Goal: Information Seeking & Learning: Learn about a topic

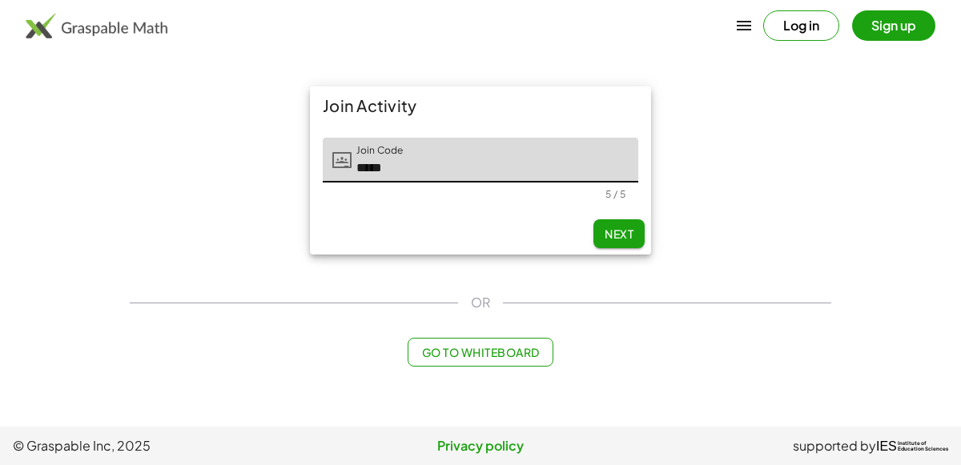
type input "*****"
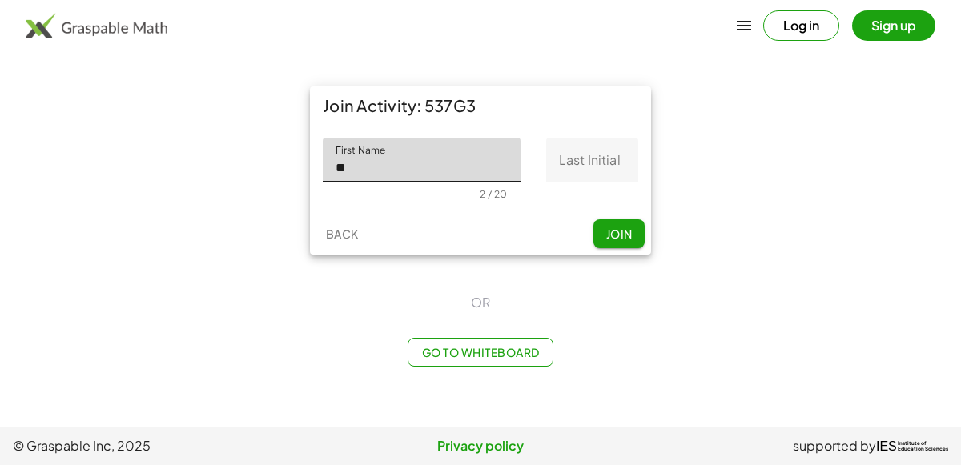
type input "*"
type input "****"
click at [602, 141] on input "Last Initial" at bounding box center [592, 160] width 92 height 45
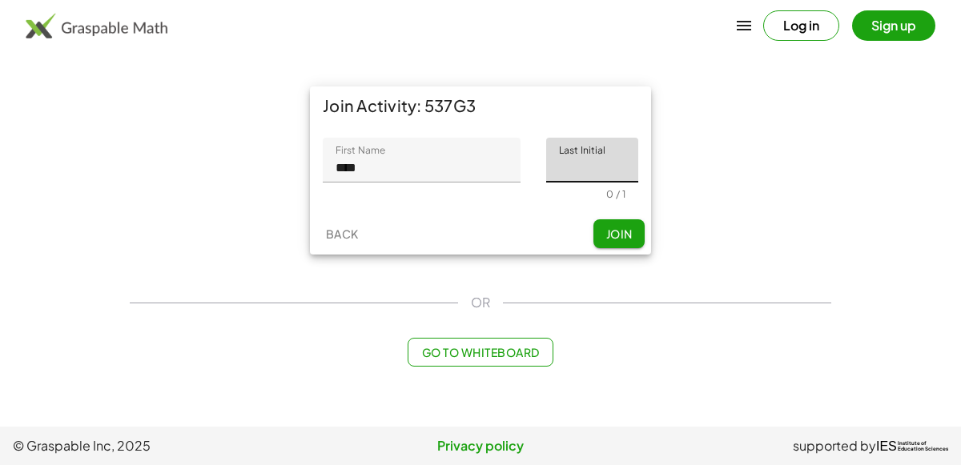
click at [457, 168] on input "****" at bounding box center [422, 160] width 198 height 45
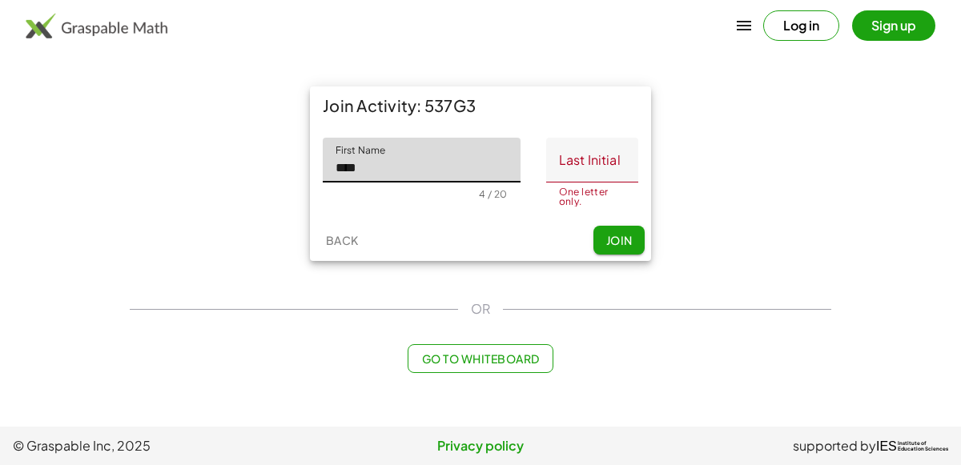
click at [609, 167] on input "Last Initial" at bounding box center [592, 160] width 92 height 45
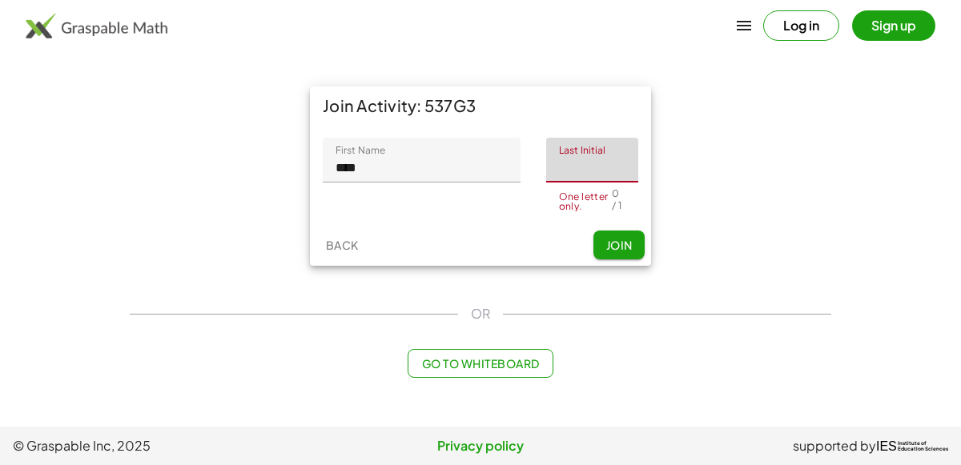
type input "*"
click at [654, 214] on div "Join Activity: 537G3 First Name First Name **** 4 / 20 Last Initial Last Initia…" at bounding box center [480, 176] width 360 height 199
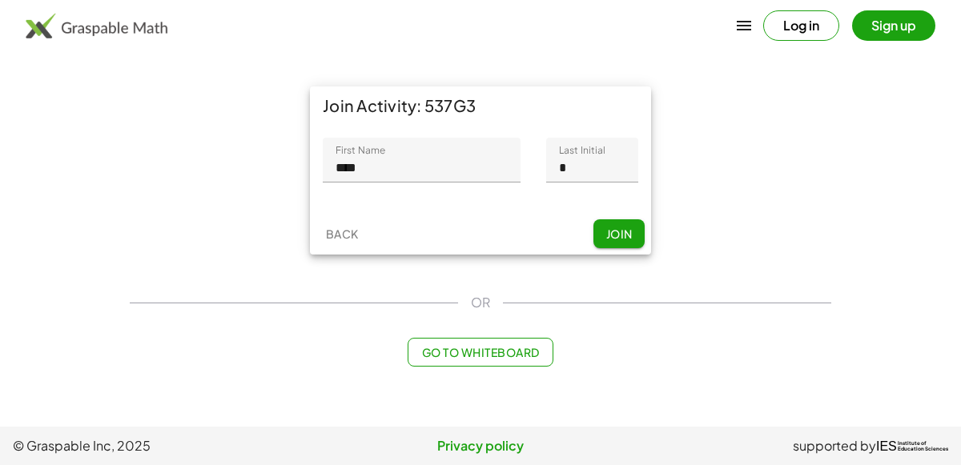
click at [634, 238] on button "Join" at bounding box center [619, 233] width 51 height 29
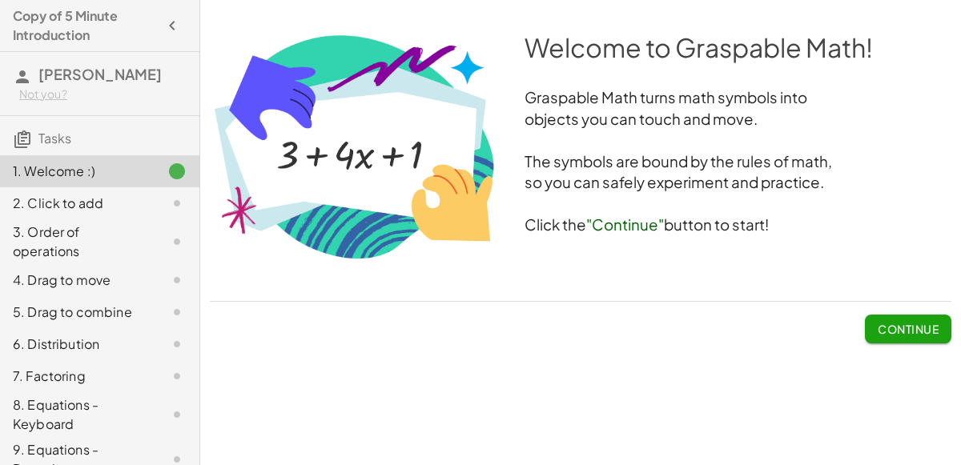
click at [920, 328] on span "Continue" at bounding box center [908, 329] width 61 height 14
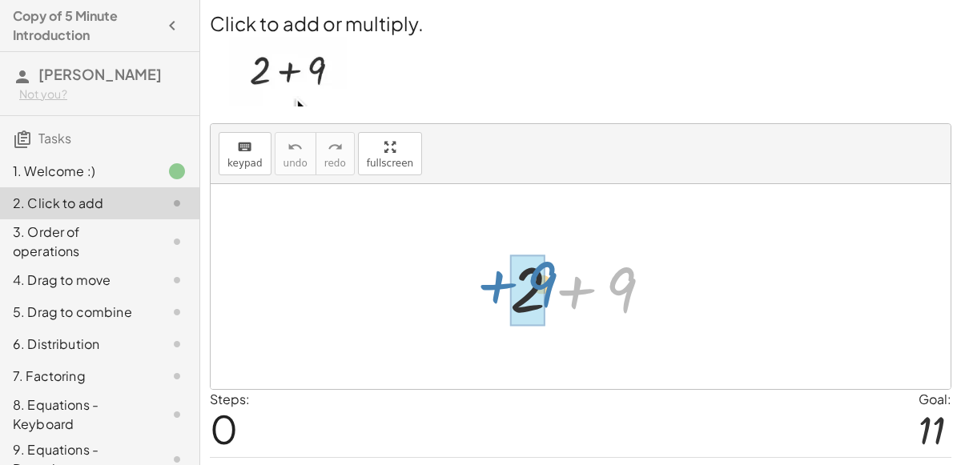
drag, startPoint x: 610, startPoint y: 287, endPoint x: 530, endPoint y: 280, distance: 79.6
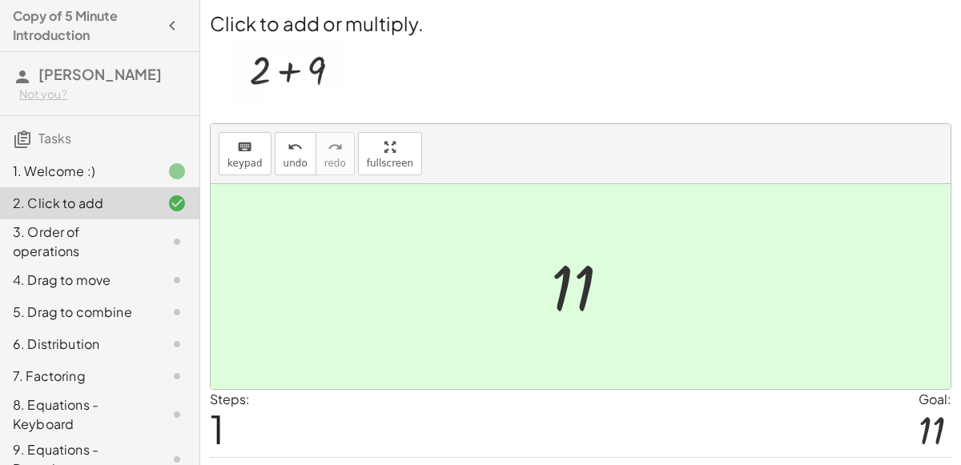
click at [606, 226] on div at bounding box center [581, 286] width 740 height 205
click at [740, 332] on div at bounding box center [581, 286] width 740 height 205
click at [91, 223] on div "3. Order of operations" at bounding box center [77, 242] width 129 height 38
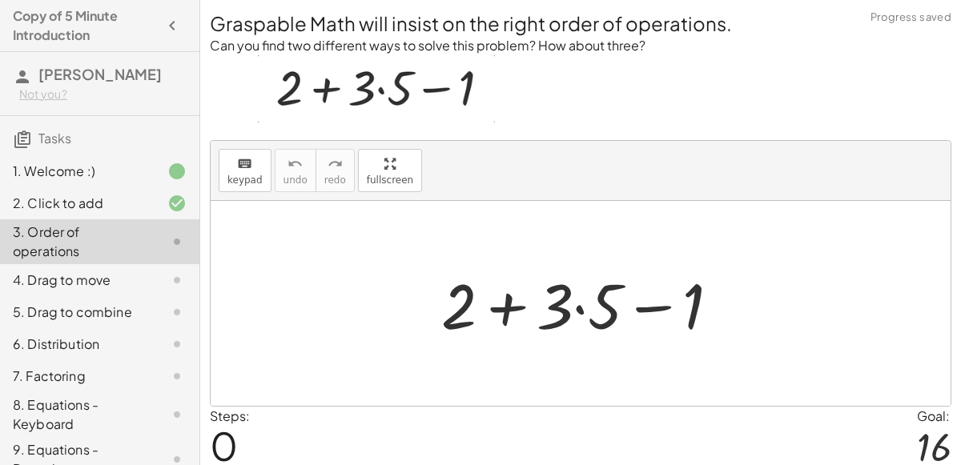
click at [101, 206] on div "2. Click to add" at bounding box center [77, 203] width 129 height 19
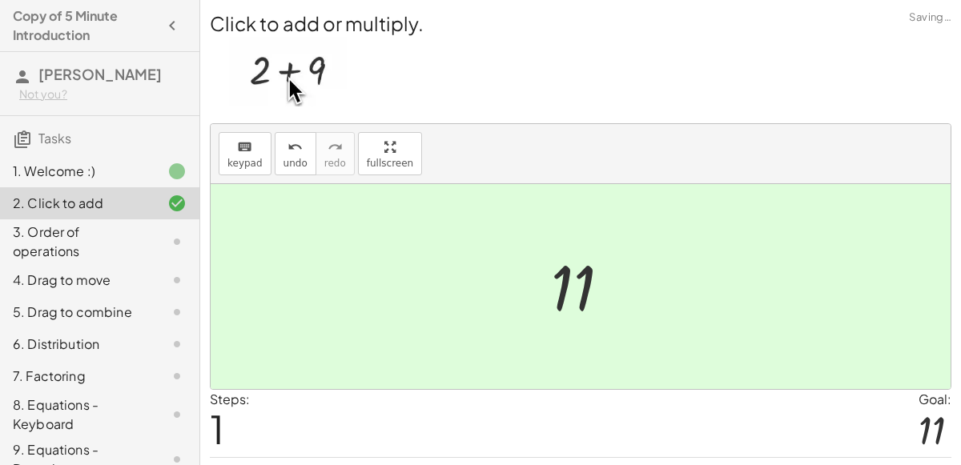
click at [130, 258] on div "3. Order of operations" at bounding box center [77, 242] width 129 height 38
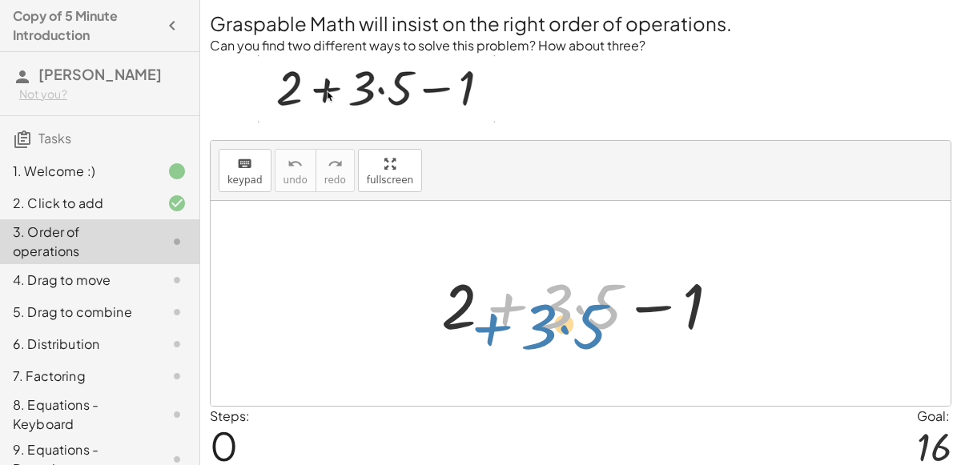
drag, startPoint x: 503, startPoint y: 307, endPoint x: 488, endPoint y: 324, distance: 23.3
click at [488, 324] on div at bounding box center [587, 304] width 308 height 82
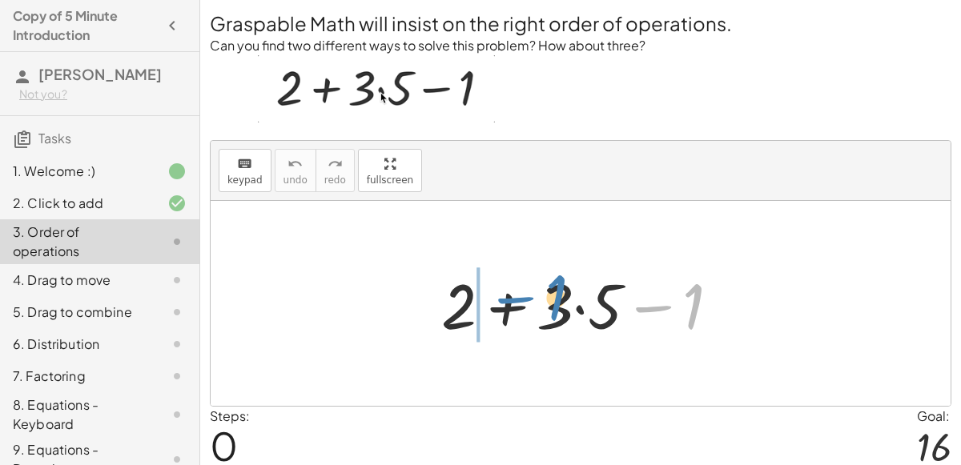
drag, startPoint x: 647, startPoint y: 307, endPoint x: 511, endPoint y: 298, distance: 136.4
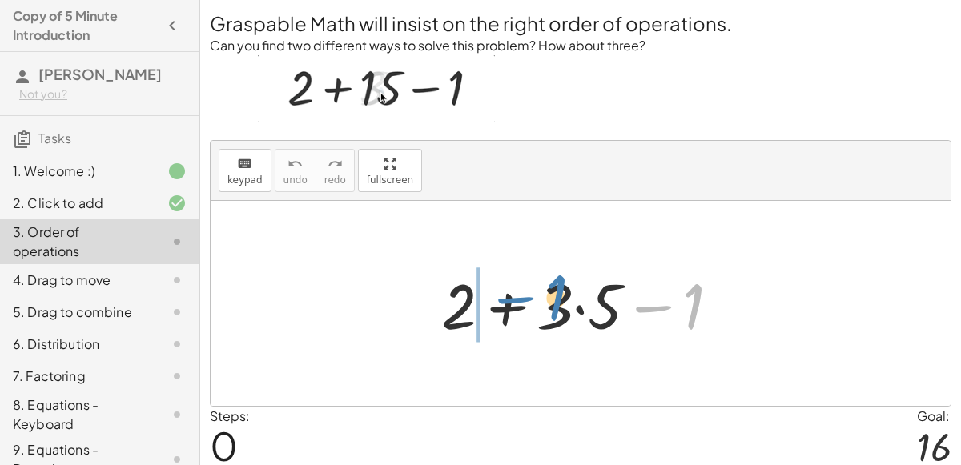
click at [511, 298] on div at bounding box center [587, 304] width 308 height 82
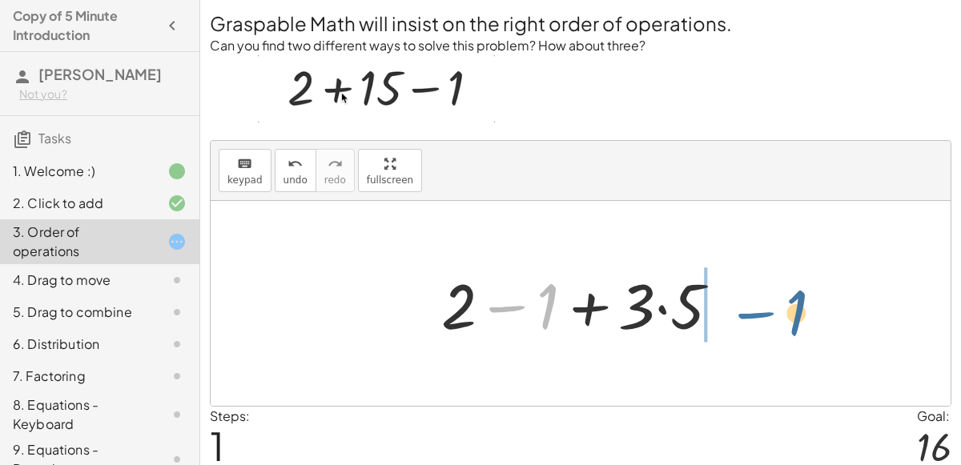
drag, startPoint x: 523, startPoint y: 307, endPoint x: 764, endPoint y: 312, distance: 241.1
click at [764, 312] on div "+ 2 + · 3 · 5 − 1 − 1 + 2 + · 3 · 5 − 1" at bounding box center [581, 303] width 740 height 205
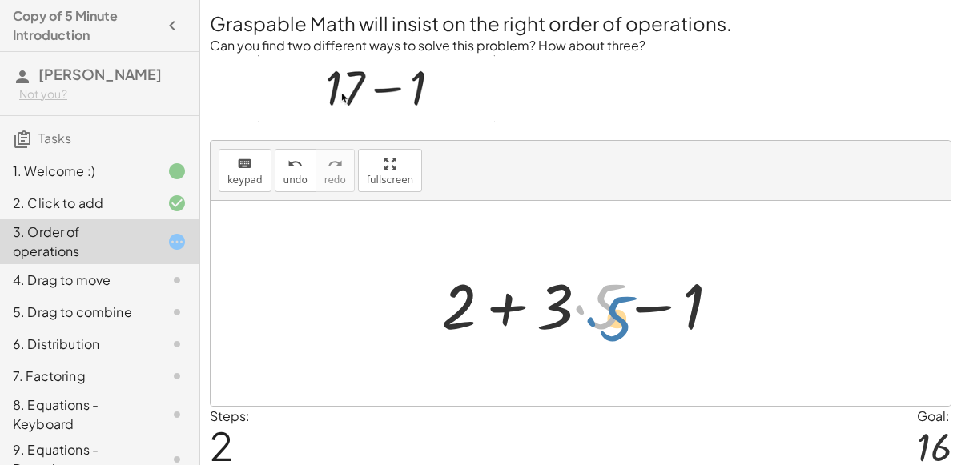
drag, startPoint x: 584, startPoint y: 299, endPoint x: 590, endPoint y: 307, distance: 10.3
click at [590, 307] on div at bounding box center [587, 304] width 308 height 82
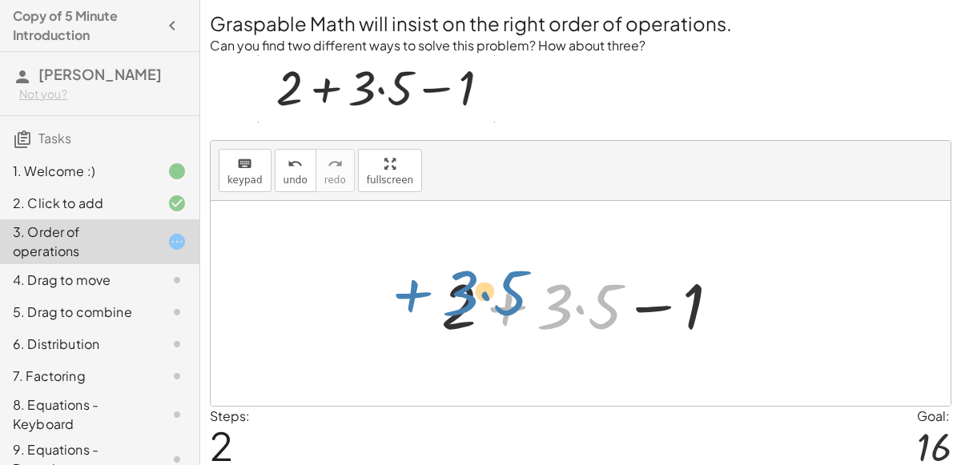
drag, startPoint x: 516, startPoint y: 294, endPoint x: 422, endPoint y: 281, distance: 94.6
click at [422, 281] on div "+ 2 + · 3 · 5 − 1 + 2 − 1 + · 3 · 5 + · 3 · 5 + 2 + · 3 · 5 − 1" at bounding box center [581, 304] width 328 height 91
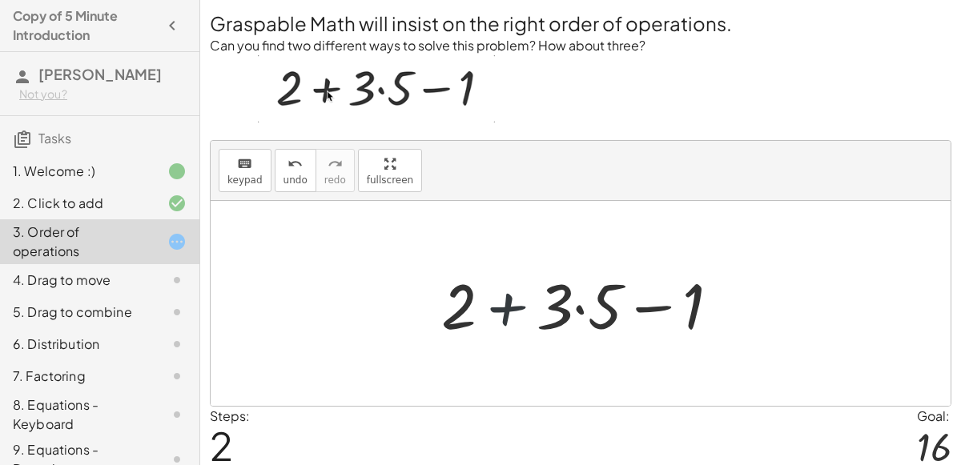
click at [494, 304] on div at bounding box center [587, 304] width 308 height 82
click at [574, 304] on div at bounding box center [587, 304] width 308 height 82
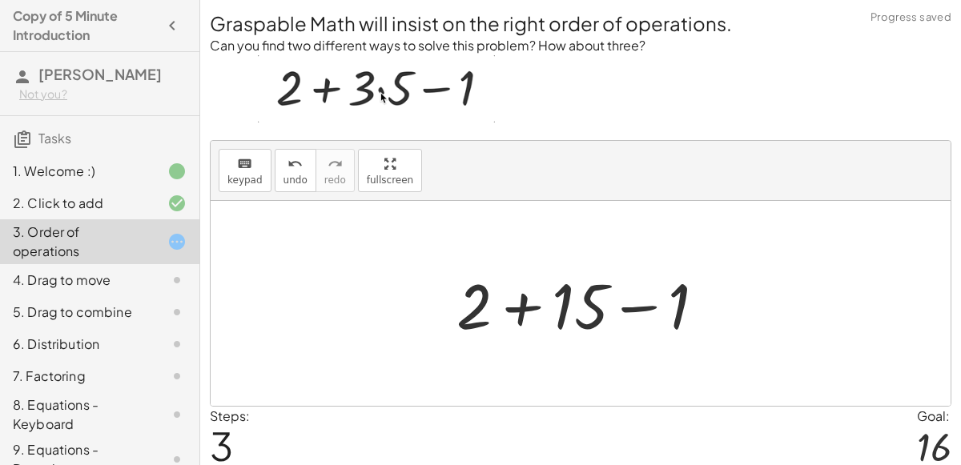
click at [518, 305] on div at bounding box center [588, 304] width 278 height 82
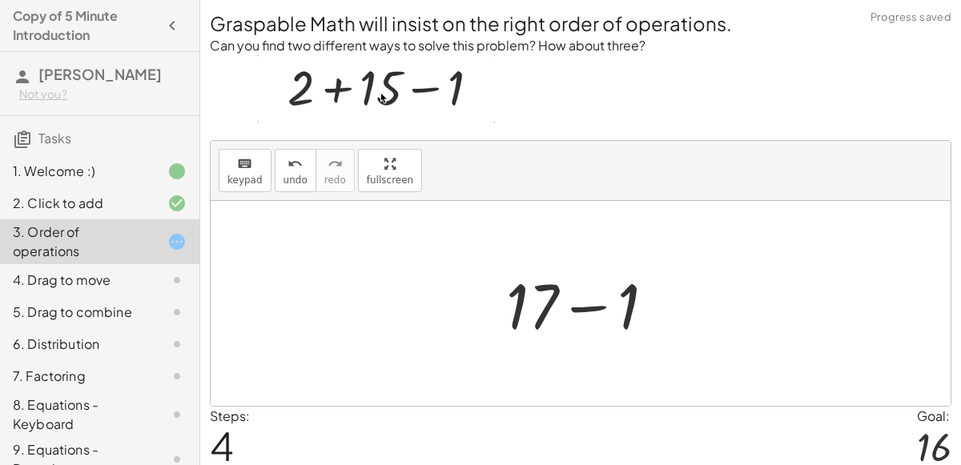
click at [582, 311] on div at bounding box center [587, 304] width 178 height 82
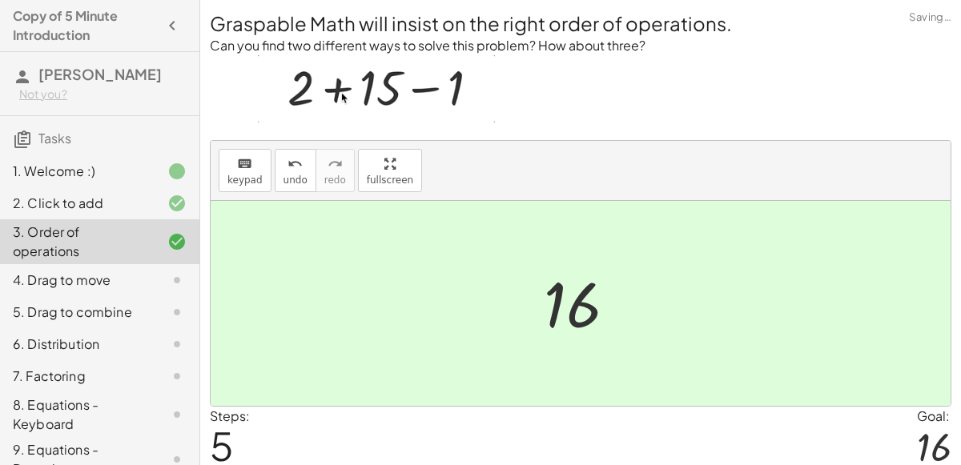
click at [137, 283] on div "4. Drag to move" at bounding box center [77, 280] width 129 height 19
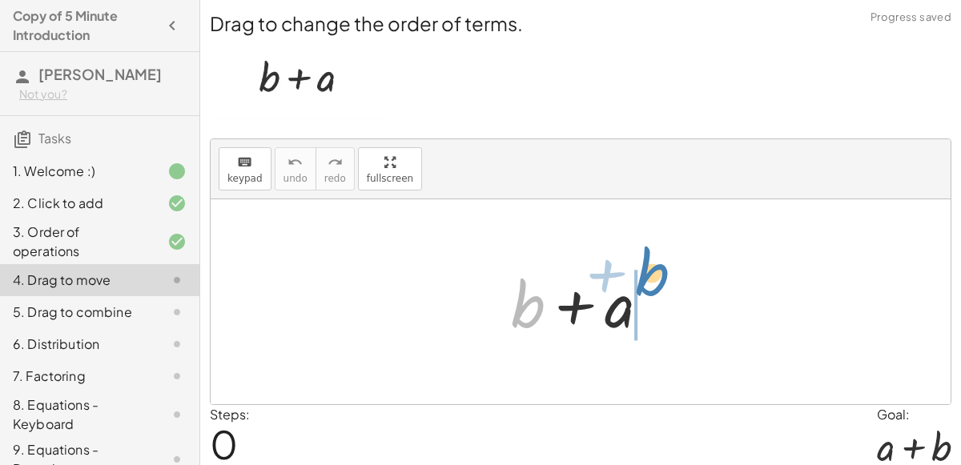
drag, startPoint x: 541, startPoint y: 308, endPoint x: 666, endPoint y: 278, distance: 128.4
click at [666, 278] on div at bounding box center [586, 302] width 167 height 82
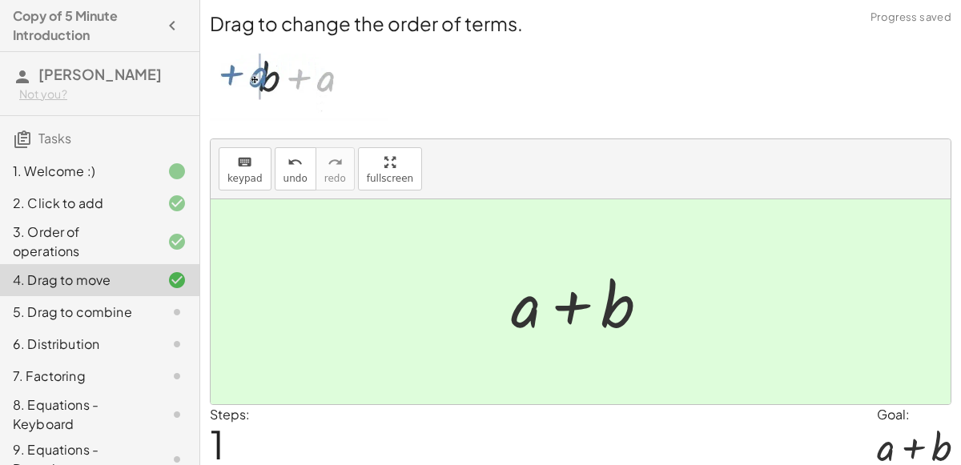
click at [99, 308] on div "5. Drag to combine" at bounding box center [77, 312] width 129 height 19
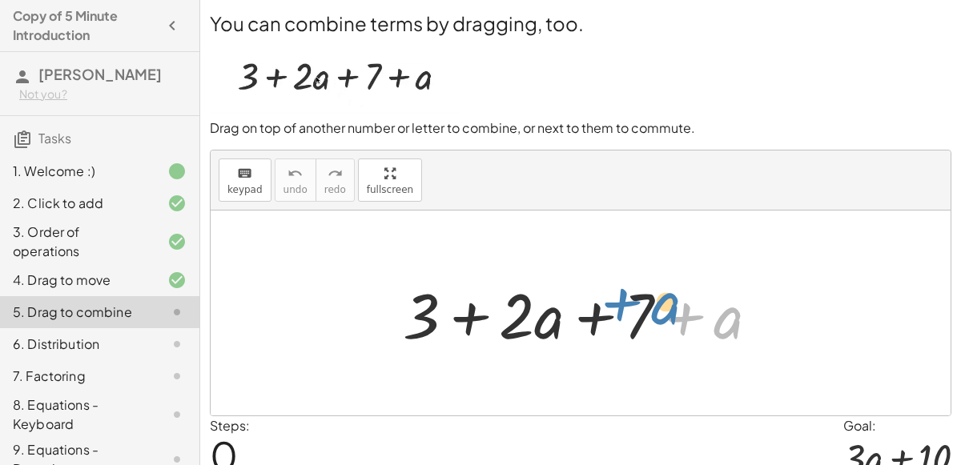
drag, startPoint x: 715, startPoint y: 309, endPoint x: 651, endPoint y: 296, distance: 65.5
click at [651, 296] on div at bounding box center [587, 313] width 385 height 82
click at [624, 320] on div at bounding box center [587, 313] width 385 height 82
click at [702, 321] on div at bounding box center [587, 313] width 385 height 82
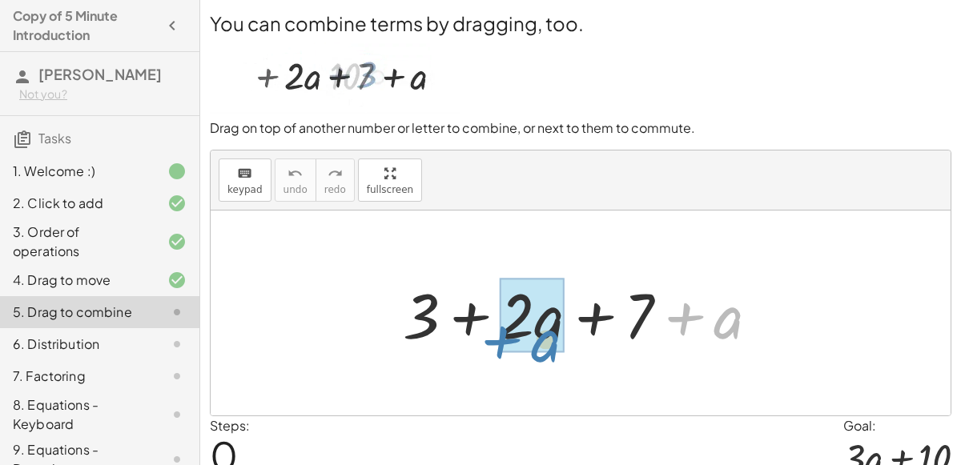
drag, startPoint x: 734, startPoint y: 336, endPoint x: 552, endPoint y: 356, distance: 183.7
click at [552, 356] on div "+ a + 3 + · 2 · a + 7 + a" at bounding box center [581, 313] width 405 height 91
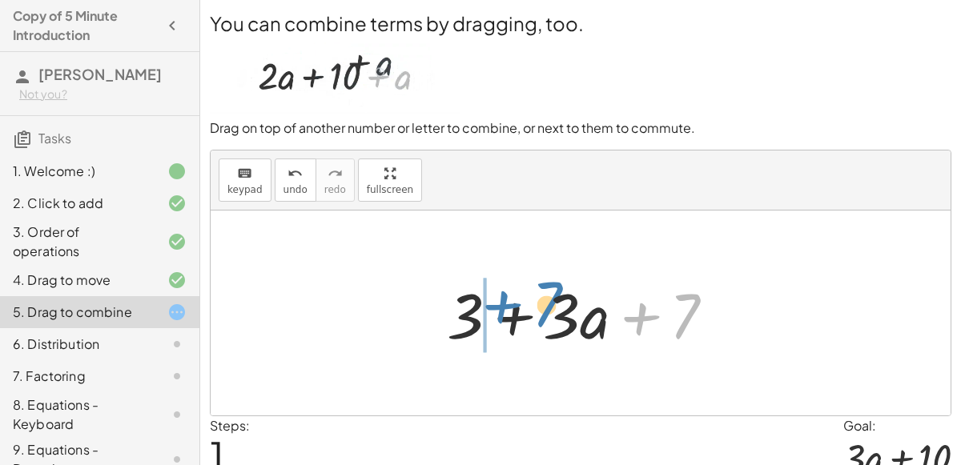
drag, startPoint x: 679, startPoint y: 328, endPoint x: 540, endPoint y: 316, distance: 139.9
click at [540, 316] on div at bounding box center [587, 313] width 296 height 82
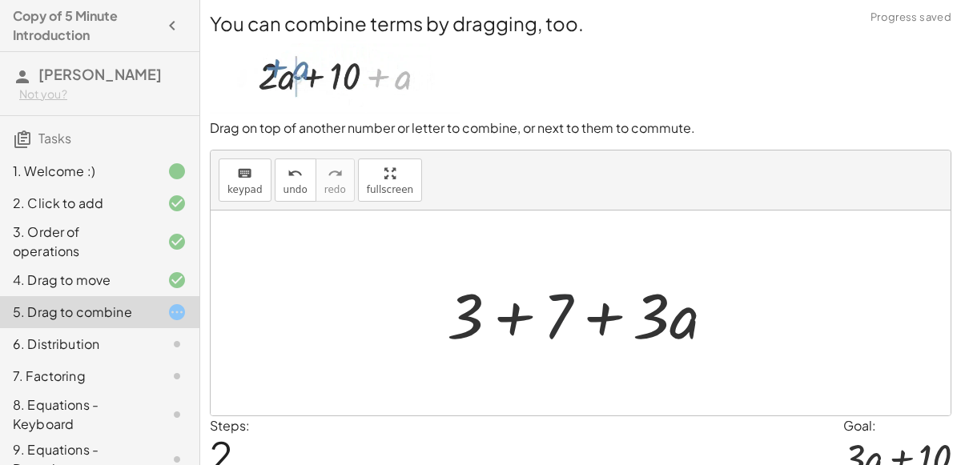
click at [543, 317] on div at bounding box center [587, 313] width 296 height 82
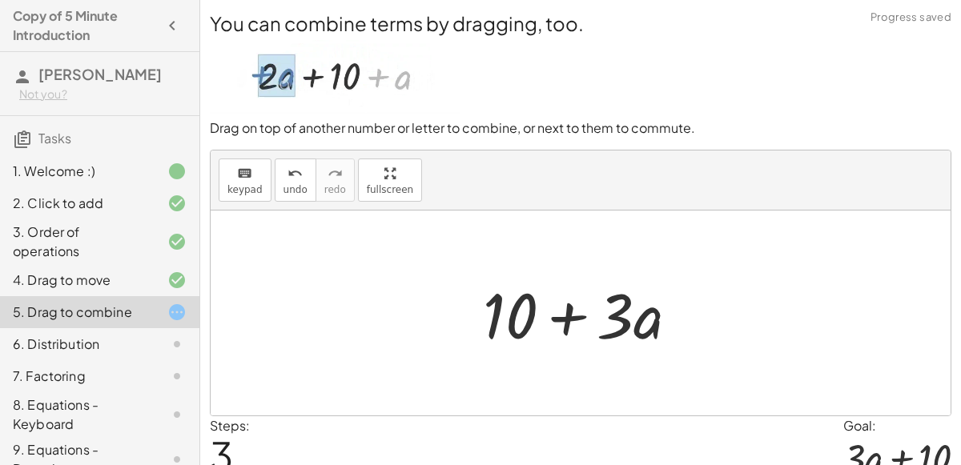
click at [589, 314] on div at bounding box center [587, 313] width 225 height 82
click at [498, 308] on div at bounding box center [587, 313] width 225 height 82
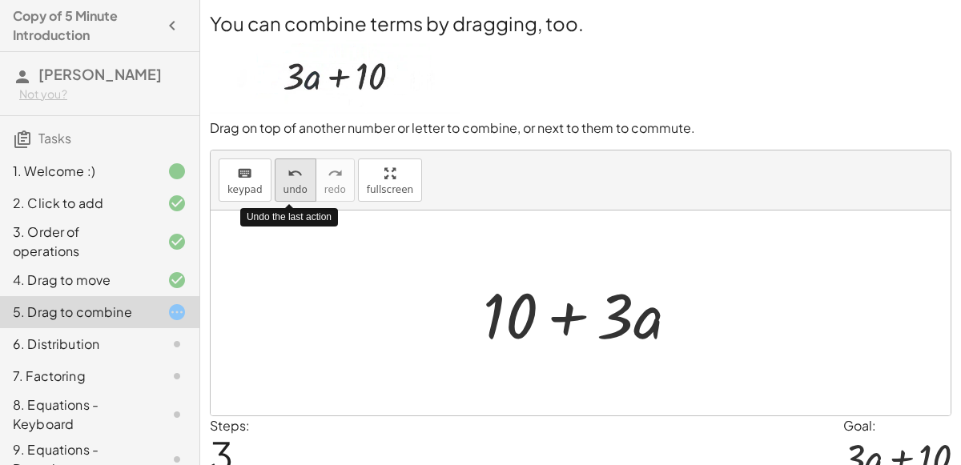
click at [284, 176] on div "undo" at bounding box center [296, 172] width 24 height 19
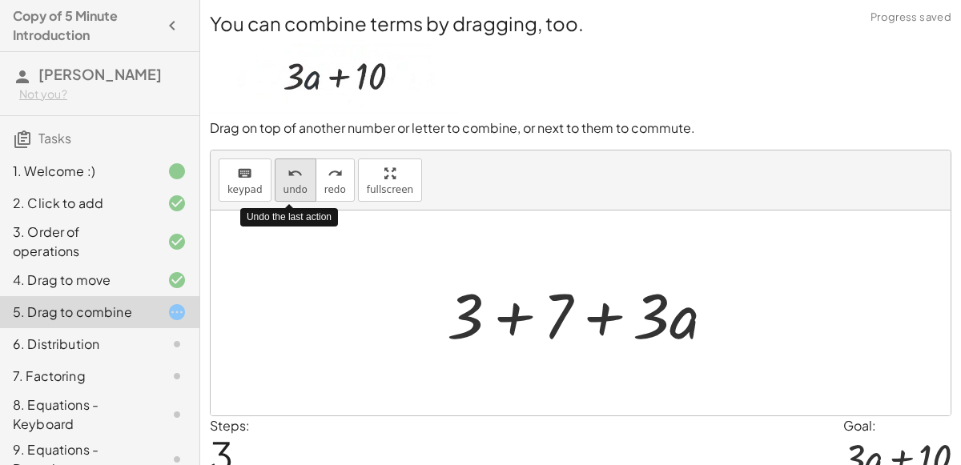
click at [284, 176] on div "undo" at bounding box center [296, 172] width 24 height 19
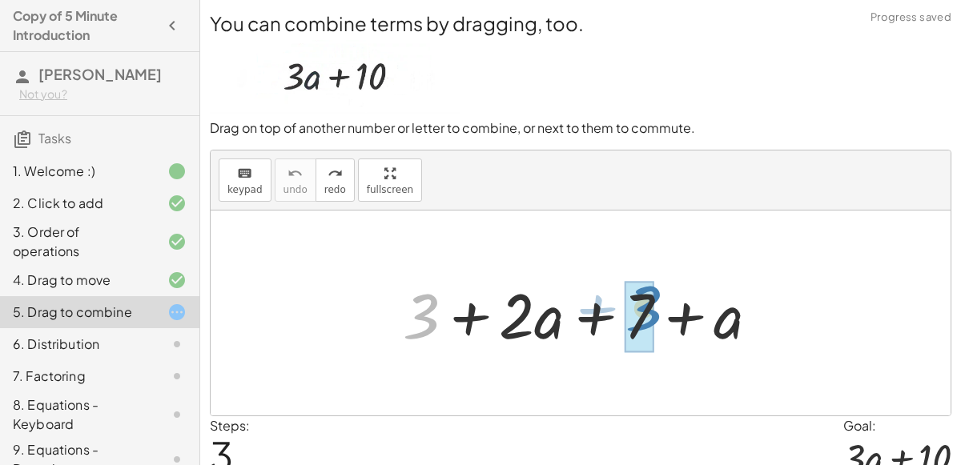
drag, startPoint x: 418, startPoint y: 314, endPoint x: 638, endPoint y: 306, distance: 219.6
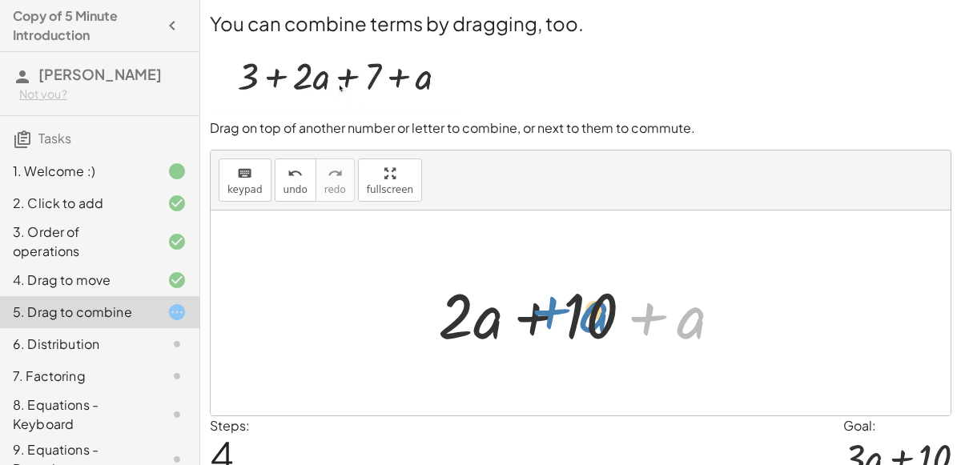
drag, startPoint x: 703, startPoint y: 324, endPoint x: 606, endPoint y: 318, distance: 97.1
click at [606, 318] on div at bounding box center [586, 313] width 313 height 82
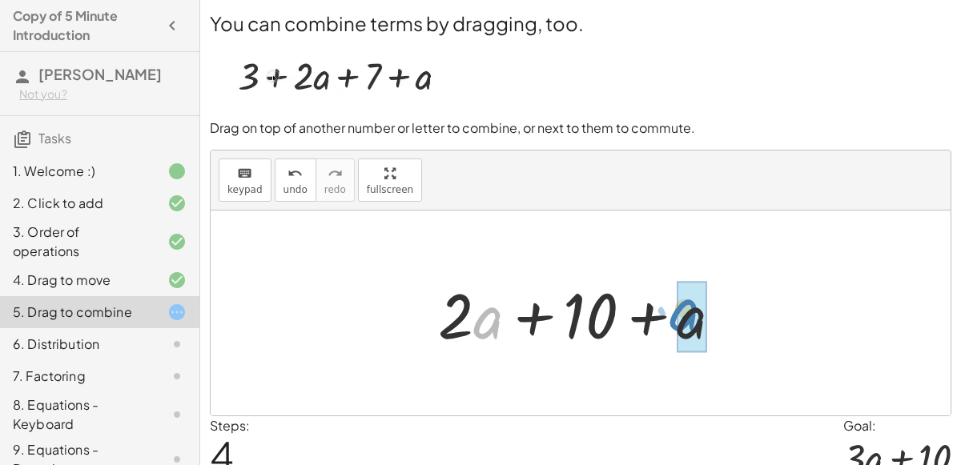
drag, startPoint x: 489, startPoint y: 313, endPoint x: 686, endPoint y: 306, distance: 197.2
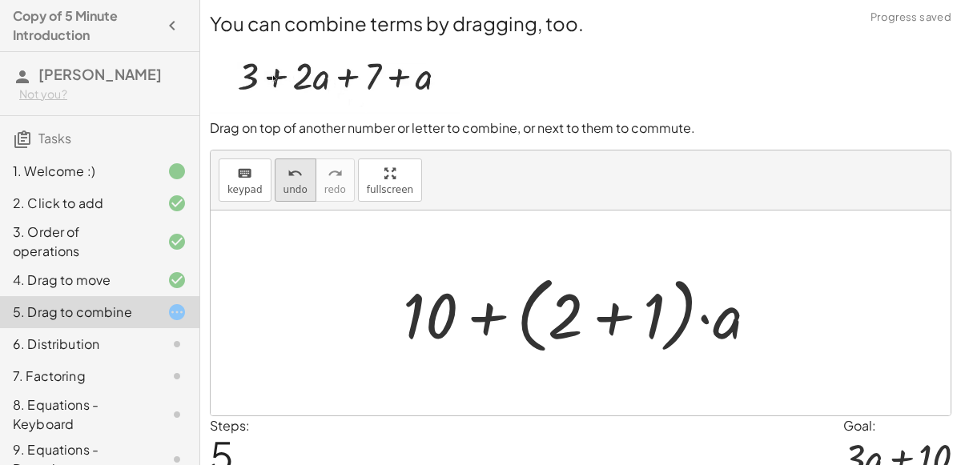
click at [275, 176] on button "undo undo" at bounding box center [296, 180] width 42 height 43
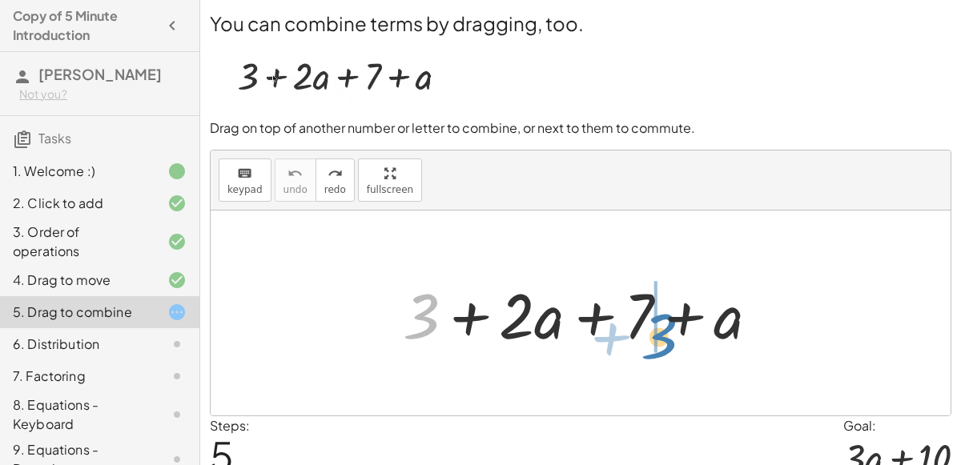
drag, startPoint x: 413, startPoint y: 312, endPoint x: 649, endPoint y: 331, distance: 236.3
click at [649, 331] on div at bounding box center [587, 313] width 385 height 82
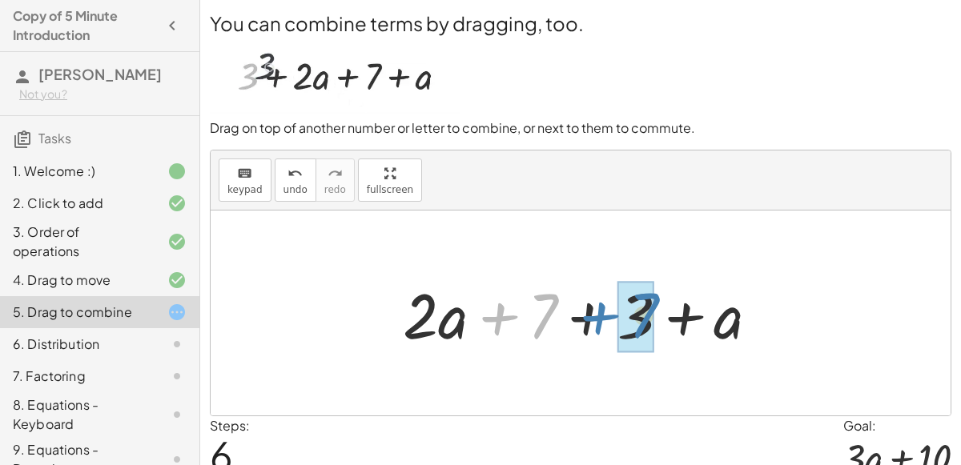
drag, startPoint x: 519, startPoint y: 316, endPoint x: 619, endPoint y: 315, distance: 100.1
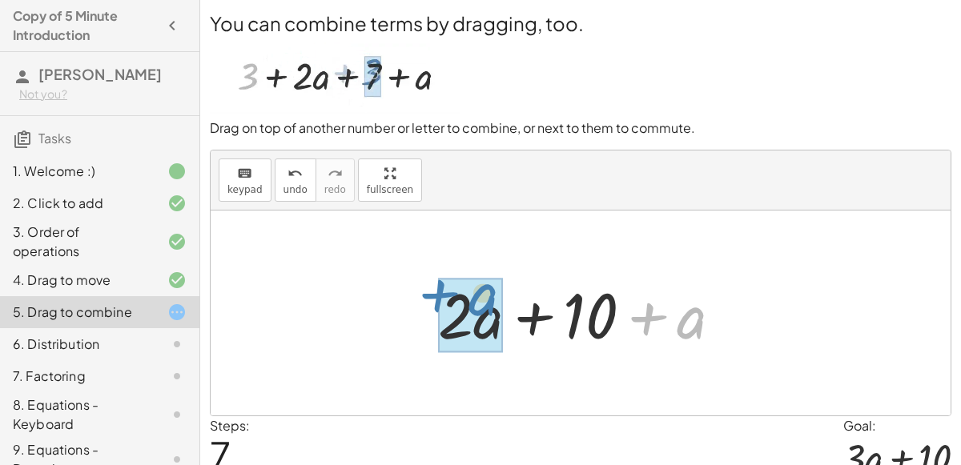
drag, startPoint x: 697, startPoint y: 327, endPoint x: 488, endPoint y: 304, distance: 210.3
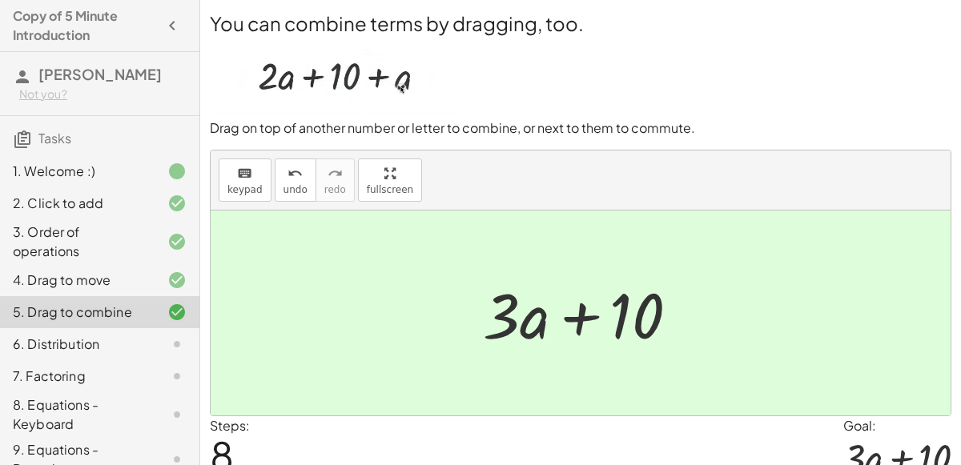
click at [143, 345] on div at bounding box center [164, 344] width 45 height 19
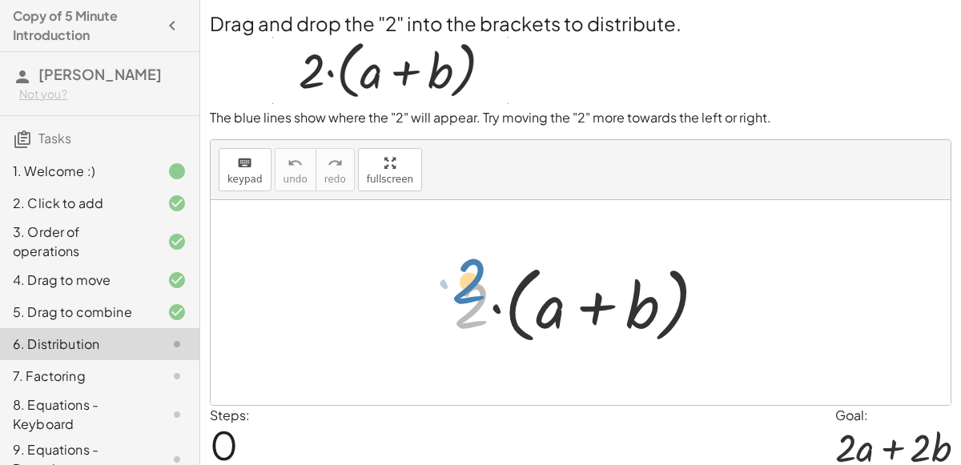
drag, startPoint x: 466, startPoint y: 294, endPoint x: 464, endPoint y: 270, distance: 24.1
click at [464, 270] on div at bounding box center [586, 303] width 281 height 92
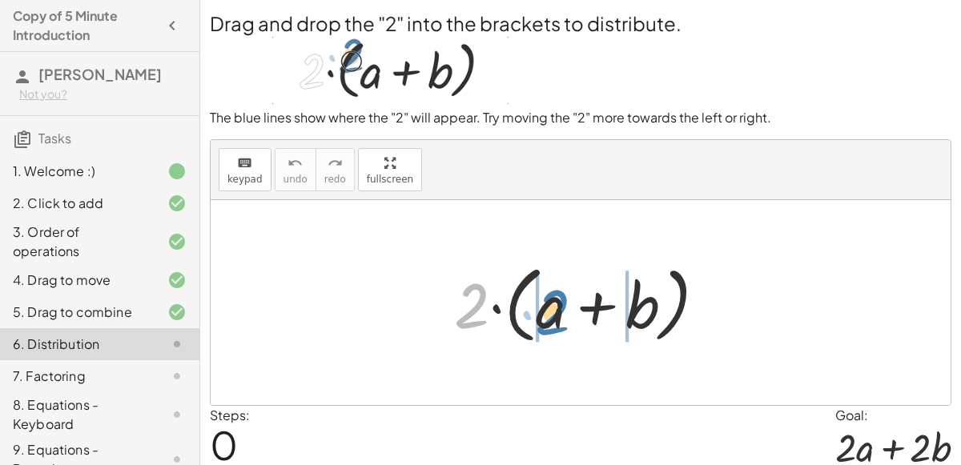
drag, startPoint x: 475, startPoint y: 264, endPoint x: 556, endPoint y: 271, distance: 81.2
click at [556, 271] on div at bounding box center [586, 303] width 281 height 92
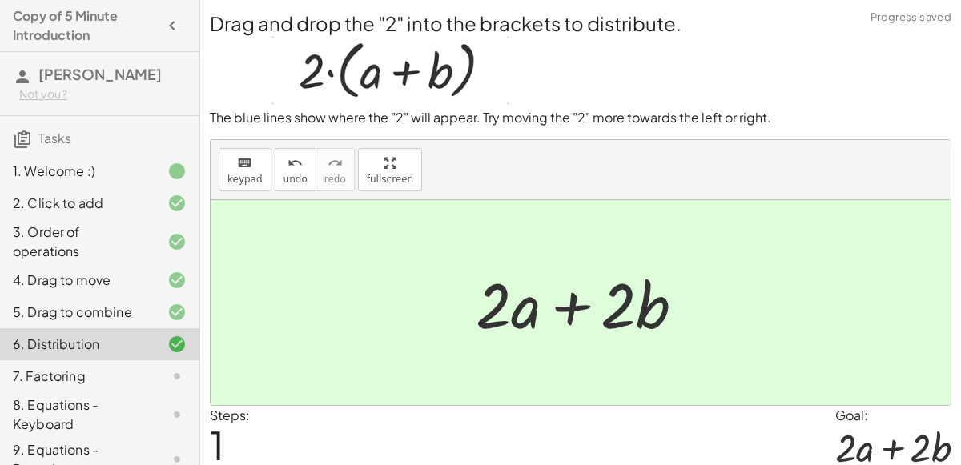
click at [164, 383] on div at bounding box center [164, 376] width 45 height 19
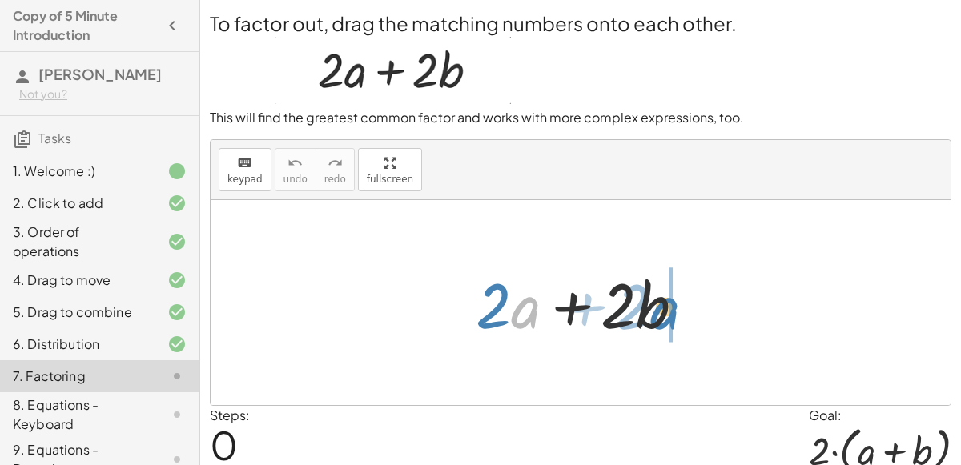
drag, startPoint x: 531, startPoint y: 305, endPoint x: 670, endPoint y: 305, distance: 138.6
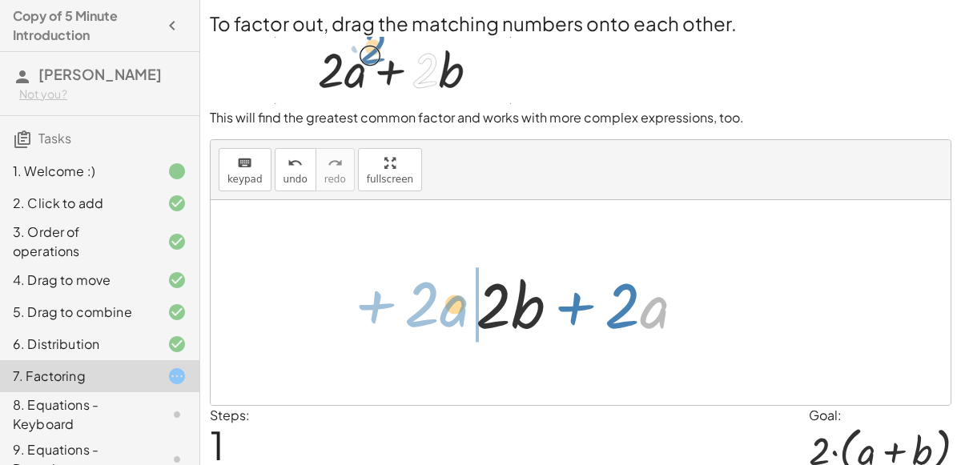
drag, startPoint x: 660, startPoint y: 302, endPoint x: 463, endPoint y: 303, distance: 197.0
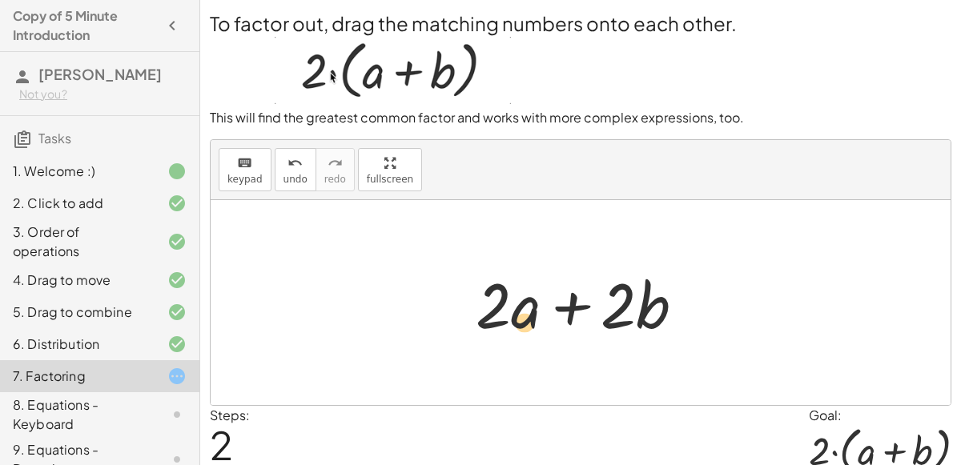
drag, startPoint x: 519, startPoint y: 308, endPoint x: 514, endPoint y: 324, distance: 16.0
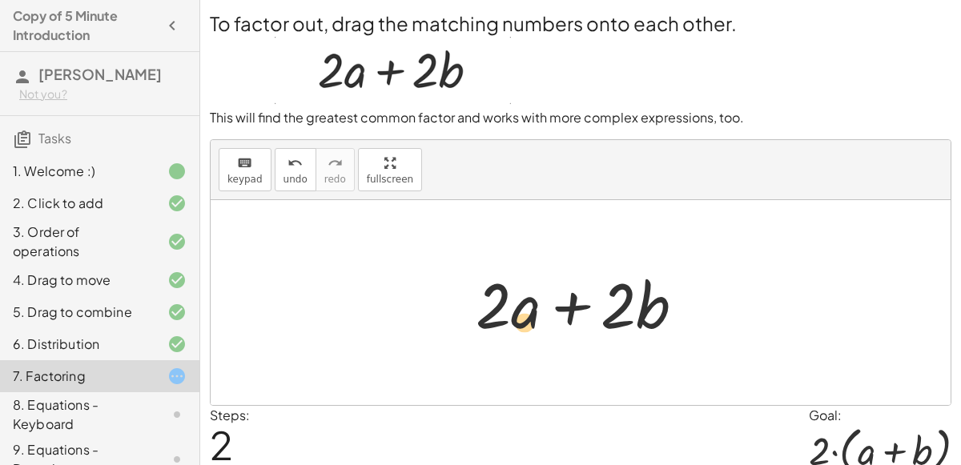
click at [514, 324] on div at bounding box center [587, 303] width 238 height 82
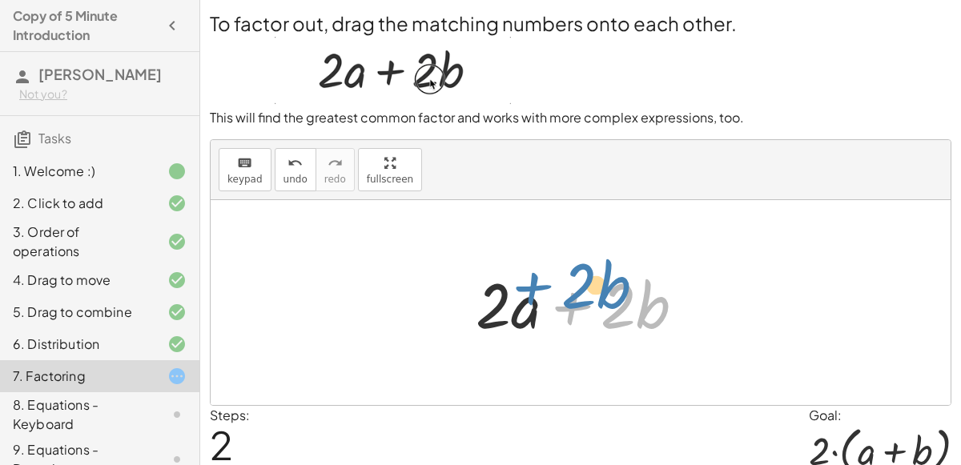
drag, startPoint x: 580, startPoint y: 298, endPoint x: 540, endPoint y: 278, distance: 44.8
click at [540, 278] on div at bounding box center [587, 303] width 238 height 82
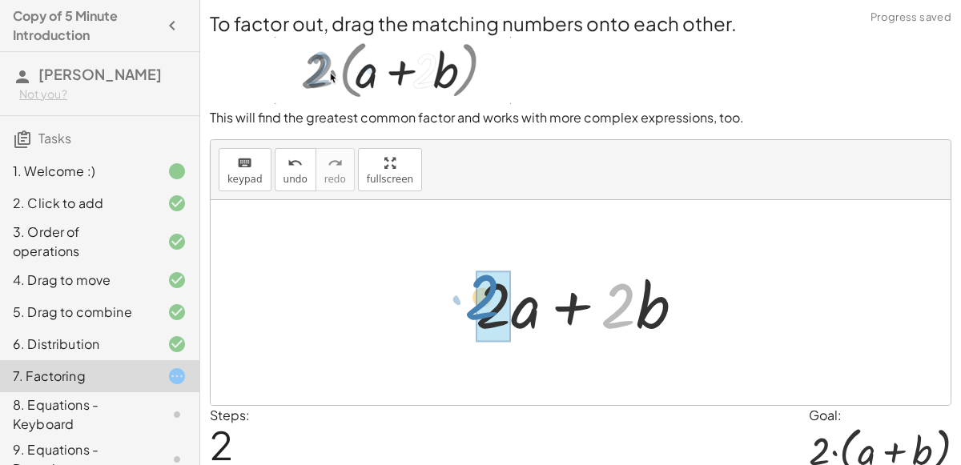
drag, startPoint x: 609, startPoint y: 296, endPoint x: 479, endPoint y: 292, distance: 129.8
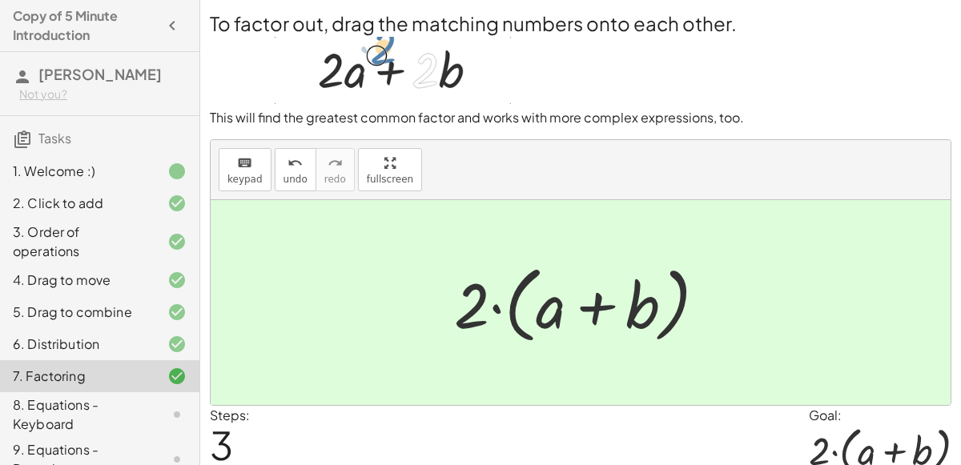
click at [157, 421] on div at bounding box center [164, 414] width 45 height 19
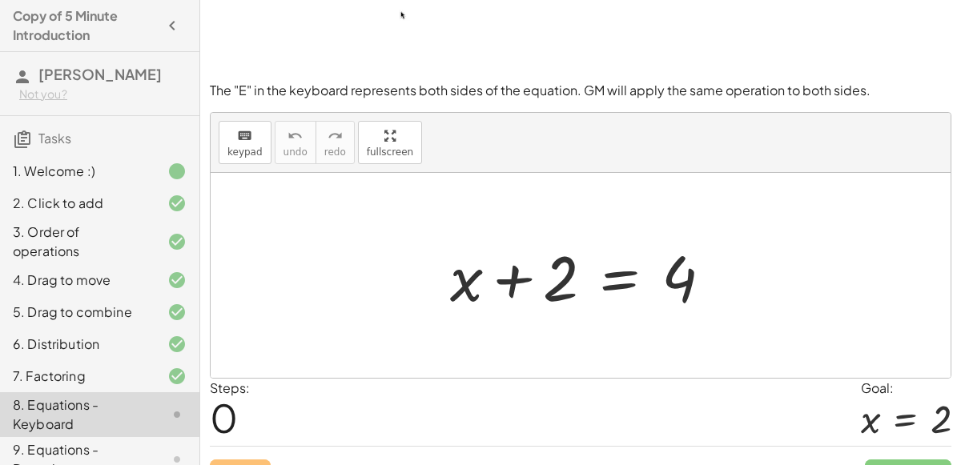
scroll to position [113, 0]
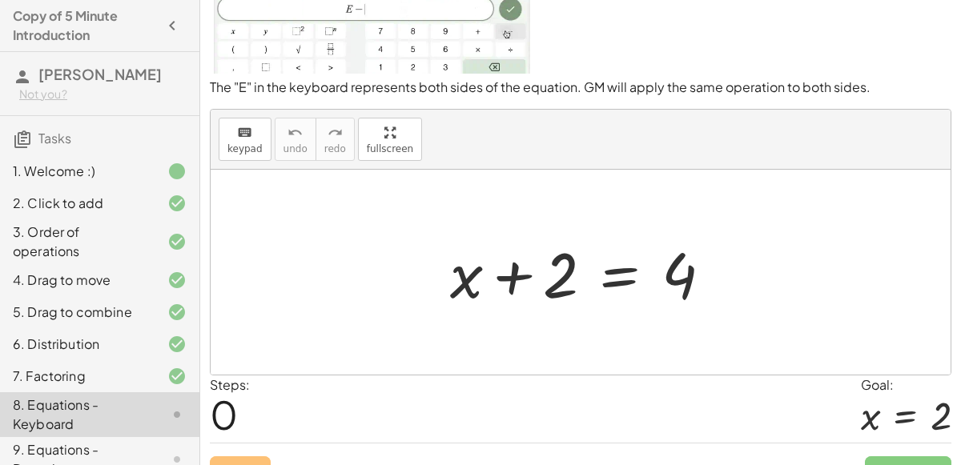
click at [152, 450] on div at bounding box center [164, 459] width 45 height 19
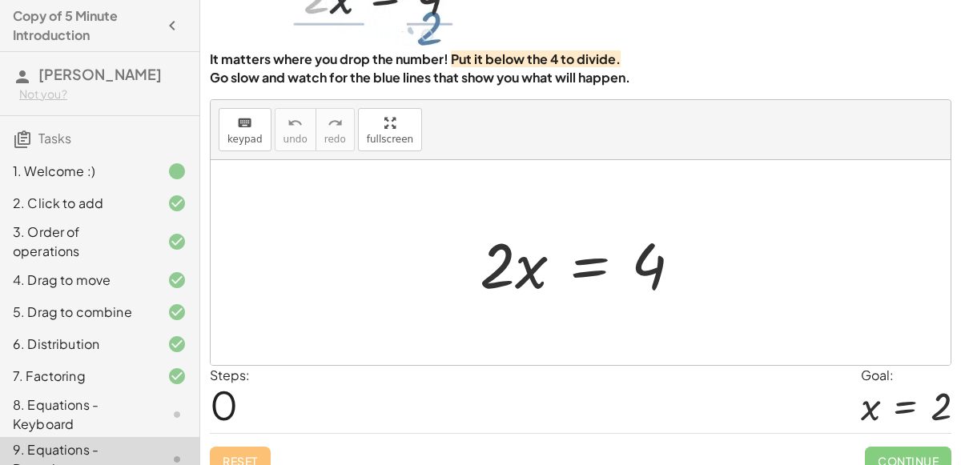
click at [152, 416] on div at bounding box center [164, 414] width 45 height 19
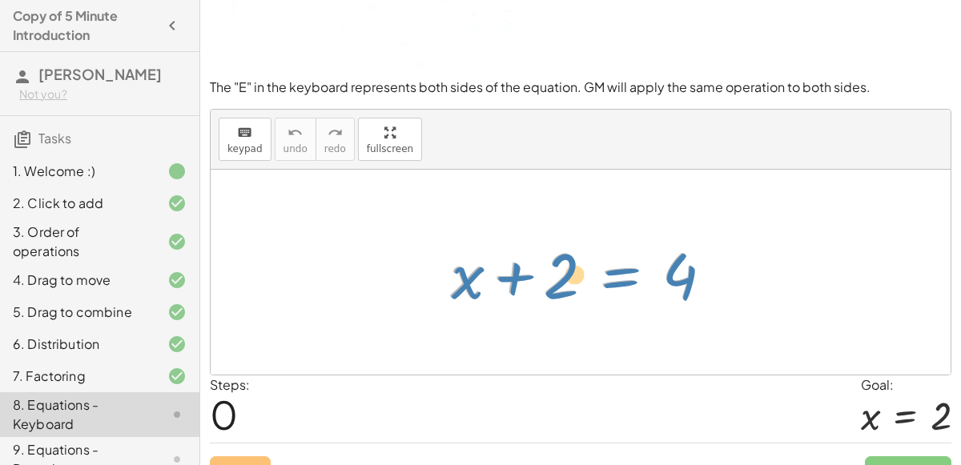
click at [624, 278] on div at bounding box center [587, 272] width 291 height 82
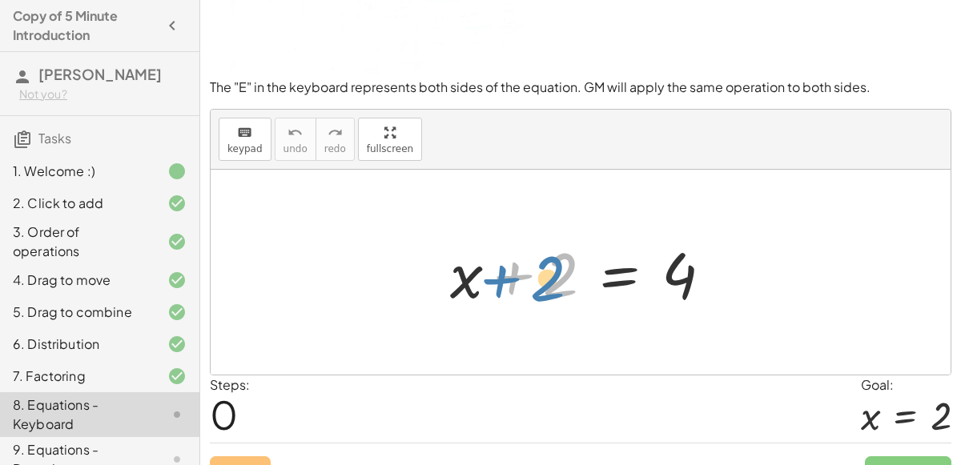
drag, startPoint x: 566, startPoint y: 272, endPoint x: 553, endPoint y: 275, distance: 13.0
click at [553, 275] on div at bounding box center [587, 272] width 291 height 82
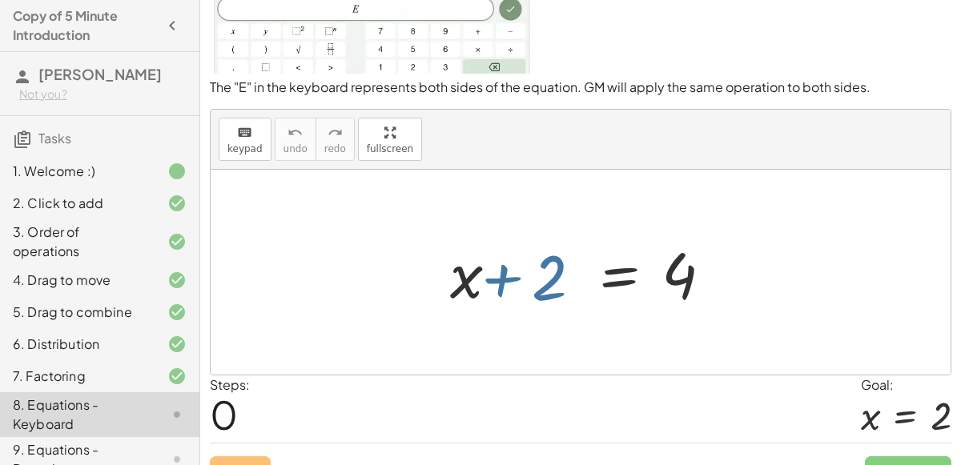
click at [553, 275] on div at bounding box center [587, 272] width 291 height 82
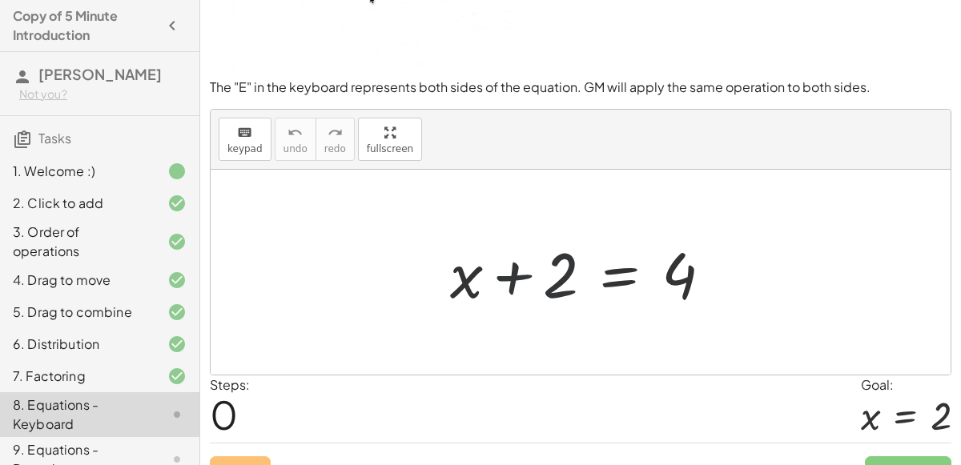
click at [553, 275] on div at bounding box center [587, 272] width 291 height 82
click at [519, 268] on div at bounding box center [587, 272] width 291 height 82
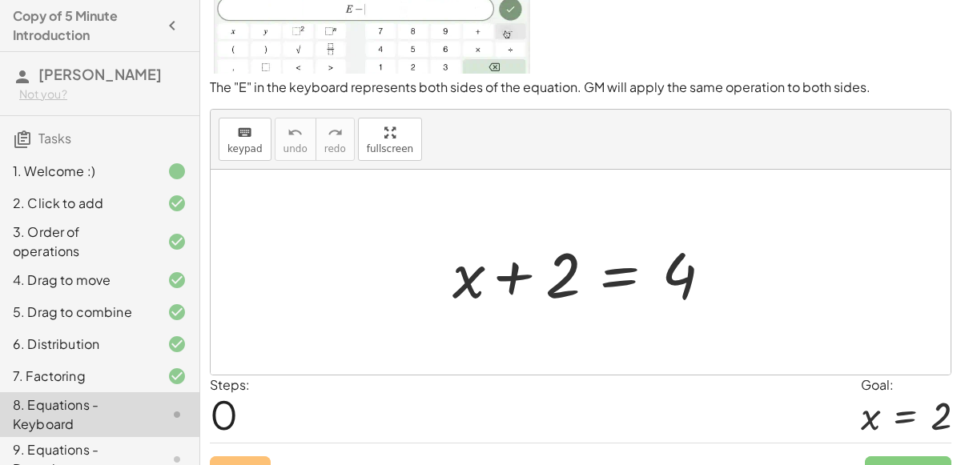
click at [519, 268] on div at bounding box center [587, 272] width 291 height 82
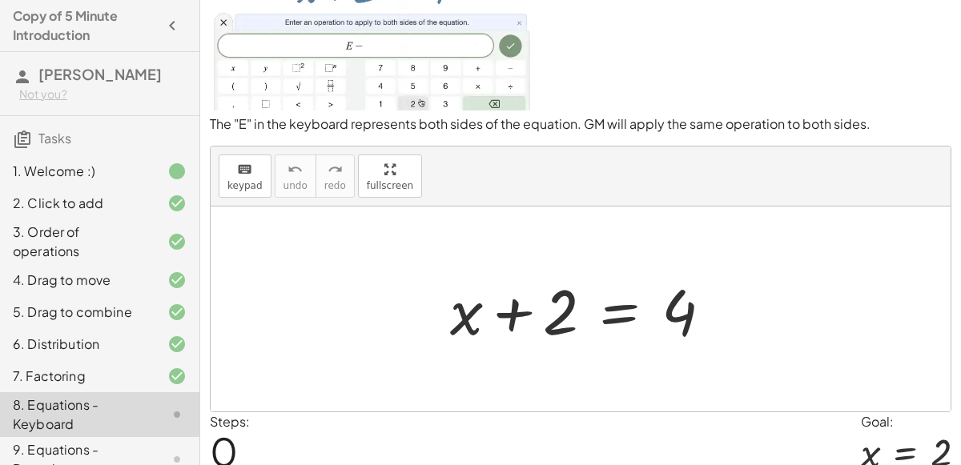
scroll to position [0, 0]
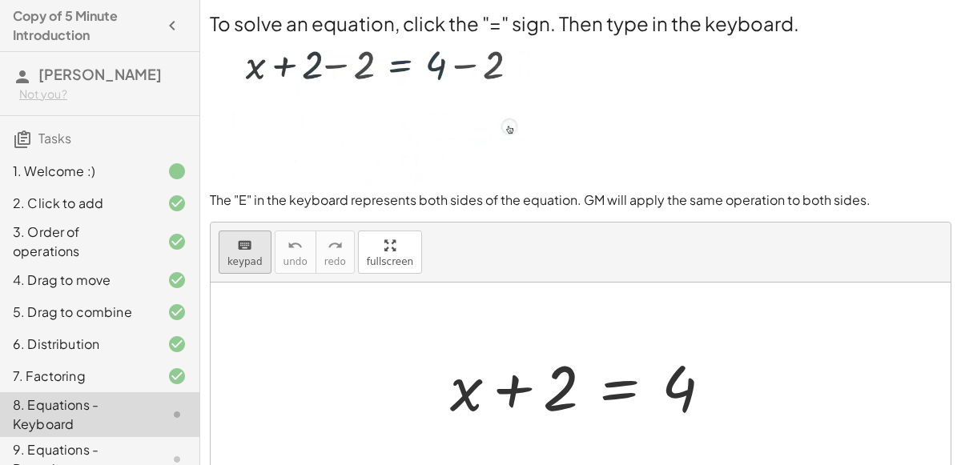
click at [244, 267] on button "keyboard keypad" at bounding box center [245, 252] width 53 height 43
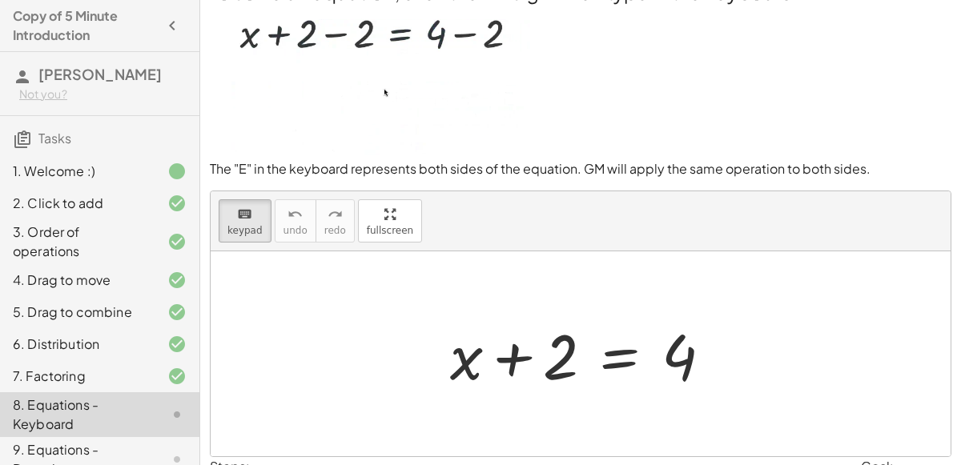
scroll to position [139, 0]
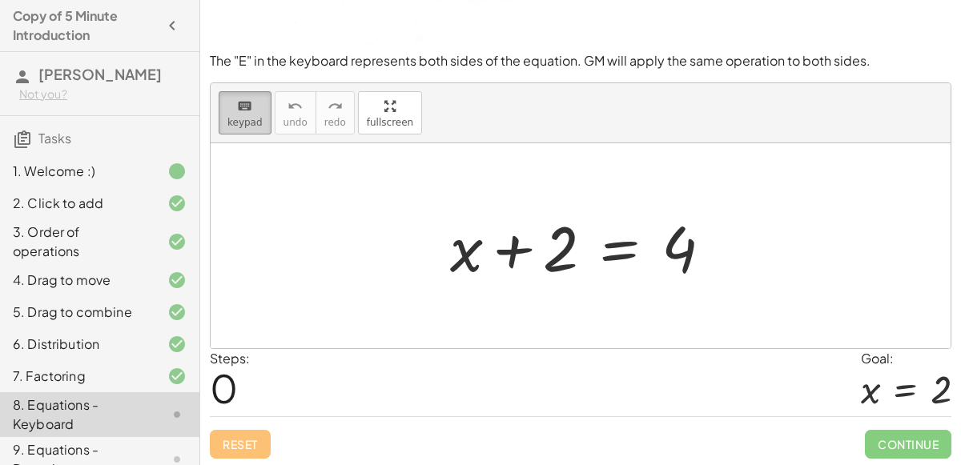
click at [238, 113] on icon "keyboard" at bounding box center [244, 106] width 15 height 19
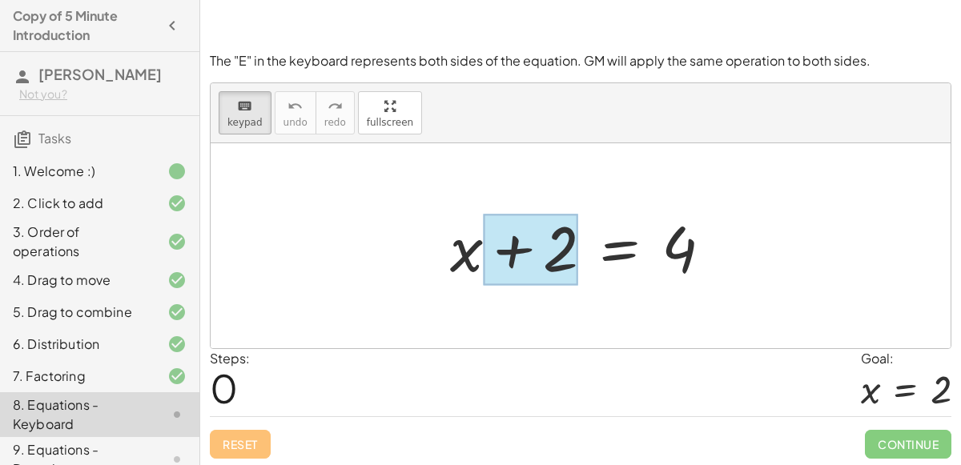
drag, startPoint x: 459, startPoint y: 243, endPoint x: 566, endPoint y: 257, distance: 108.3
click at [565, 257] on div at bounding box center [530, 249] width 95 height 71
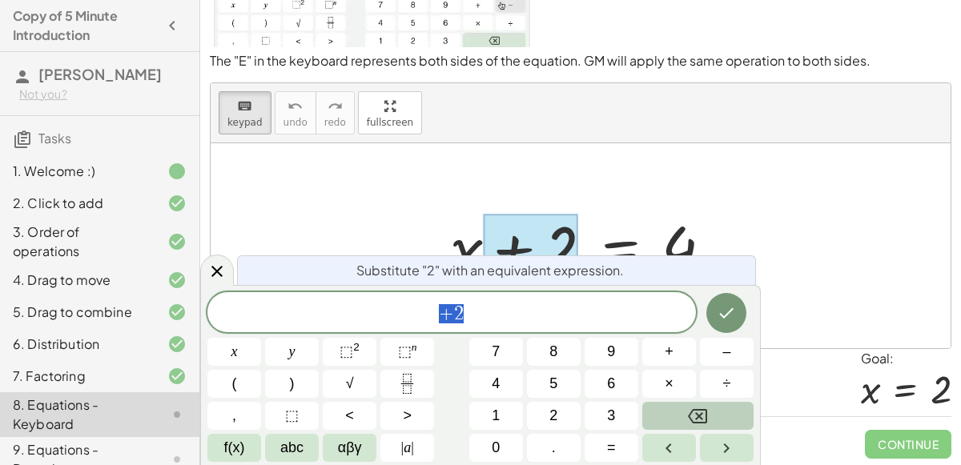
click at [719, 417] on button "Backspace" at bounding box center [697, 416] width 111 height 28
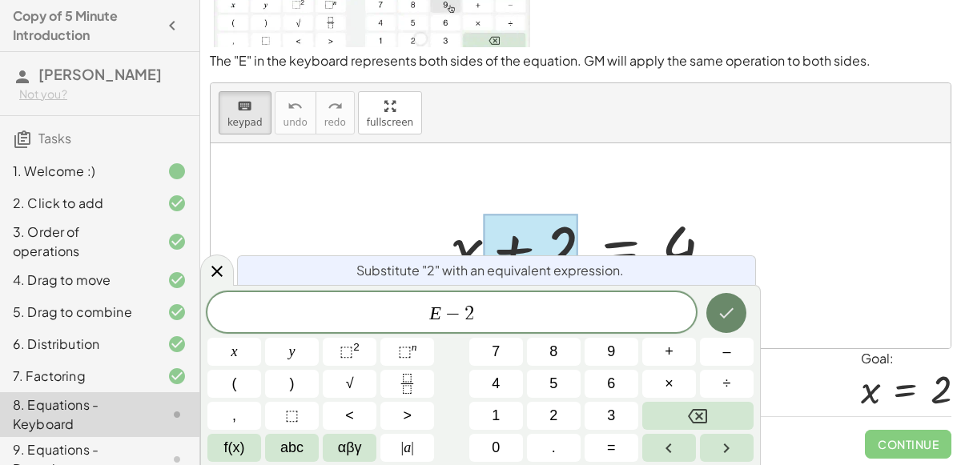
click at [725, 309] on icon "Done" at bounding box center [726, 313] width 19 height 19
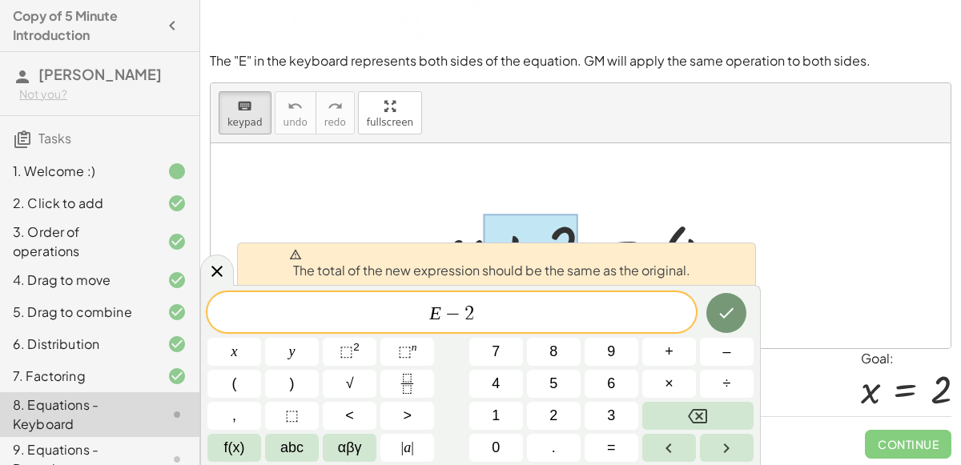
click at [511, 230] on div at bounding box center [530, 249] width 95 height 71
click at [231, 283] on div at bounding box center [217, 270] width 34 height 31
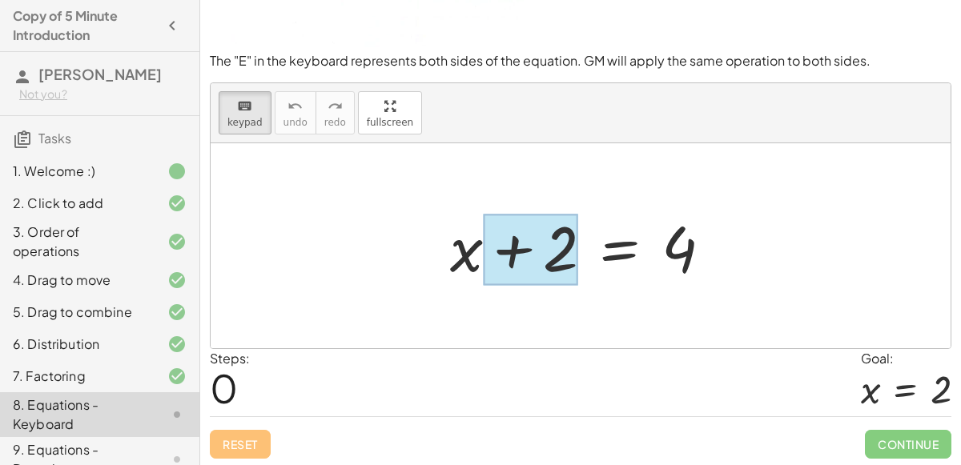
drag, startPoint x: 470, startPoint y: 260, endPoint x: 569, endPoint y: 261, distance: 98.5
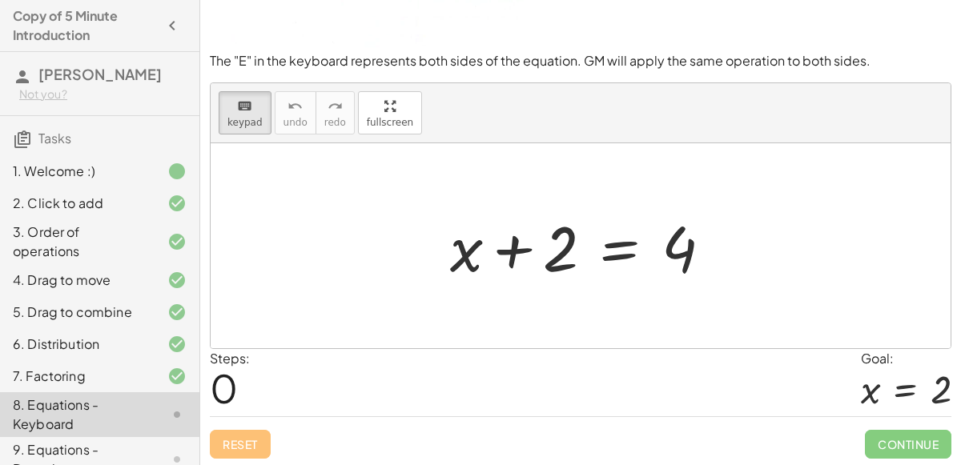
click at [296, 178] on div at bounding box center [581, 245] width 740 height 205
click at [461, 240] on div at bounding box center [466, 248] width 33 height 74
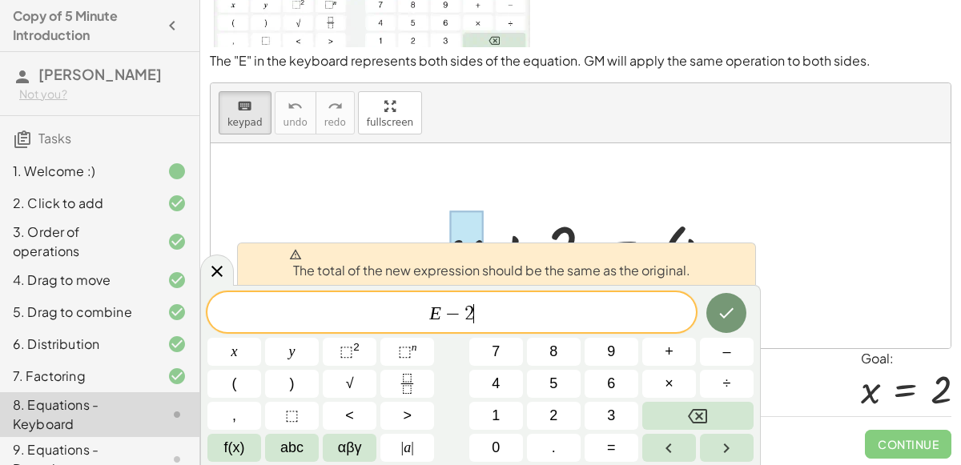
click at [441, 312] on span "−" at bounding box center [452, 313] width 23 height 19
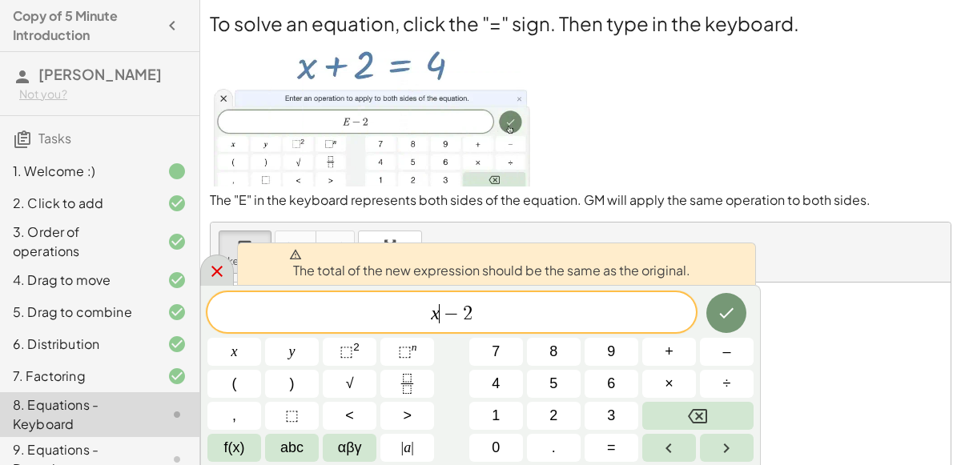
click at [210, 260] on div at bounding box center [217, 270] width 34 height 31
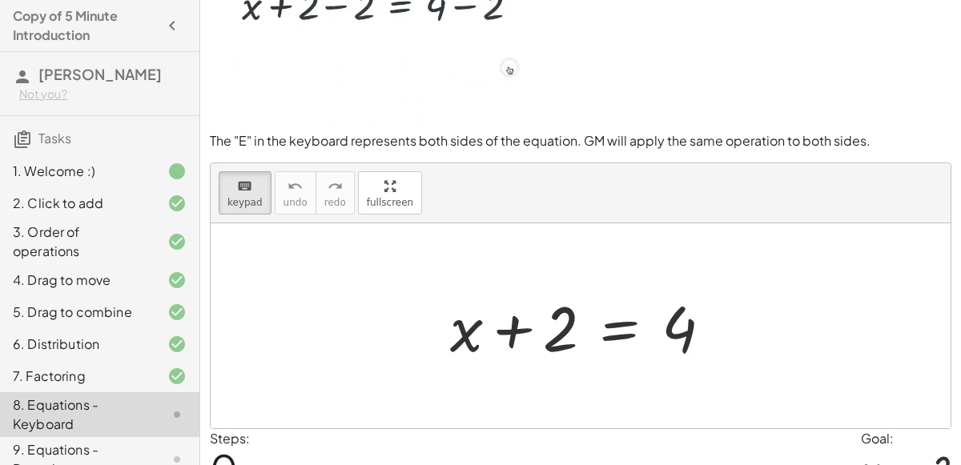
scroll to position [62, 0]
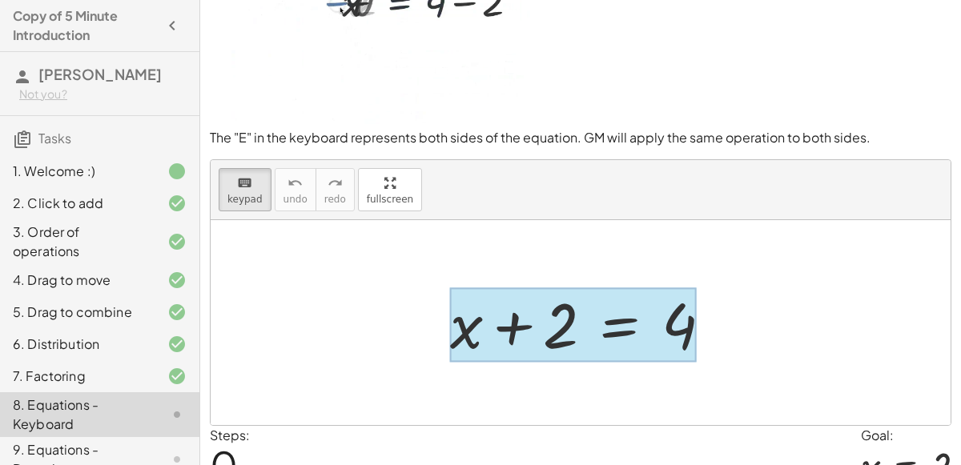
click at [617, 309] on div at bounding box center [573, 325] width 247 height 74
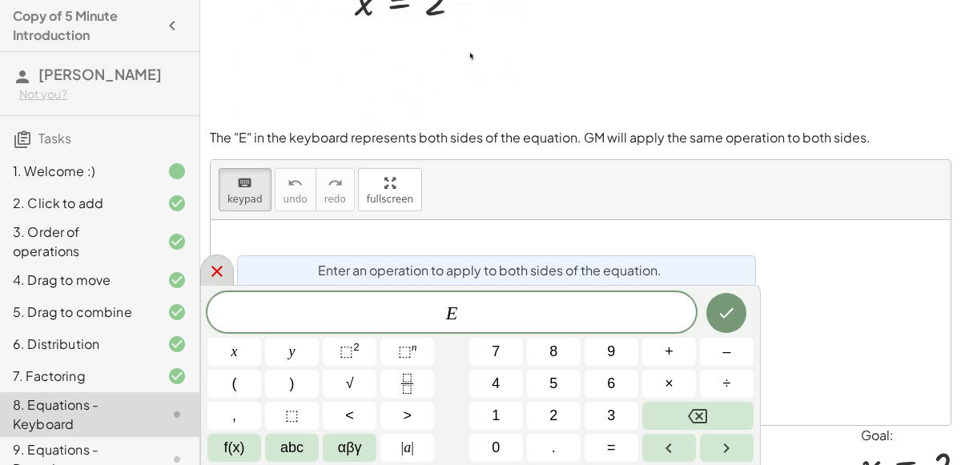
click at [223, 277] on icon at bounding box center [216, 271] width 19 height 19
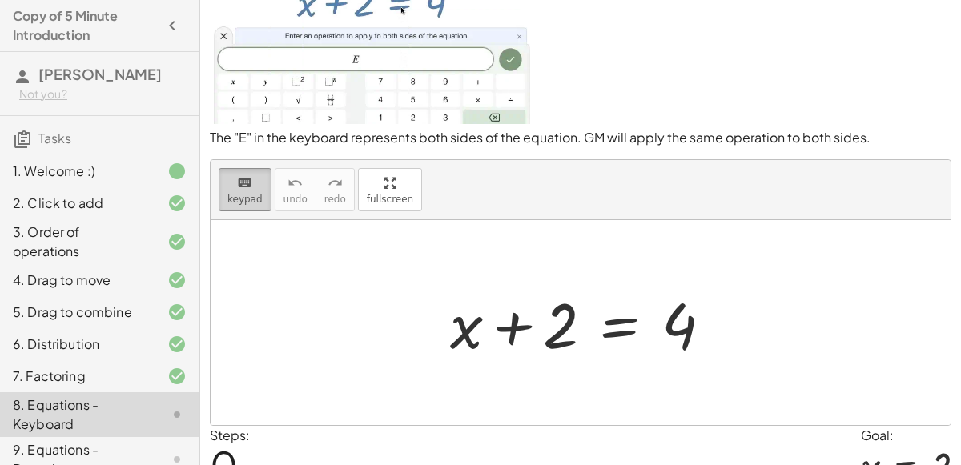
click at [239, 201] on span "keypad" at bounding box center [244, 199] width 35 height 11
click at [637, 317] on div at bounding box center [587, 323] width 291 height 82
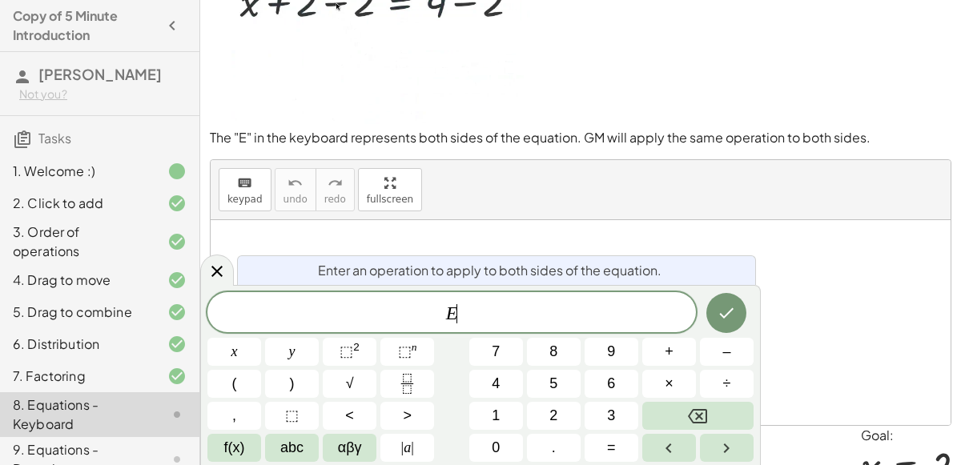
click at [637, 317] on span "E ​" at bounding box center [451, 314] width 489 height 22
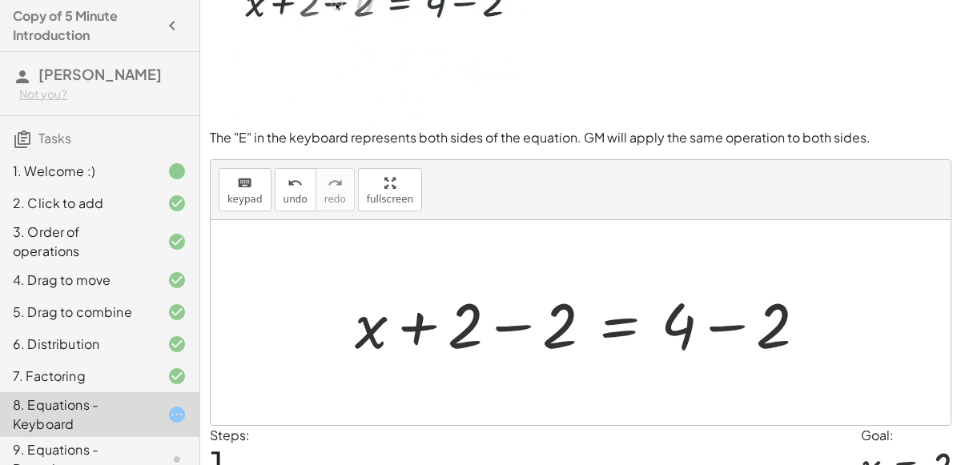
scroll to position [0, 0]
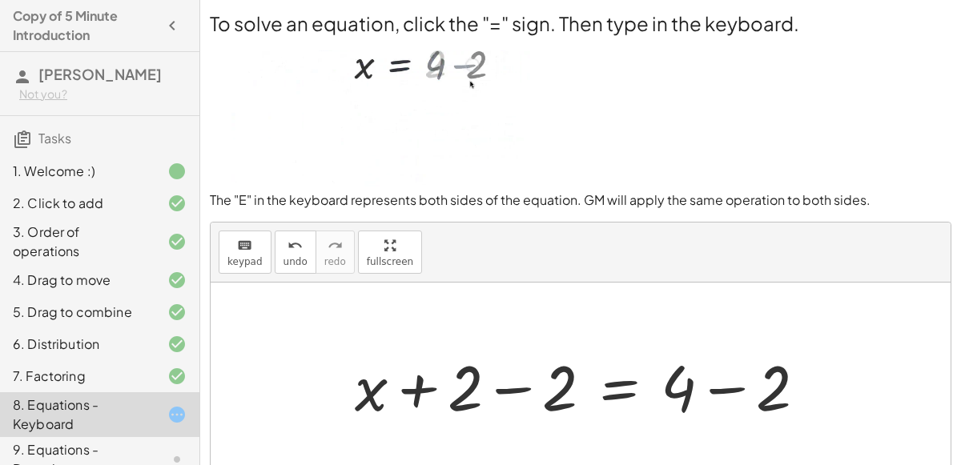
click at [507, 396] on div at bounding box center [587, 385] width 481 height 82
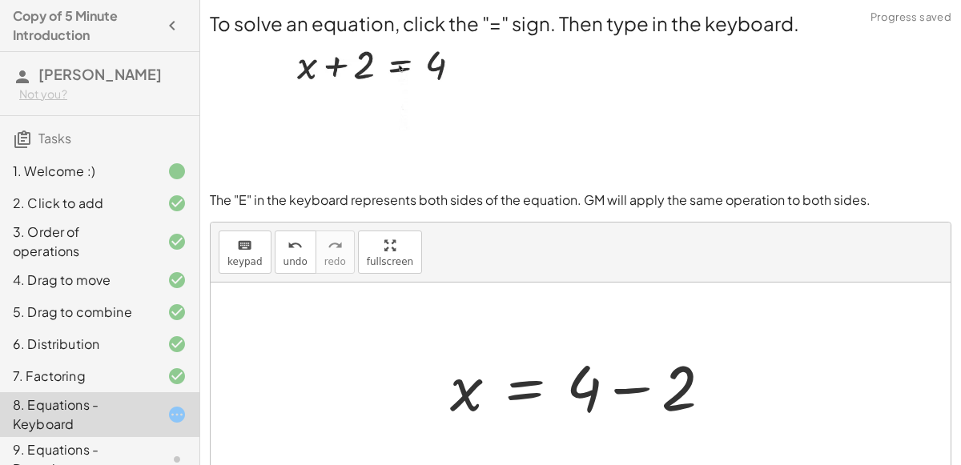
click at [642, 387] on div at bounding box center [587, 385] width 291 height 82
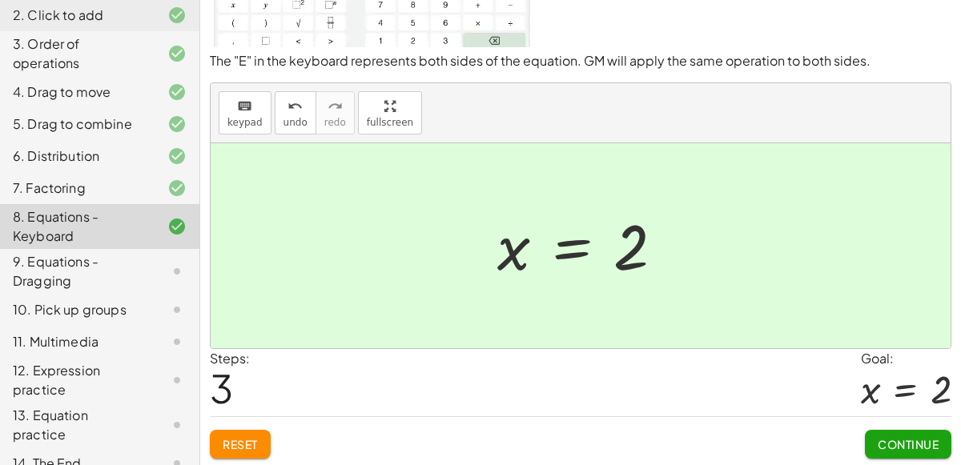
scroll to position [195, 0]
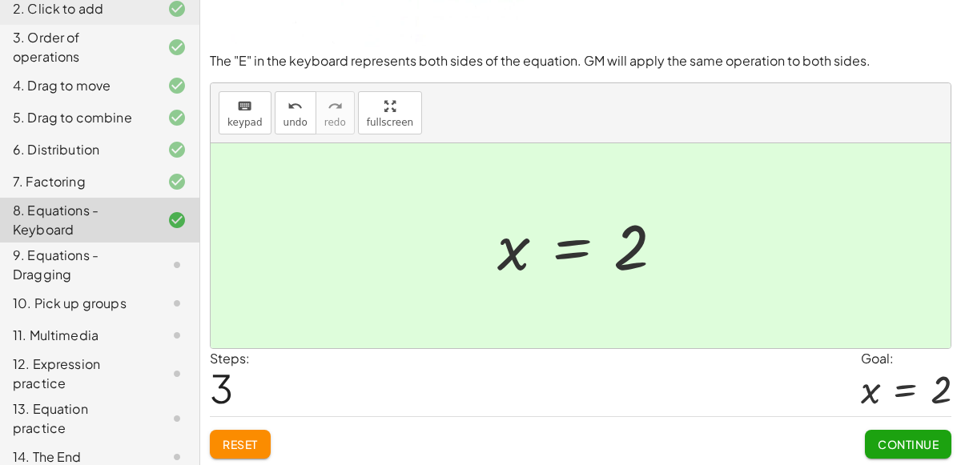
click at [99, 273] on div "9. Equations - Dragging" at bounding box center [77, 265] width 129 height 38
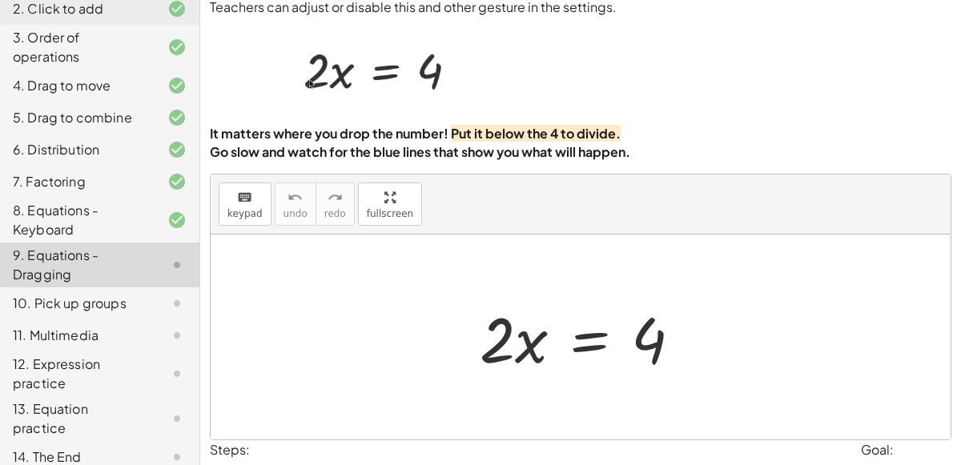
scroll to position [42, 0]
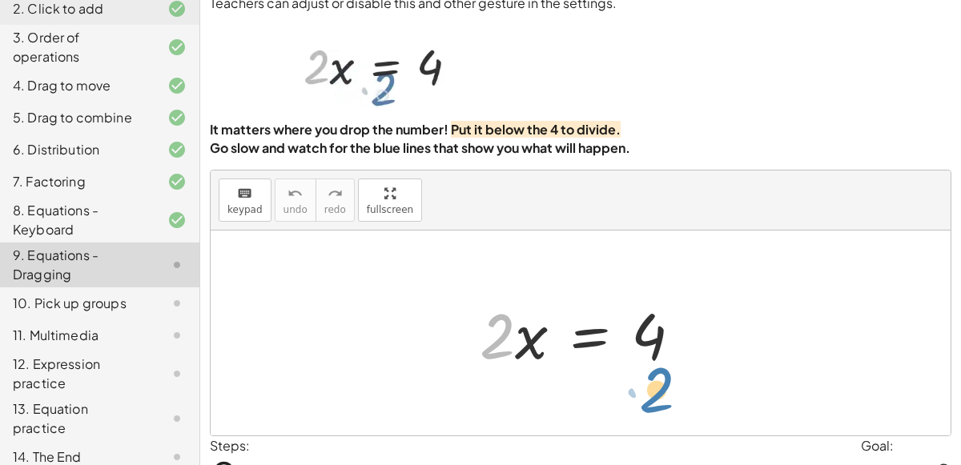
drag, startPoint x: 498, startPoint y: 351, endPoint x: 660, endPoint y: 411, distance: 172.6
click at [660, 411] on div "· 2 · 2 · x = 4" at bounding box center [581, 333] width 740 height 205
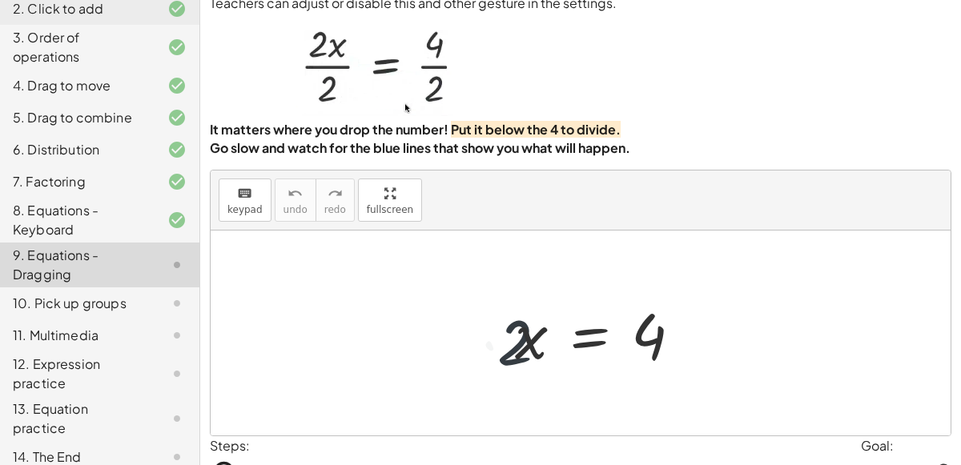
scroll to position [130, 0]
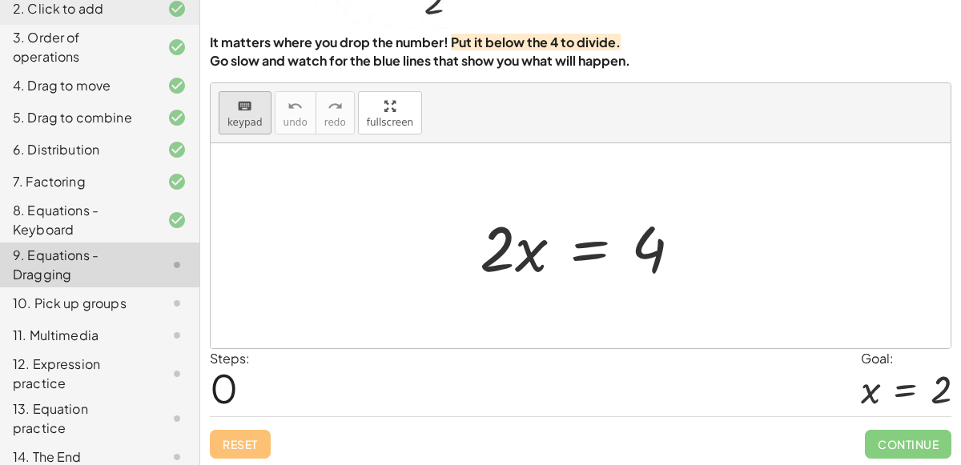
click at [237, 117] on span "keypad" at bounding box center [244, 122] width 35 height 11
drag, startPoint x: 497, startPoint y: 245, endPoint x: 662, endPoint y: 311, distance: 177.6
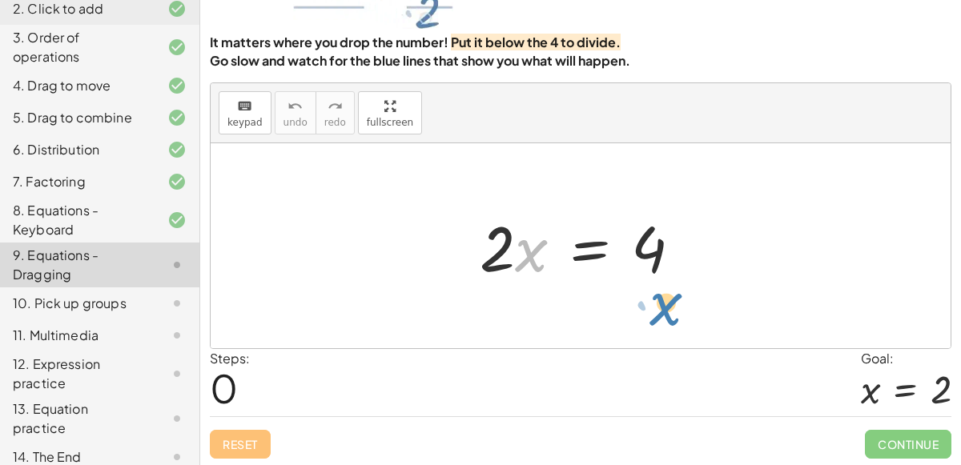
drag, startPoint x: 525, startPoint y: 249, endPoint x: 659, endPoint y: 300, distance: 143.2
drag, startPoint x: 521, startPoint y: 241, endPoint x: 704, endPoint y: 256, distance: 184.1
click at [704, 256] on div "· x · 2 · x = 4" at bounding box center [581, 246] width 251 height 91
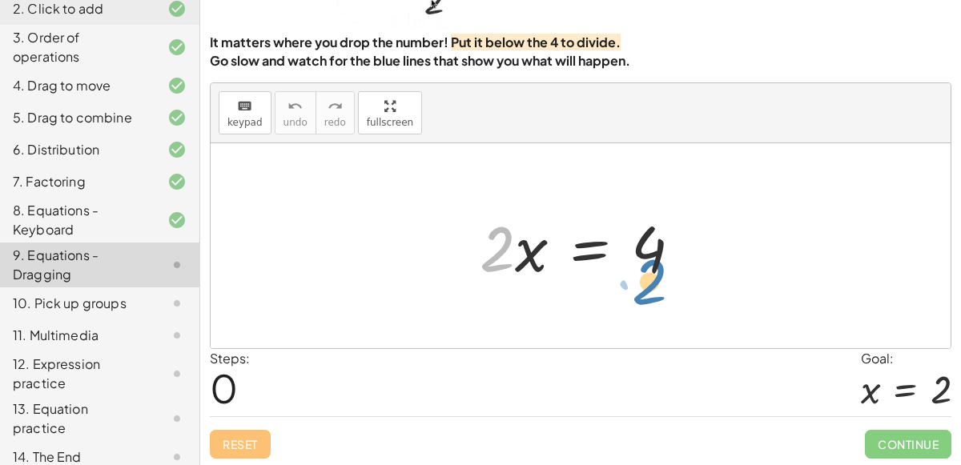
drag, startPoint x: 497, startPoint y: 247, endPoint x: 649, endPoint y: 280, distance: 155.7
click at [649, 280] on div at bounding box center [587, 246] width 231 height 82
click at [506, 231] on div at bounding box center [587, 246] width 231 height 82
click at [589, 238] on div at bounding box center [587, 246] width 231 height 82
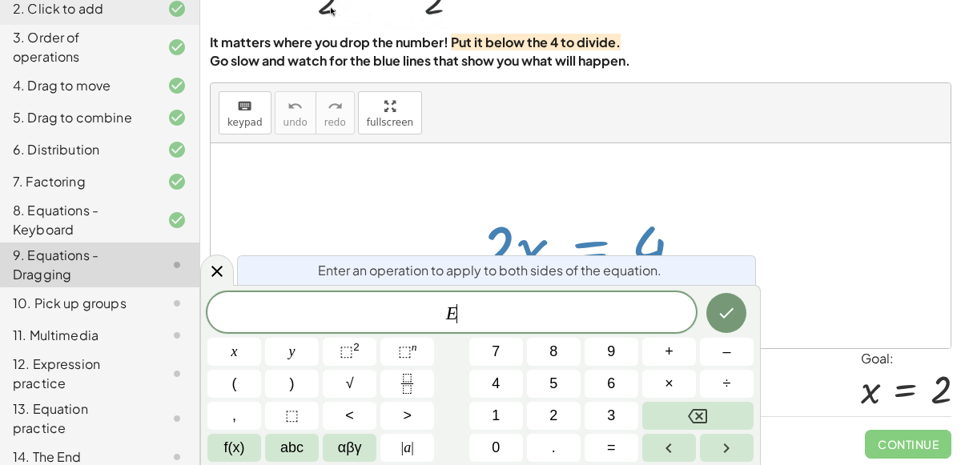
scroll to position [0, 0]
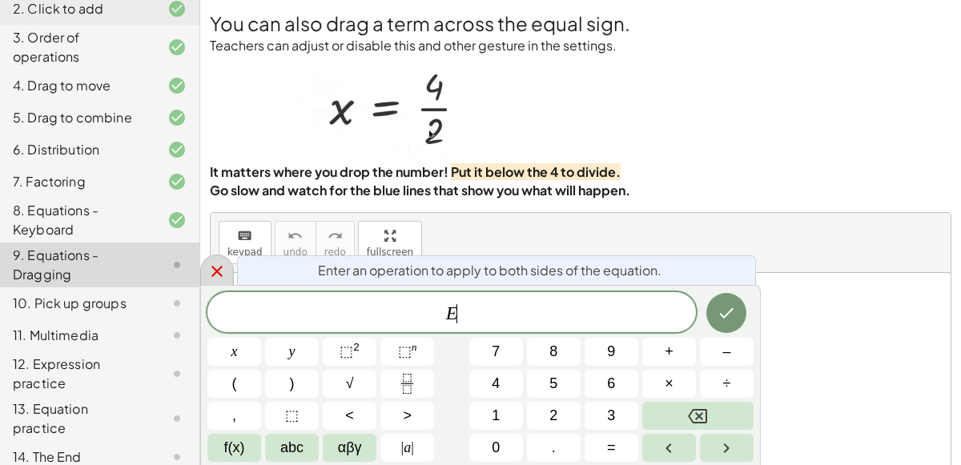
click at [215, 280] on icon at bounding box center [216, 271] width 19 height 19
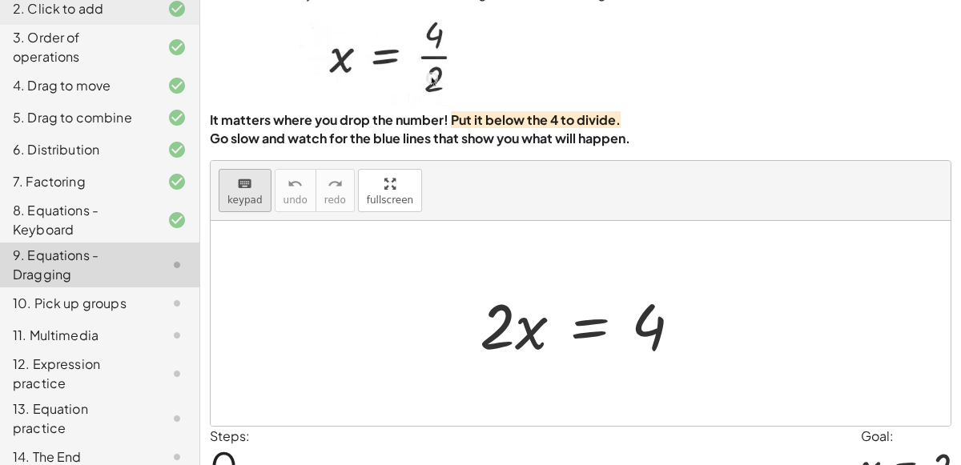
scroll to position [51, 0]
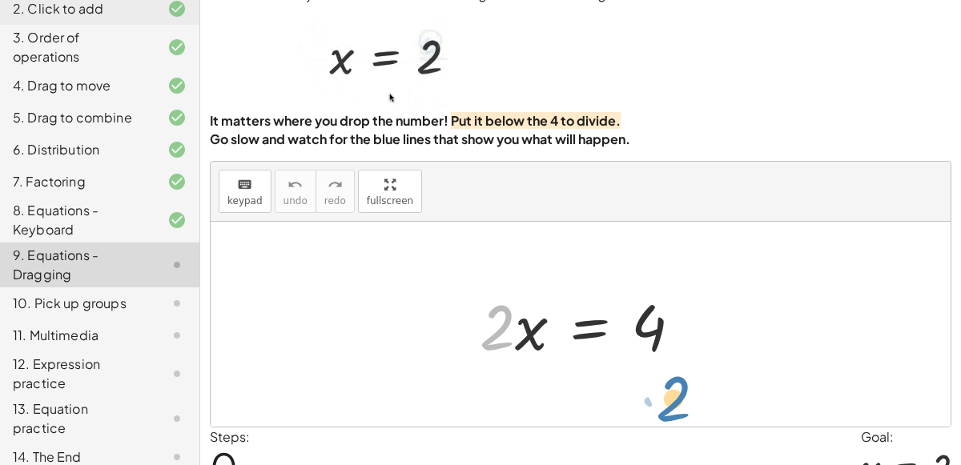
drag, startPoint x: 490, startPoint y: 315, endPoint x: 664, endPoint y: 381, distance: 186.1
click at [664, 381] on div "· 2 · 2 · x = 4" at bounding box center [581, 324] width 740 height 205
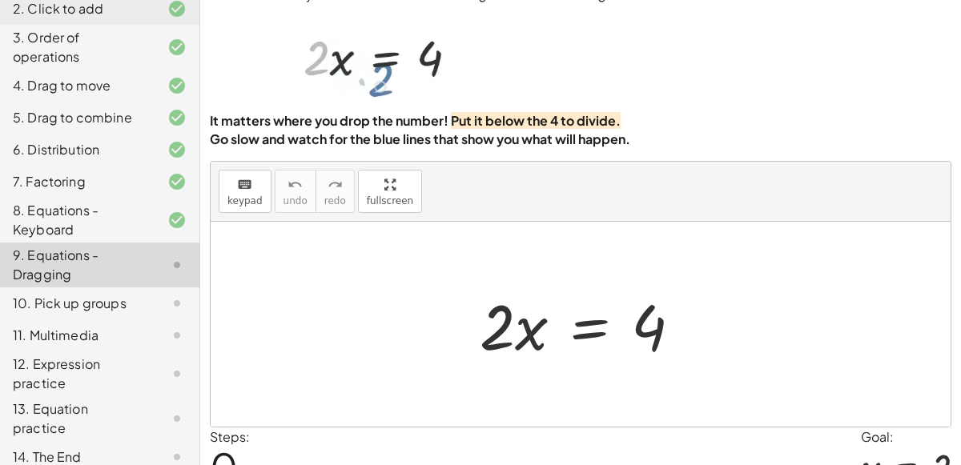
scroll to position [130, 0]
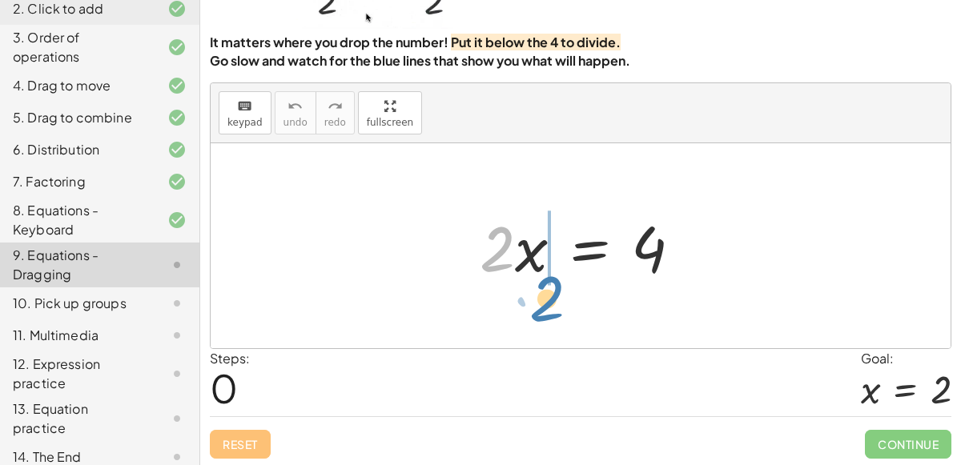
drag, startPoint x: 500, startPoint y: 259, endPoint x: 549, endPoint y: 301, distance: 65.3
click at [549, 301] on div "· 2 · 2 · x = 4" at bounding box center [581, 245] width 740 height 205
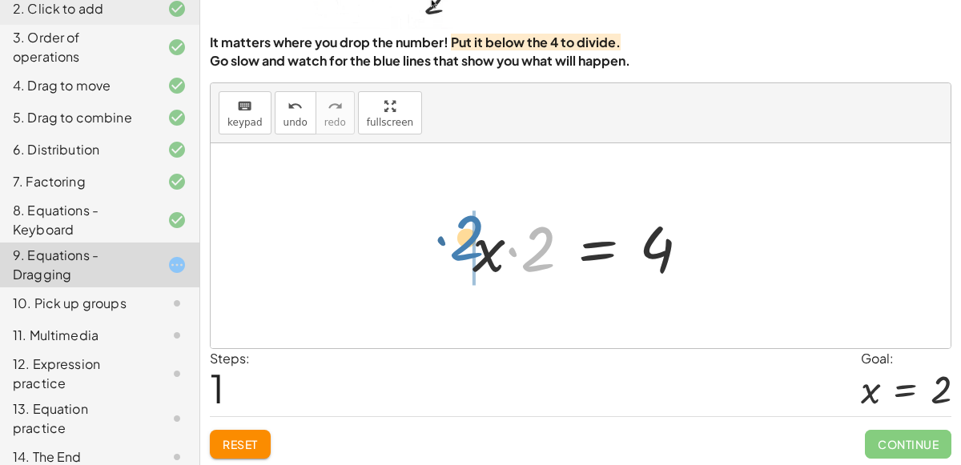
drag, startPoint x: 533, startPoint y: 247, endPoint x: 461, endPoint y: 236, distance: 73.0
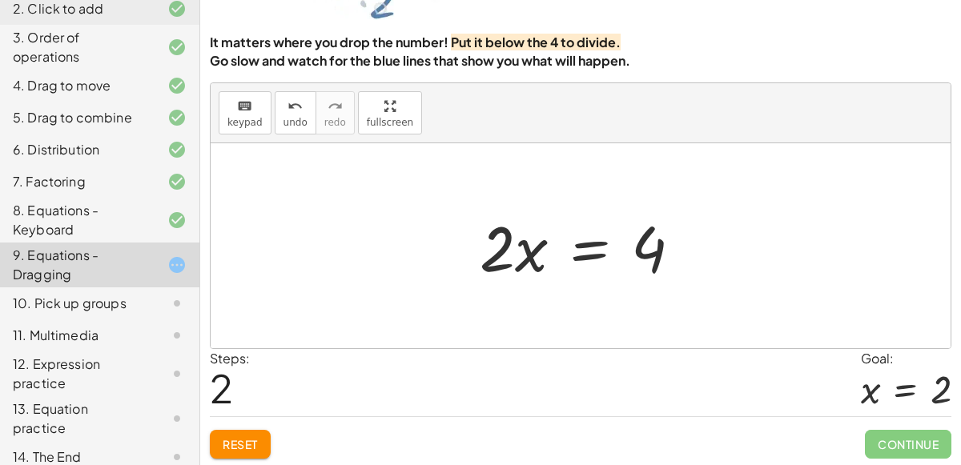
click at [258, 447] on span "Reset" at bounding box center [240, 444] width 35 height 14
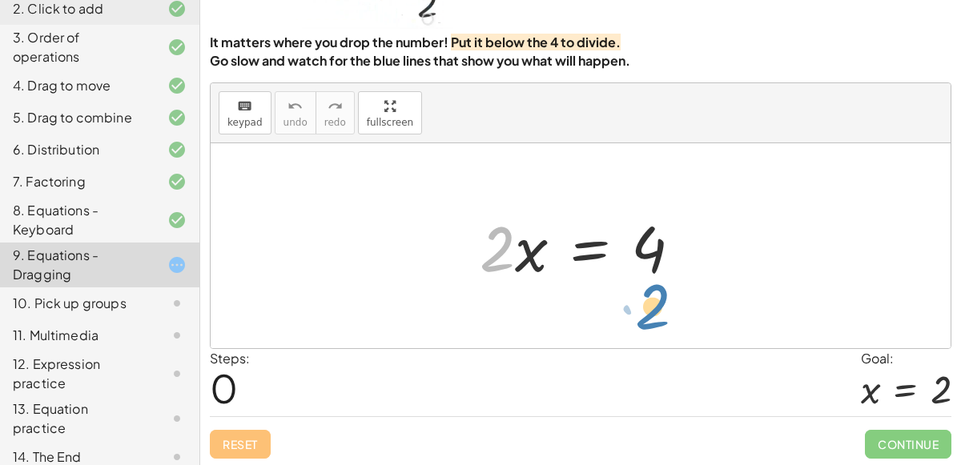
drag, startPoint x: 491, startPoint y: 257, endPoint x: 646, endPoint y: 314, distance: 165.5
drag, startPoint x: 490, startPoint y: 226, endPoint x: 645, endPoint y: 288, distance: 166.4
click at [645, 288] on div "· 2 · 2 · x = 4" at bounding box center [581, 246] width 251 height 91
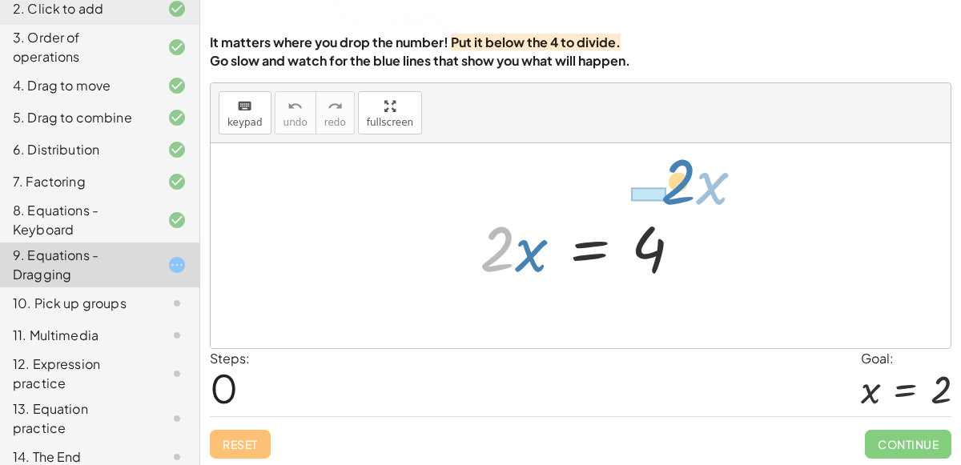
drag, startPoint x: 477, startPoint y: 247, endPoint x: 644, endPoint y: 181, distance: 180.1
click at [644, 181] on div "· 2 · x · 2 · x = 4" at bounding box center [581, 245] width 740 height 205
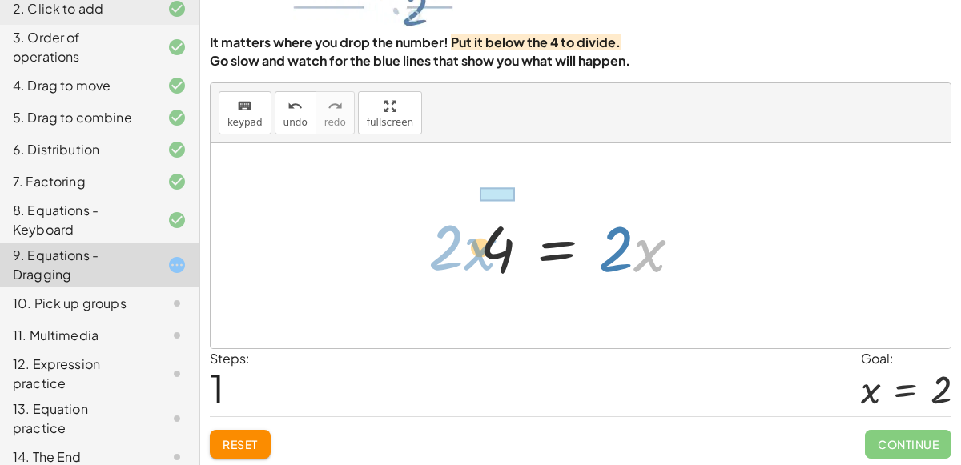
drag, startPoint x: 654, startPoint y: 254, endPoint x: 482, endPoint y: 252, distance: 172.2
click at [482, 252] on div at bounding box center [587, 246] width 231 height 82
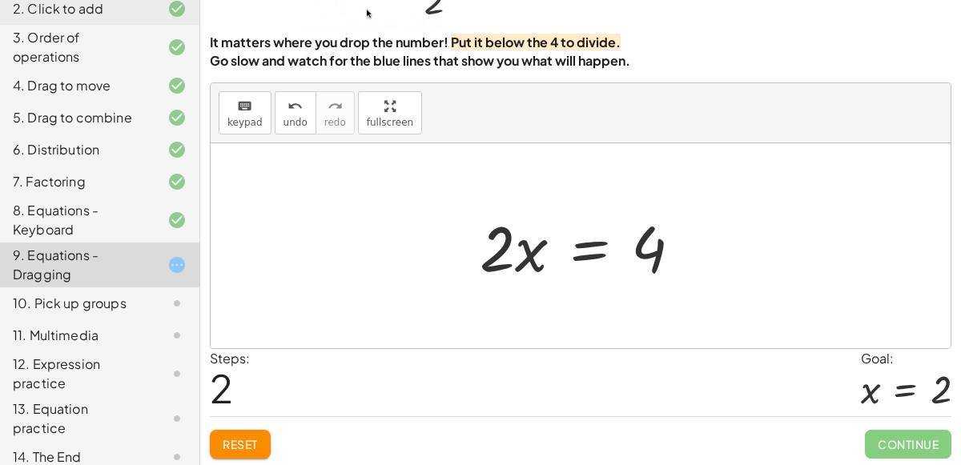
click at [254, 430] on button "Reset" at bounding box center [240, 444] width 61 height 29
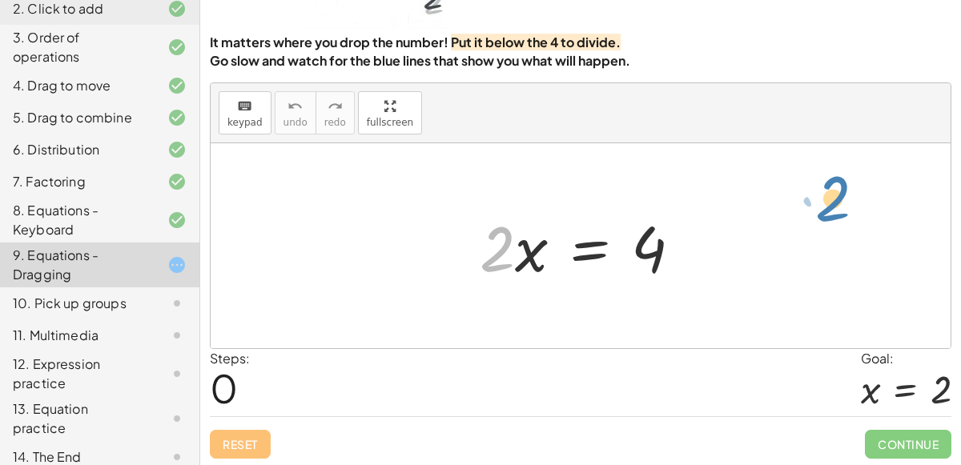
drag, startPoint x: 493, startPoint y: 263, endPoint x: 829, endPoint y: 213, distance: 340.1
click at [829, 213] on div "· 2 · x · 2 · x = 4" at bounding box center [581, 245] width 740 height 205
drag, startPoint x: 500, startPoint y: 241, endPoint x: 657, endPoint y: 300, distance: 167.8
drag, startPoint x: 480, startPoint y: 255, endPoint x: 637, endPoint y: 312, distance: 167.2
click at [637, 312] on div "· 2 · 2 · x = 4" at bounding box center [581, 245] width 740 height 205
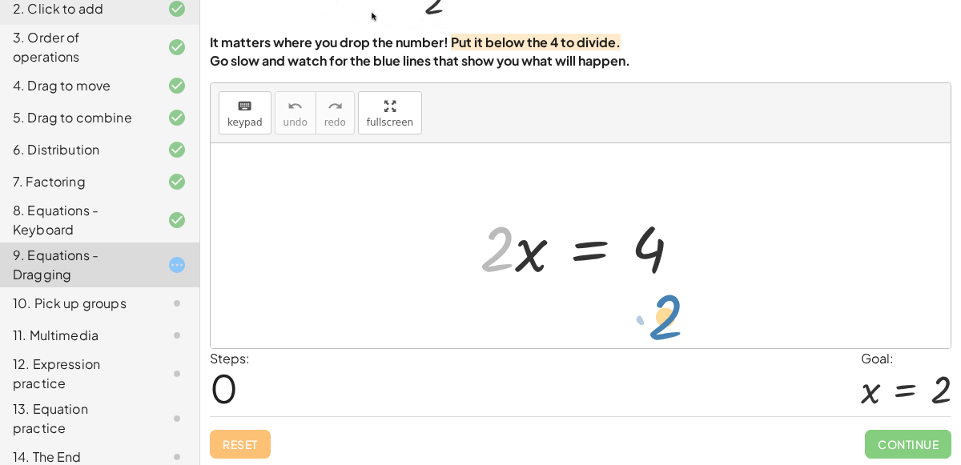
drag, startPoint x: 498, startPoint y: 235, endPoint x: 665, endPoint y: 304, distance: 180.0
click at [665, 304] on div "· 2 · 2 · x = 4" at bounding box center [581, 245] width 740 height 205
drag, startPoint x: 500, startPoint y: 259, endPoint x: 656, endPoint y: 321, distance: 168.2
click at [656, 321] on div "· 2 · 2 · x = 4" at bounding box center [581, 245] width 740 height 205
click at [237, 106] on icon "keyboard" at bounding box center [244, 106] width 15 height 19
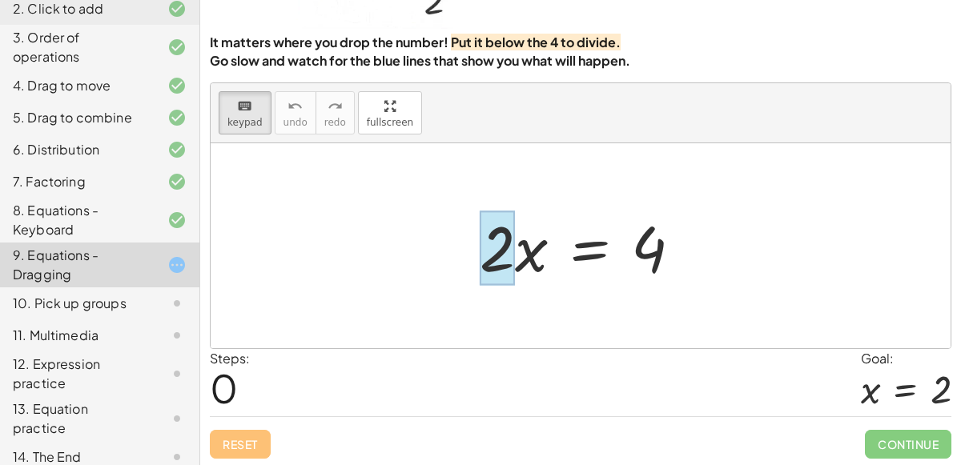
click at [490, 252] on div at bounding box center [497, 248] width 35 height 74
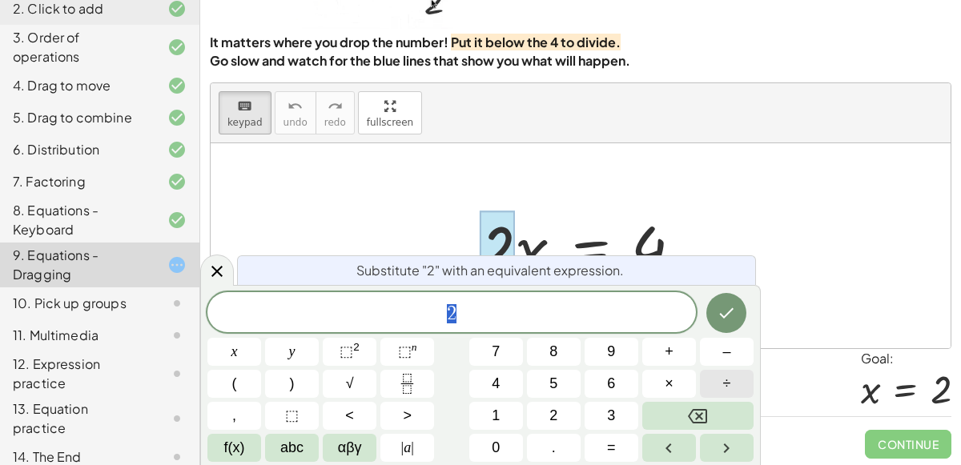
click at [726, 385] on span "÷" at bounding box center [727, 384] width 8 height 22
click at [714, 372] on button "÷" at bounding box center [727, 384] width 54 height 28
click at [503, 396] on button "4" at bounding box center [496, 384] width 54 height 28
click at [718, 329] on button "Done" at bounding box center [726, 313] width 40 height 40
click at [494, 263] on span "Substitute "2" with an equivalent expression." at bounding box center [490, 270] width 268 height 19
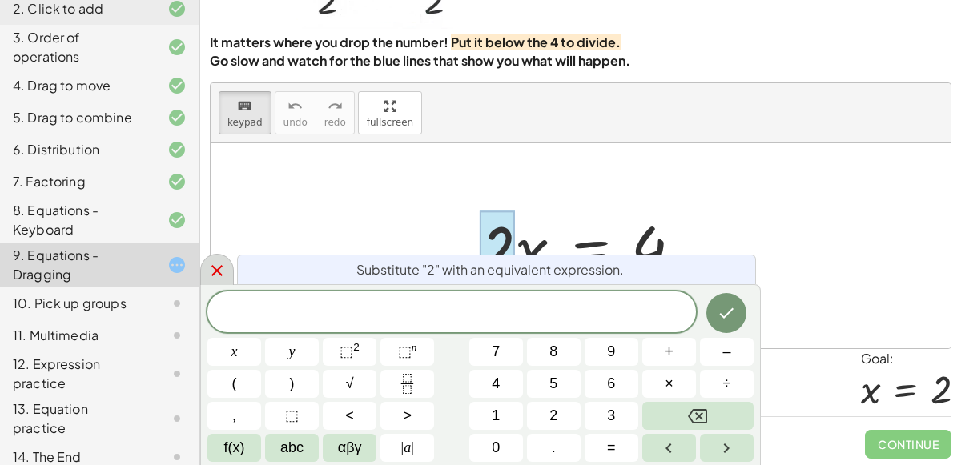
click at [214, 268] on icon at bounding box center [216, 270] width 11 height 11
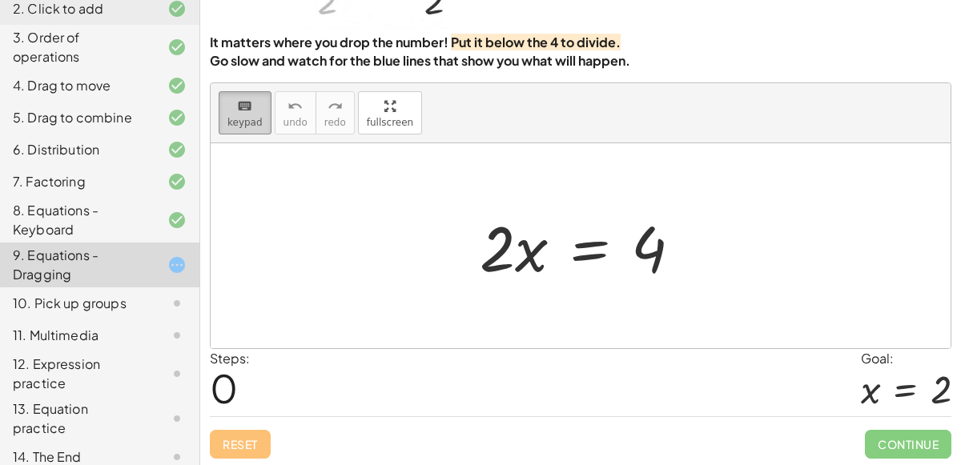
click at [247, 108] on icon "keyboard" at bounding box center [244, 106] width 15 height 19
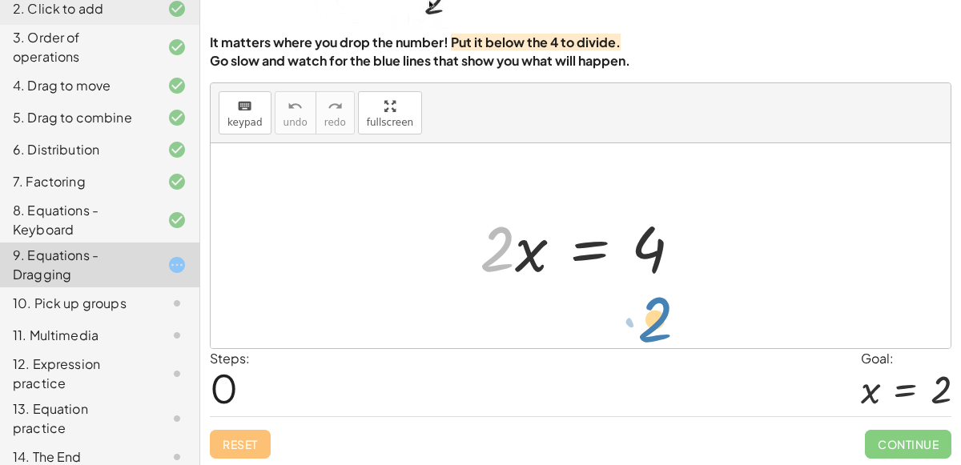
drag, startPoint x: 488, startPoint y: 248, endPoint x: 647, endPoint y: 319, distance: 174.3
drag, startPoint x: 498, startPoint y: 239, endPoint x: 653, endPoint y: 309, distance: 169.6
drag, startPoint x: 487, startPoint y: 238, endPoint x: 642, endPoint y: 296, distance: 166.0
drag, startPoint x: 501, startPoint y: 243, endPoint x: 658, endPoint y: 302, distance: 167.8
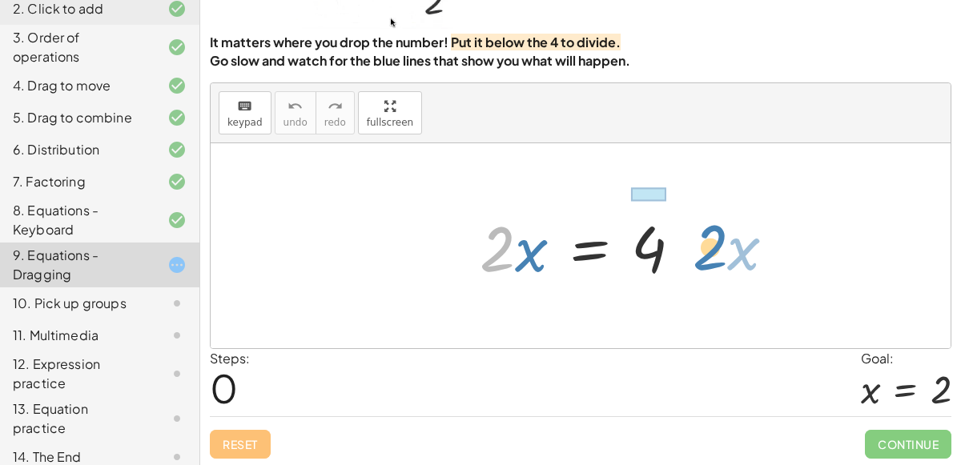
drag, startPoint x: 499, startPoint y: 250, endPoint x: 711, endPoint y: 248, distance: 212.3
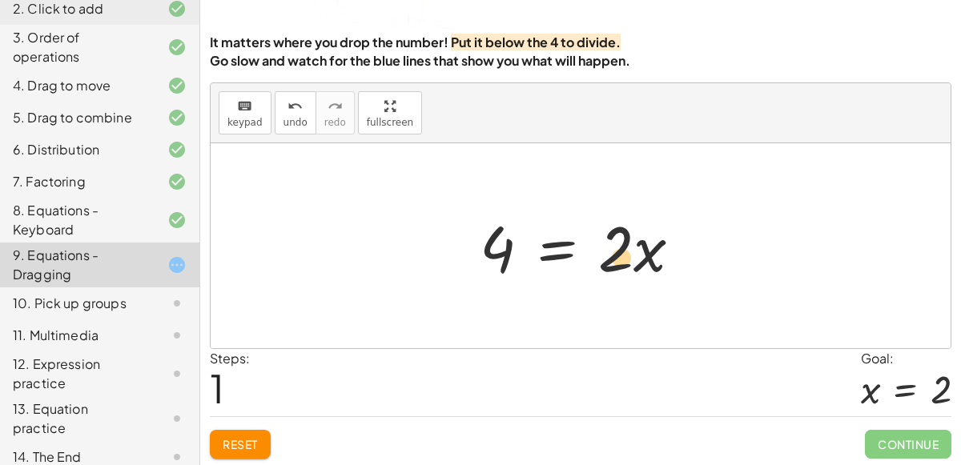
drag, startPoint x: 500, startPoint y: 251, endPoint x: 656, endPoint y: 258, distance: 156.4
click at [656, 258] on div at bounding box center [587, 246] width 231 height 82
drag, startPoint x: 493, startPoint y: 235, endPoint x: 608, endPoint y: 184, distance: 126.2
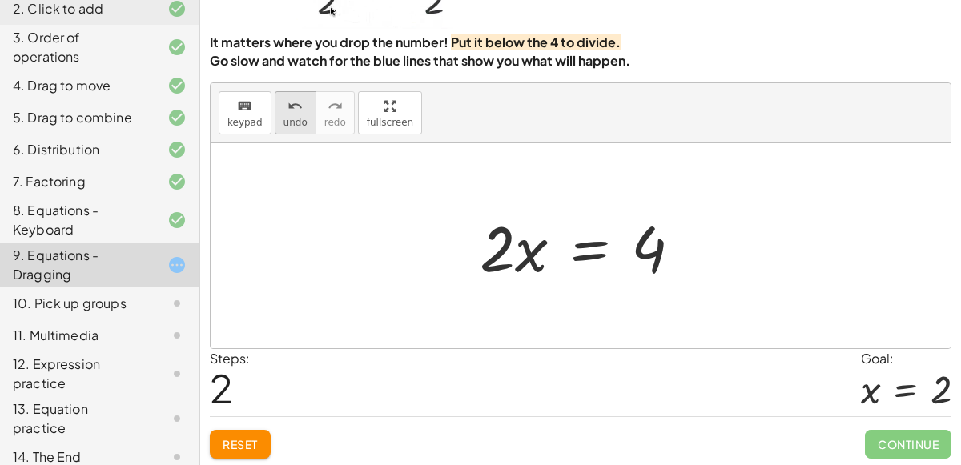
click at [292, 107] on icon "undo" at bounding box center [295, 106] width 15 height 19
drag, startPoint x: 486, startPoint y: 259, endPoint x: 652, endPoint y: 319, distance: 176.3
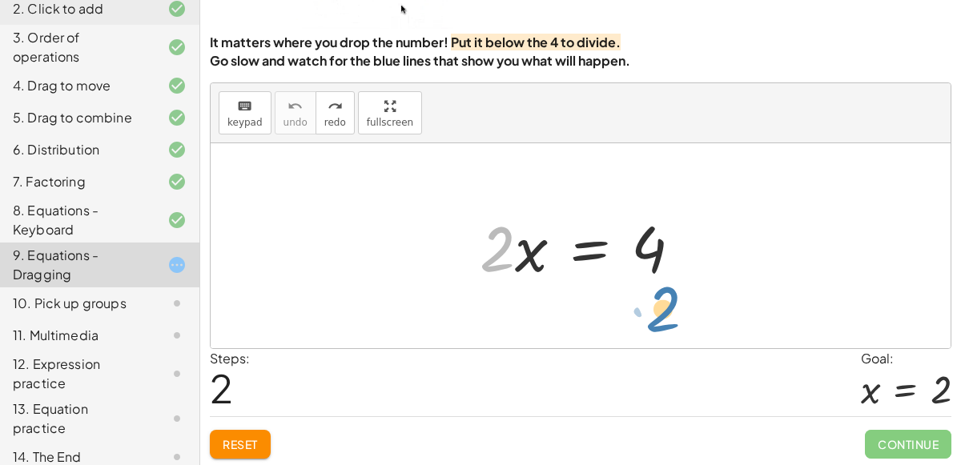
click at [652, 319] on div "· 2 · 2 · x = 4" at bounding box center [581, 245] width 740 height 205
click at [248, 441] on span "Reset" at bounding box center [240, 444] width 35 height 14
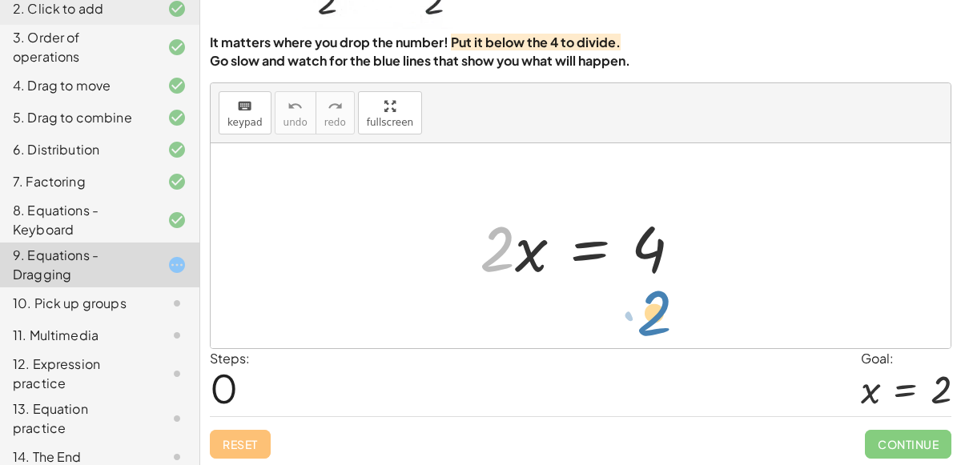
drag, startPoint x: 487, startPoint y: 262, endPoint x: 644, endPoint y: 326, distance: 169.6
click at [644, 326] on div "· 2 · 2 · x = 4" at bounding box center [581, 245] width 740 height 205
drag, startPoint x: 494, startPoint y: 255, endPoint x: 654, endPoint y: 320, distance: 172.8
drag, startPoint x: 495, startPoint y: 248, endPoint x: 652, endPoint y: 315, distance: 170.5
drag, startPoint x: 489, startPoint y: 255, endPoint x: 642, endPoint y: 329, distance: 170.2
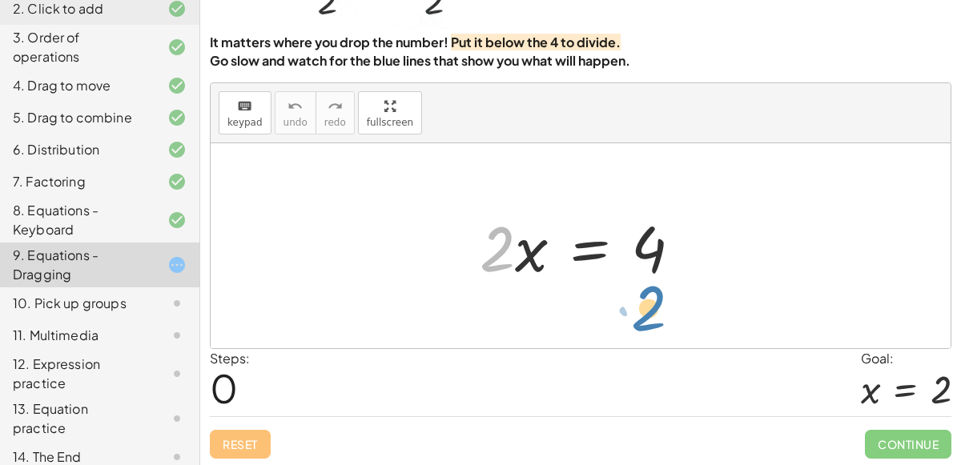
drag, startPoint x: 499, startPoint y: 253, endPoint x: 650, endPoint y: 312, distance: 162.6
click at [119, 352] on div "10. Pick up groups" at bounding box center [99, 374] width 199 height 45
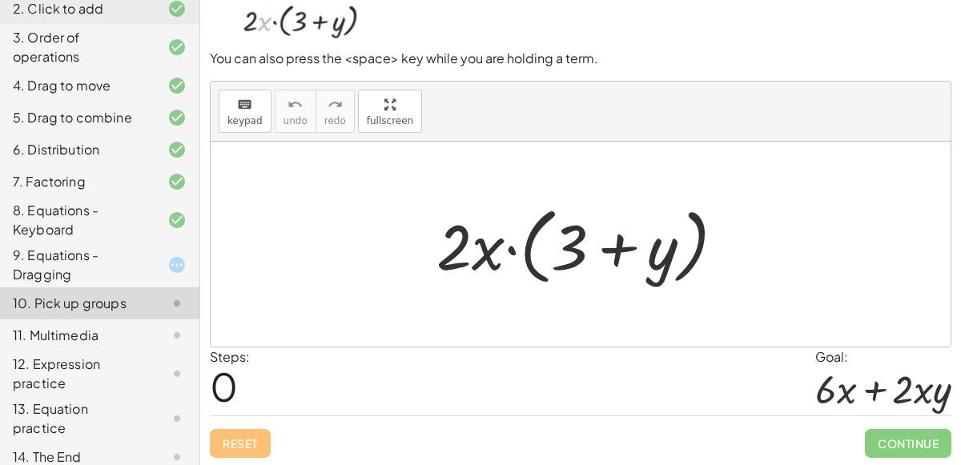
click at [121, 249] on div "9. Equations - Dragging" at bounding box center [77, 265] width 129 height 38
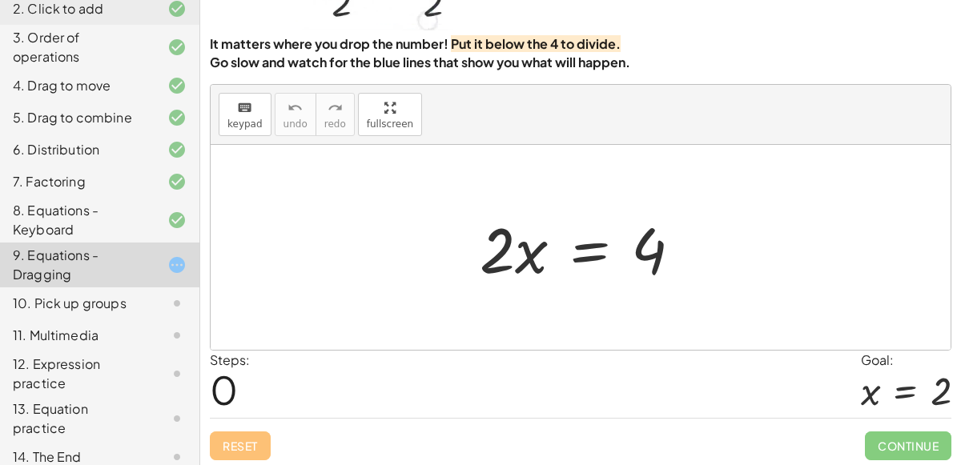
click at [186, 256] on icon at bounding box center [176, 265] width 19 height 19
drag, startPoint x: 516, startPoint y: 249, endPoint x: 553, endPoint y: 268, distance: 41.2
click at [553, 268] on div at bounding box center [587, 248] width 231 height 82
drag, startPoint x: 500, startPoint y: 238, endPoint x: 662, endPoint y: 297, distance: 172.3
click at [662, 297] on div "· 2 · 2 · x = 4" at bounding box center [581, 247] width 740 height 205
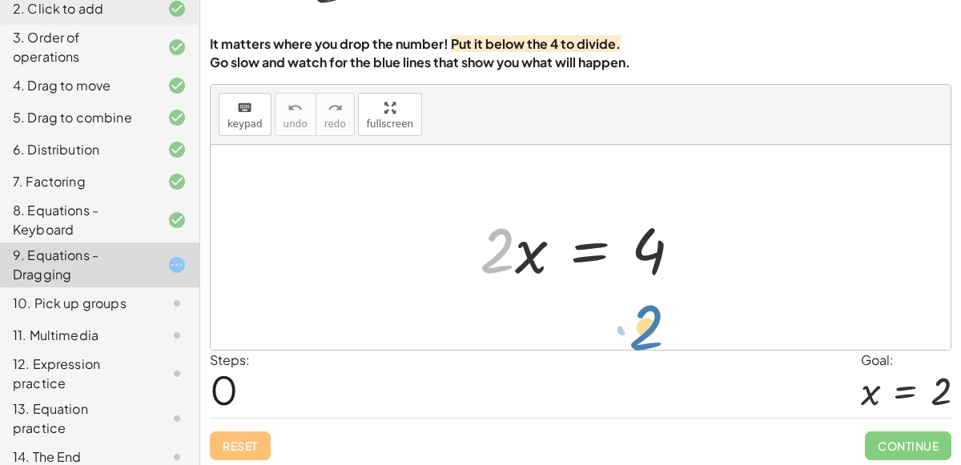
drag, startPoint x: 486, startPoint y: 263, endPoint x: 635, endPoint y: 340, distance: 167.7
click at [635, 340] on div "· 2 · 2 · x = 4" at bounding box center [581, 247] width 740 height 205
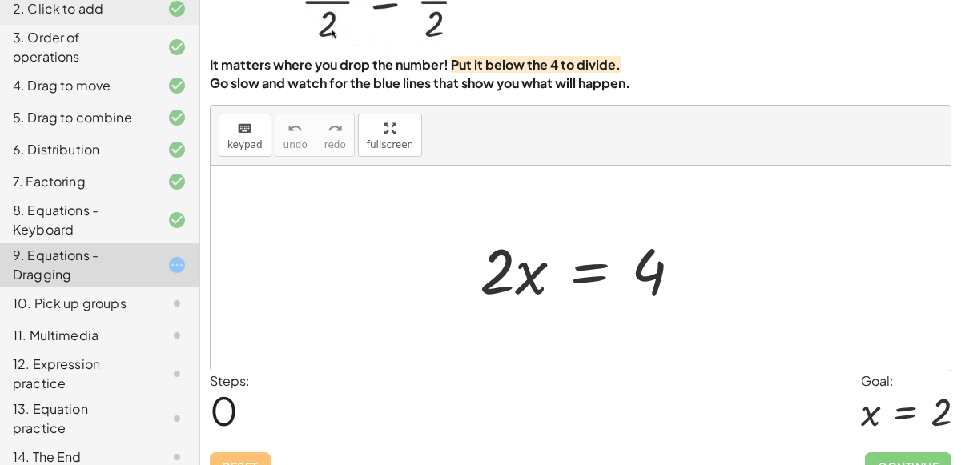
scroll to position [130, 0]
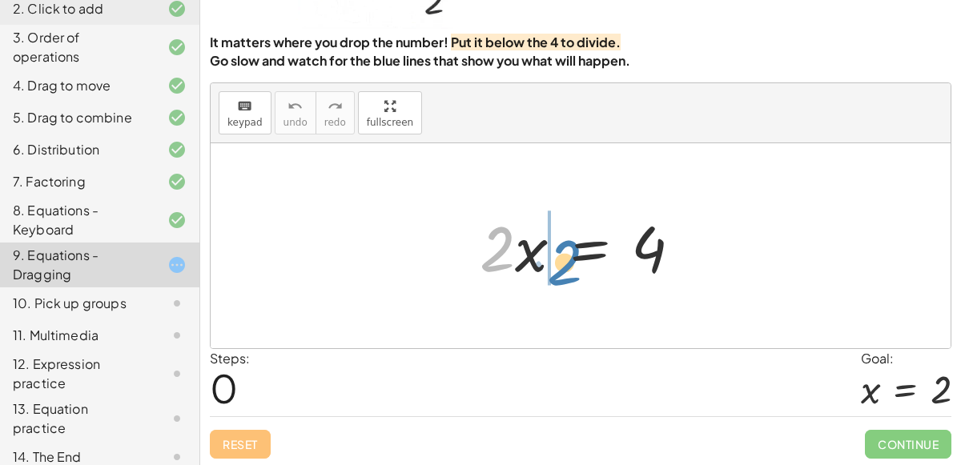
drag, startPoint x: 493, startPoint y: 243, endPoint x: 561, endPoint y: 258, distance: 69.6
click at [561, 258] on div at bounding box center [587, 246] width 231 height 82
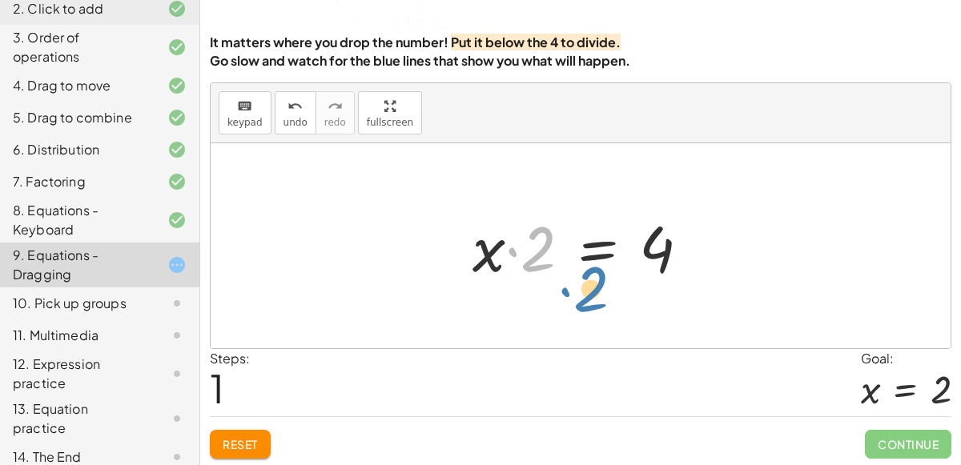
drag, startPoint x: 519, startPoint y: 242, endPoint x: 572, endPoint y: 282, distance: 66.3
click at [572, 282] on div at bounding box center [588, 246] width 246 height 82
drag, startPoint x: 521, startPoint y: 242, endPoint x: 661, endPoint y: 312, distance: 156.9
click at [661, 312] on div "· 2 · x = 4 · 2 · 2 · x = 4" at bounding box center [581, 245] width 740 height 205
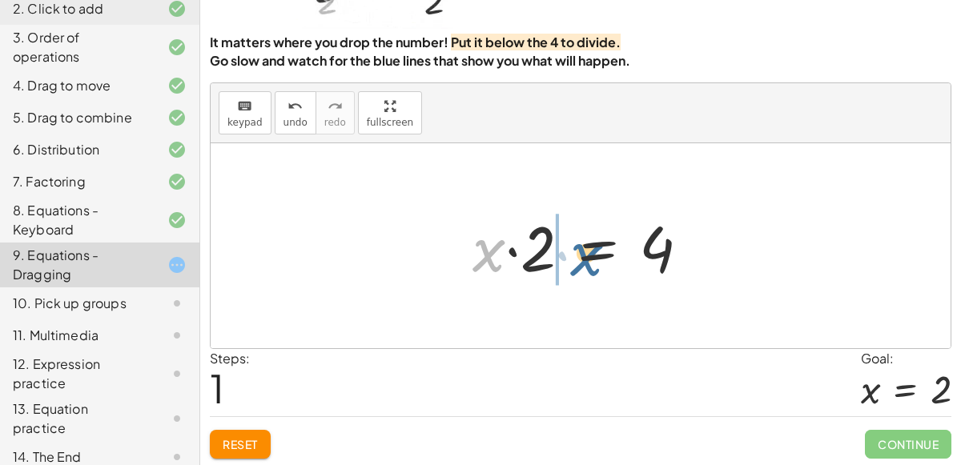
drag, startPoint x: 488, startPoint y: 248, endPoint x: 583, endPoint y: 252, distance: 95.4
click at [583, 252] on div at bounding box center [588, 246] width 246 height 82
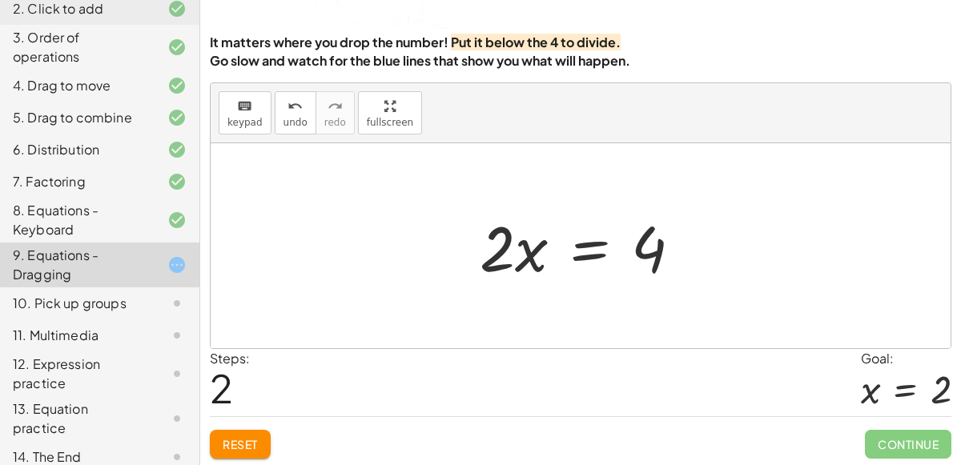
click at [521, 247] on div at bounding box center [587, 246] width 231 height 82
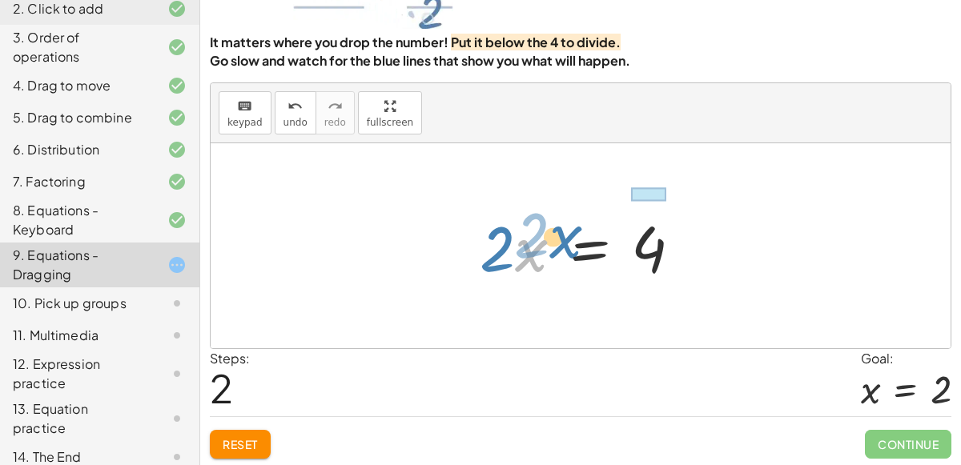
drag, startPoint x: 521, startPoint y: 248, endPoint x: 557, endPoint y: 234, distance: 38.8
click at [557, 234] on div at bounding box center [587, 246] width 231 height 82
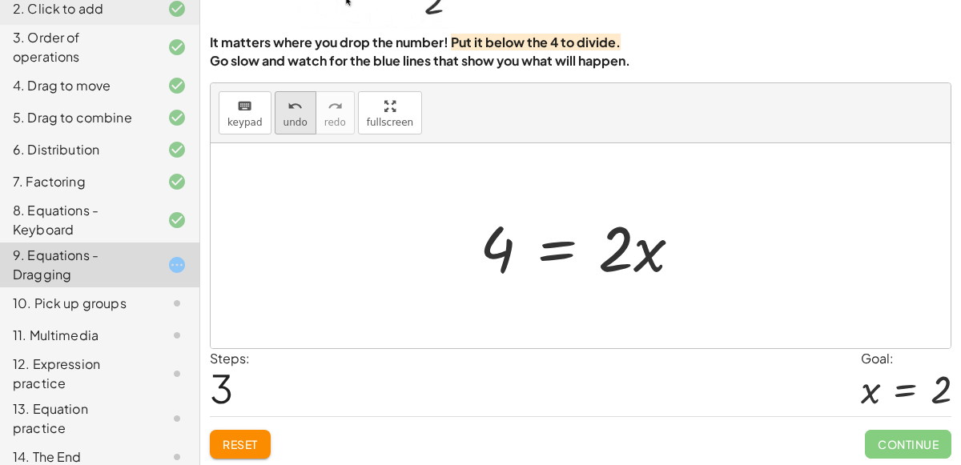
click at [288, 125] on span "undo" at bounding box center [296, 122] width 24 height 11
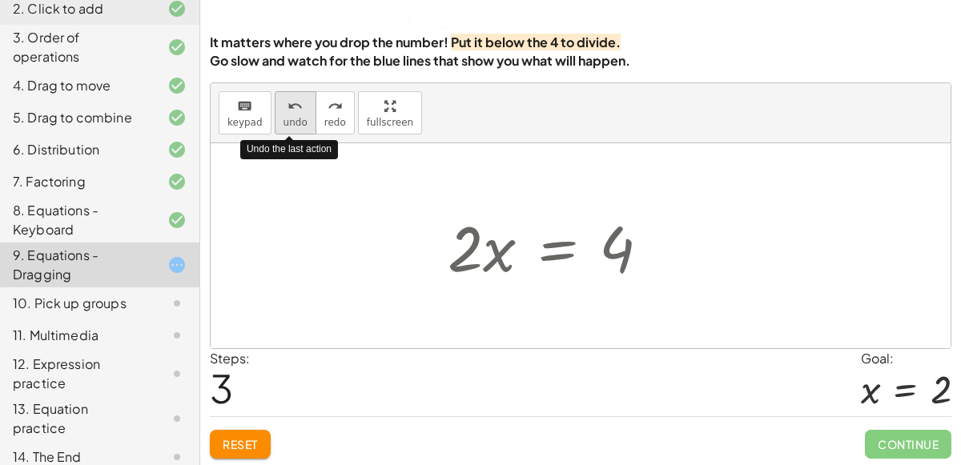
click at [288, 125] on span "undo" at bounding box center [296, 122] width 24 height 11
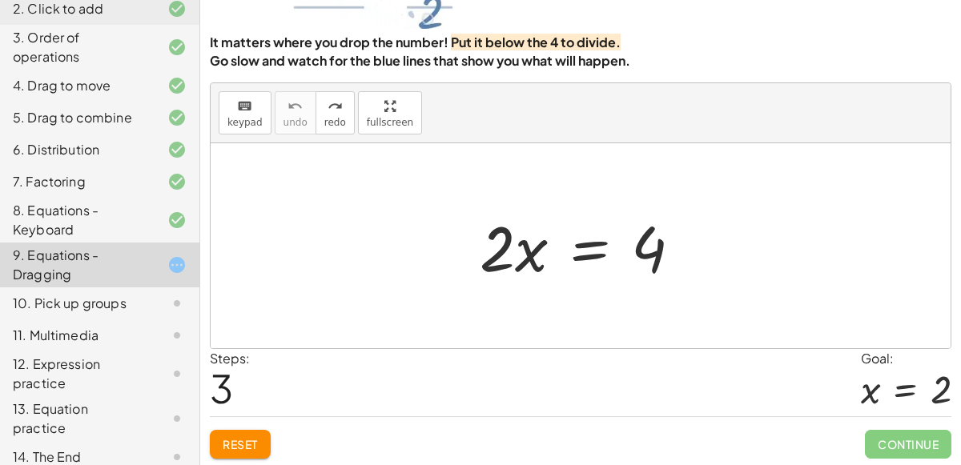
click at [263, 432] on button "Reset" at bounding box center [240, 444] width 61 height 29
click at [263, 432] on div "Reset Continue" at bounding box center [581, 438] width 742 height 42
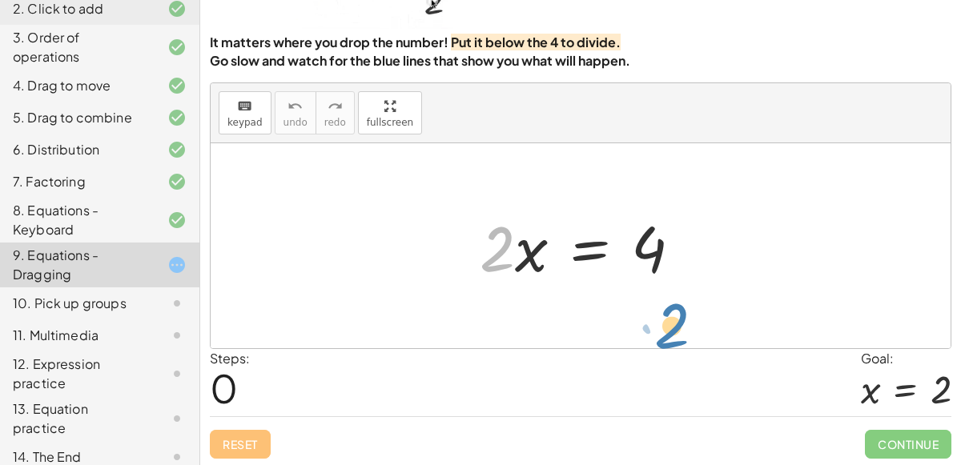
drag, startPoint x: 499, startPoint y: 232, endPoint x: 674, endPoint y: 309, distance: 190.8
click at [674, 309] on div "· 2 · 2 · x = 4" at bounding box center [581, 245] width 740 height 205
drag, startPoint x: 494, startPoint y: 251, endPoint x: 663, endPoint y: 315, distance: 180.7
drag, startPoint x: 495, startPoint y: 228, endPoint x: 649, endPoint y: 315, distance: 176.4
click at [649, 315] on div "· 2 · x · 2 · x = 4" at bounding box center [581, 245] width 740 height 205
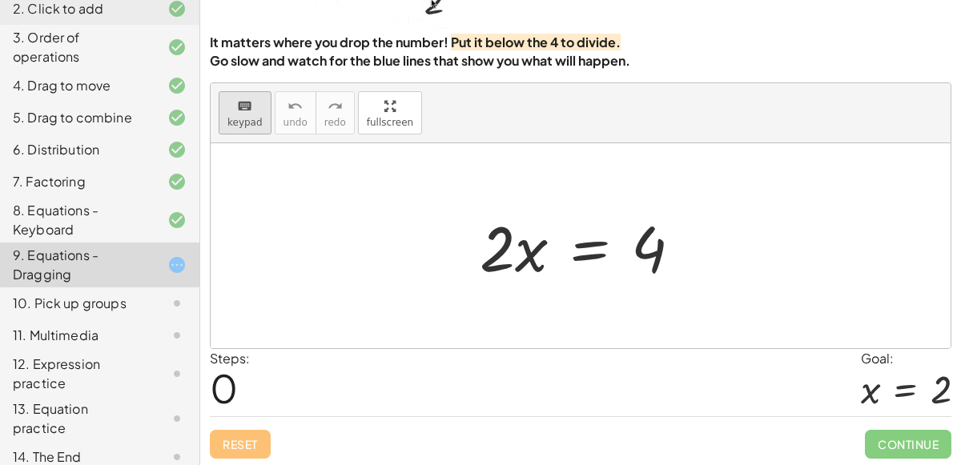
click at [247, 91] on button "keyboard keypad" at bounding box center [245, 112] width 53 height 43
click at [487, 247] on div at bounding box center [587, 246] width 231 height 82
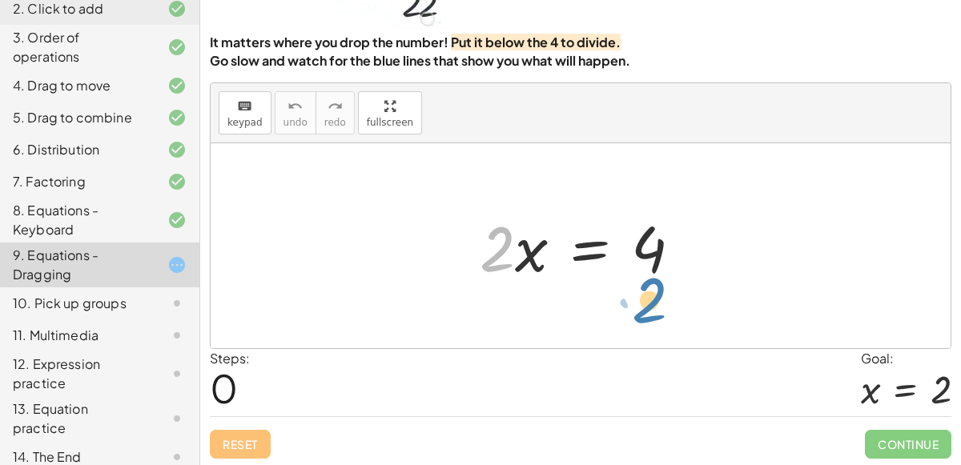
drag, startPoint x: 493, startPoint y: 242, endPoint x: 645, endPoint y: 294, distance: 160.8
drag, startPoint x: 497, startPoint y: 240, endPoint x: 654, endPoint y: 292, distance: 166.2
drag, startPoint x: 493, startPoint y: 260, endPoint x: 655, endPoint y: 325, distance: 174.3
click at [655, 325] on div "· 2 · 2 · x = 4" at bounding box center [581, 245] width 740 height 205
drag, startPoint x: 491, startPoint y: 238, endPoint x: 651, endPoint y: 304, distance: 173.1
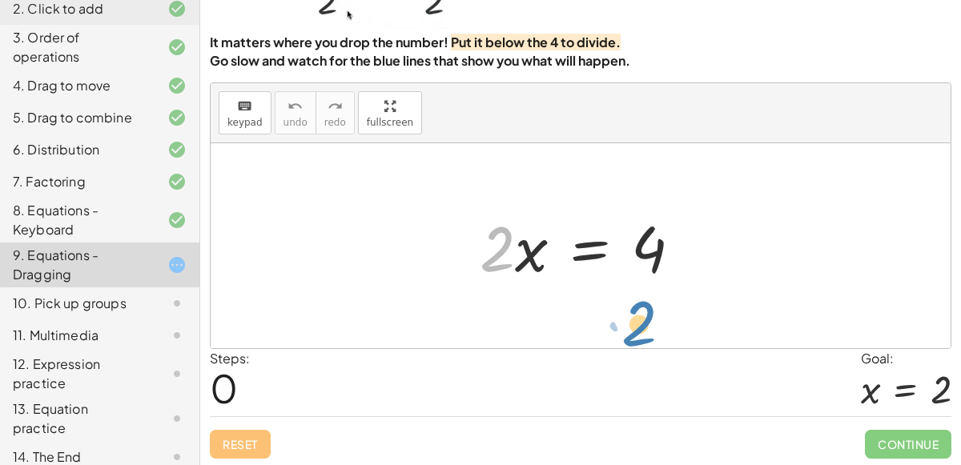
drag, startPoint x: 498, startPoint y: 215, endPoint x: 640, endPoint y: 290, distance: 160.1
click at [640, 290] on div "· 2 · 2 · x = 4" at bounding box center [581, 245] width 740 height 205
drag, startPoint x: 482, startPoint y: 243, endPoint x: 658, endPoint y: 292, distance: 181.9
click at [658, 292] on div "· 2 · x · 2 · x = 4" at bounding box center [581, 245] width 740 height 205
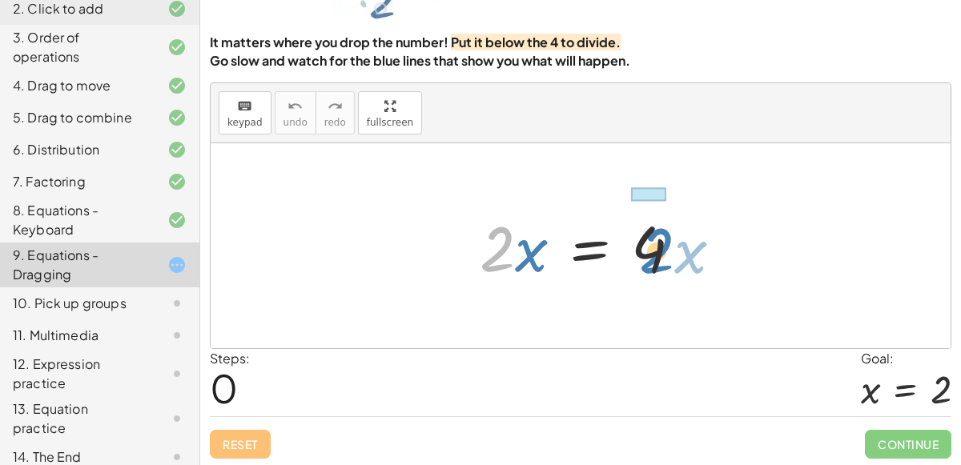
drag, startPoint x: 501, startPoint y: 242, endPoint x: 659, endPoint y: 243, distance: 158.6
click at [659, 243] on div at bounding box center [587, 246] width 231 height 82
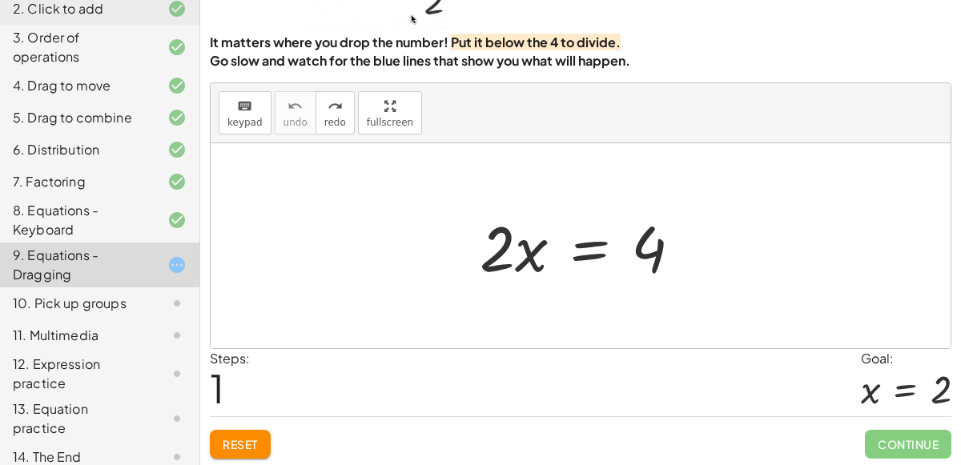
click at [259, 454] on button "Reset" at bounding box center [240, 444] width 61 height 29
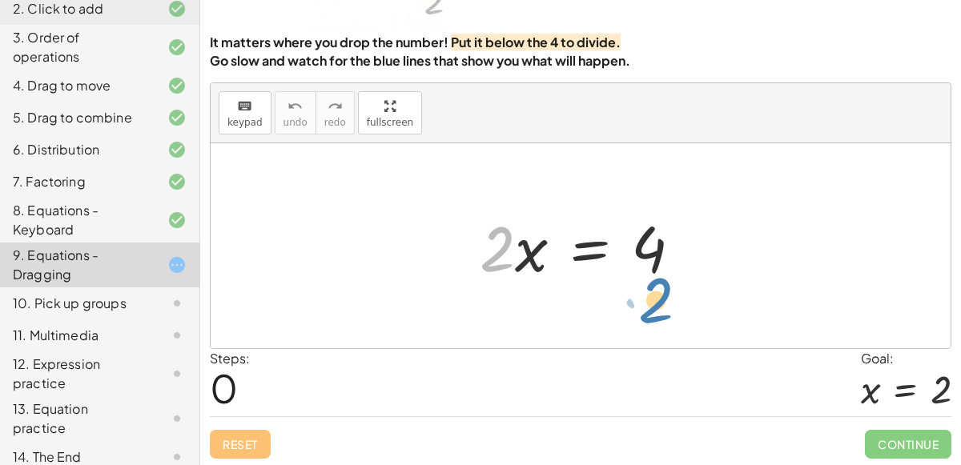
drag, startPoint x: 493, startPoint y: 258, endPoint x: 652, endPoint y: 309, distance: 166.7
click at [652, 309] on div "· 2 · x · 2 · x = 4" at bounding box center [581, 245] width 740 height 205
drag, startPoint x: 496, startPoint y: 241, endPoint x: 655, endPoint y: 305, distance: 171.8
drag, startPoint x: 505, startPoint y: 265, endPoint x: 480, endPoint y: 245, distance: 32.5
click at [480, 245] on div at bounding box center [587, 246] width 231 height 82
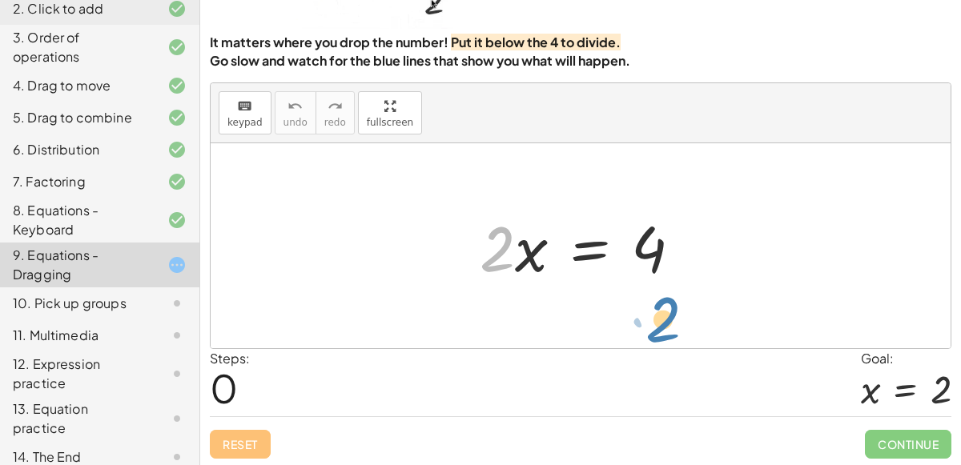
drag, startPoint x: 487, startPoint y: 245, endPoint x: 652, endPoint y: 316, distance: 179.4
drag, startPoint x: 490, startPoint y: 239, endPoint x: 501, endPoint y: 260, distance: 23.0
click at [501, 260] on div at bounding box center [587, 246] width 231 height 82
click at [583, 241] on div at bounding box center [587, 246] width 231 height 82
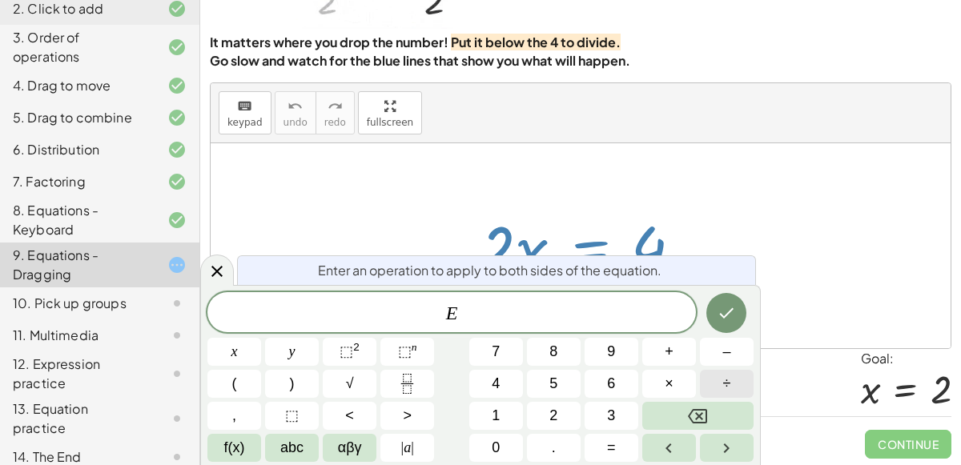
click at [719, 388] on button "÷" at bounding box center [727, 384] width 54 height 28
click at [550, 407] on span "2" at bounding box center [553, 416] width 8 height 22
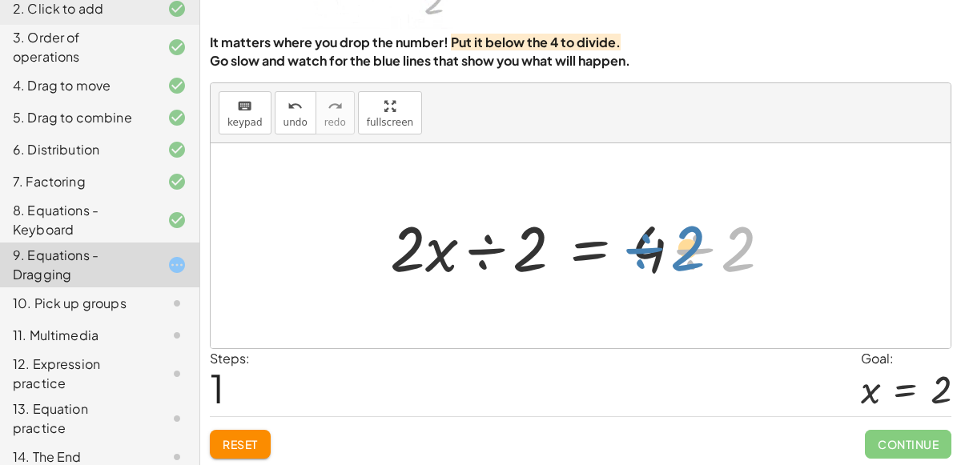
drag, startPoint x: 736, startPoint y: 249, endPoint x: 674, endPoint y: 251, distance: 61.7
click at [674, 251] on div at bounding box center [587, 246] width 410 height 82
click at [685, 247] on div at bounding box center [587, 246] width 410 height 82
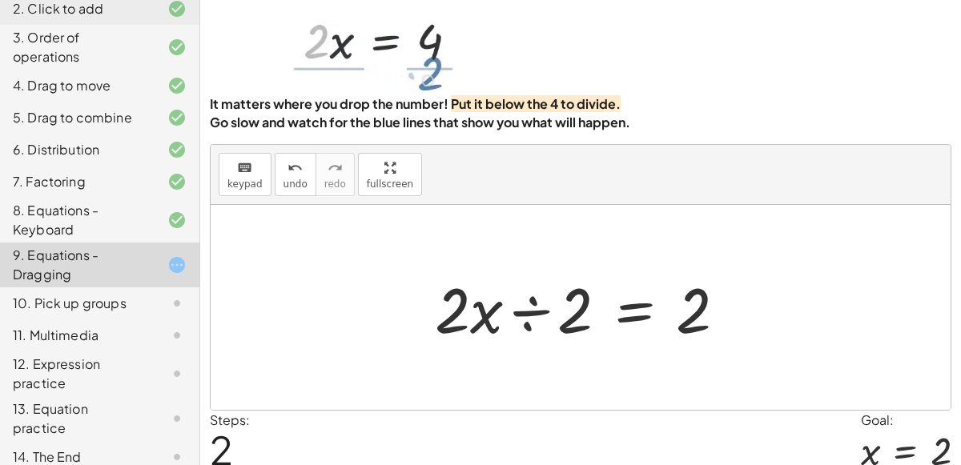
scroll to position [70, 0]
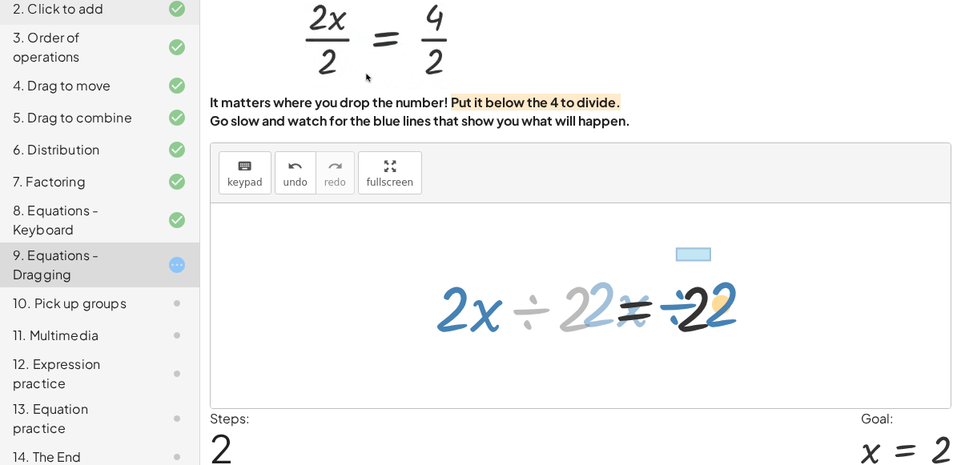
drag, startPoint x: 522, startPoint y: 311, endPoint x: 617, endPoint y: 304, distance: 94.7
click at [617, 304] on div at bounding box center [587, 306] width 320 height 82
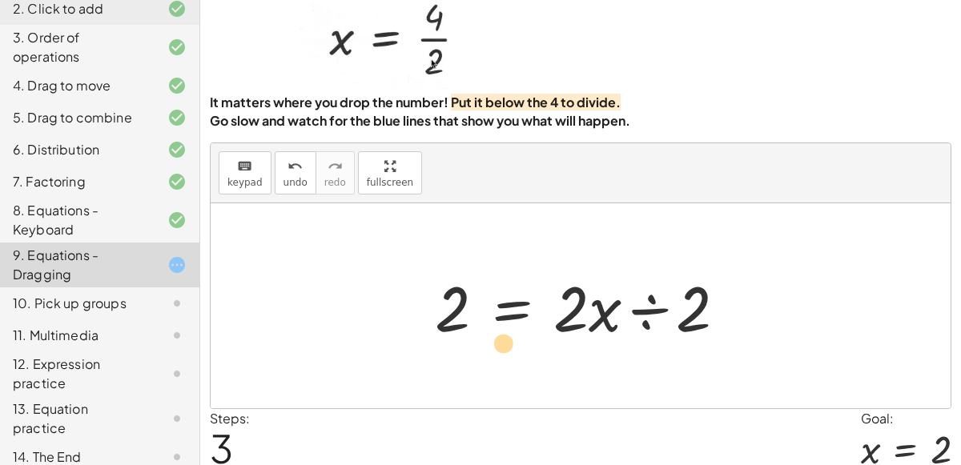
drag, startPoint x: 441, startPoint y: 332, endPoint x: 481, endPoint y: 364, distance: 51.2
click at [481, 364] on div "· 2 · x = 4 · 2 · x ÷ 2 = · 4 ÷ 2 · 2 · x ÷ 2 = 2 2 · 2 · x = ÷ 2 2" at bounding box center [581, 305] width 740 height 205
click at [599, 300] on div at bounding box center [587, 306] width 320 height 82
click at [649, 296] on div at bounding box center [587, 306] width 320 height 82
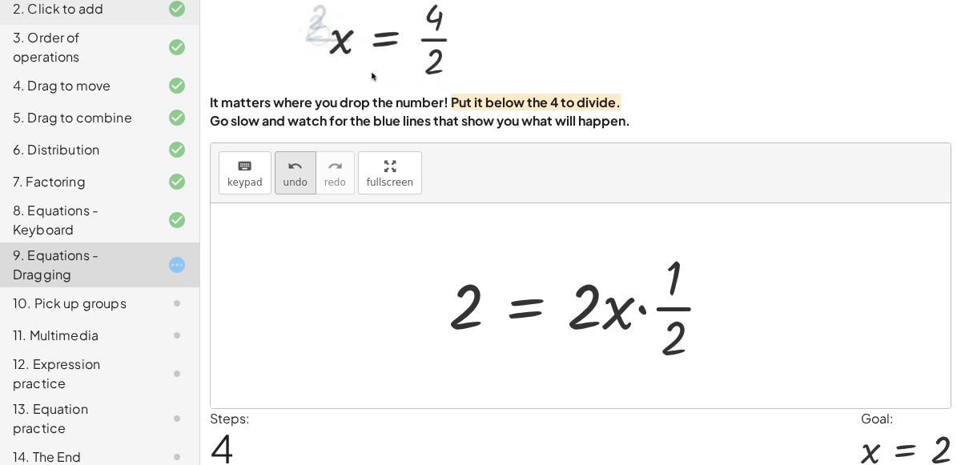
click at [304, 162] on button "undo undo" at bounding box center [296, 172] width 42 height 43
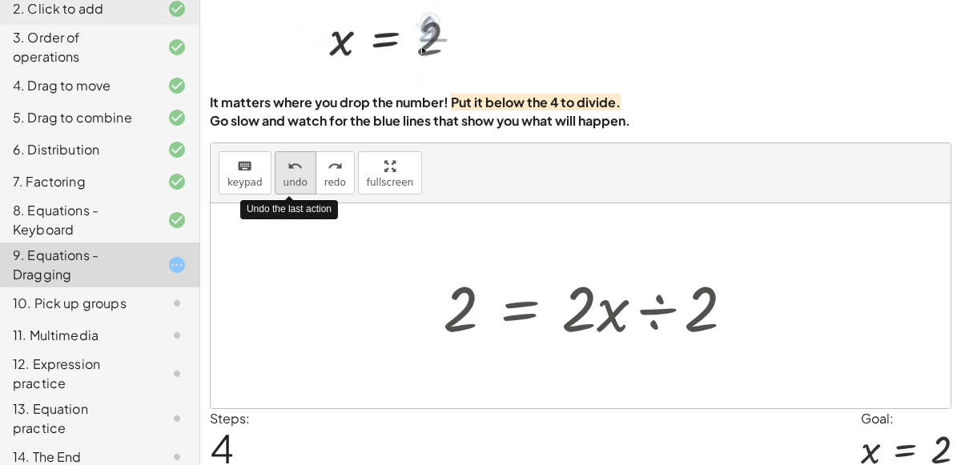
click at [304, 162] on button "undo undo" at bounding box center [296, 172] width 42 height 43
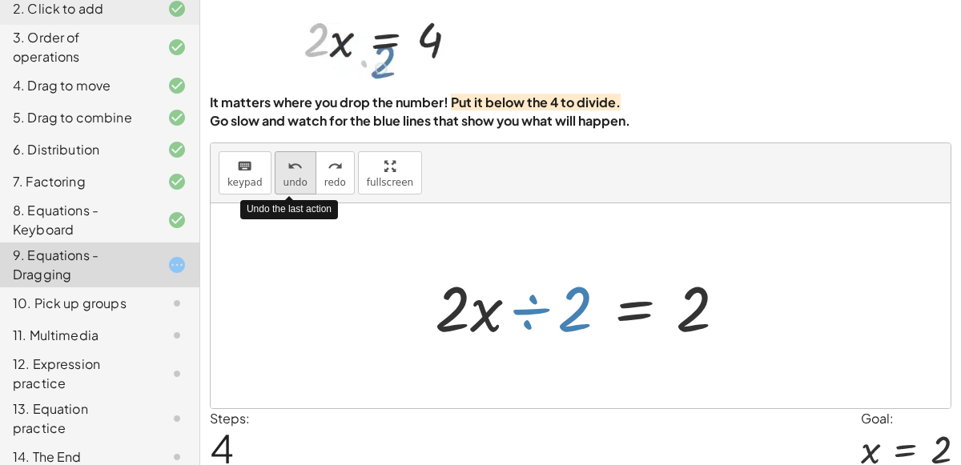
click at [304, 162] on button "undo undo" at bounding box center [296, 172] width 42 height 43
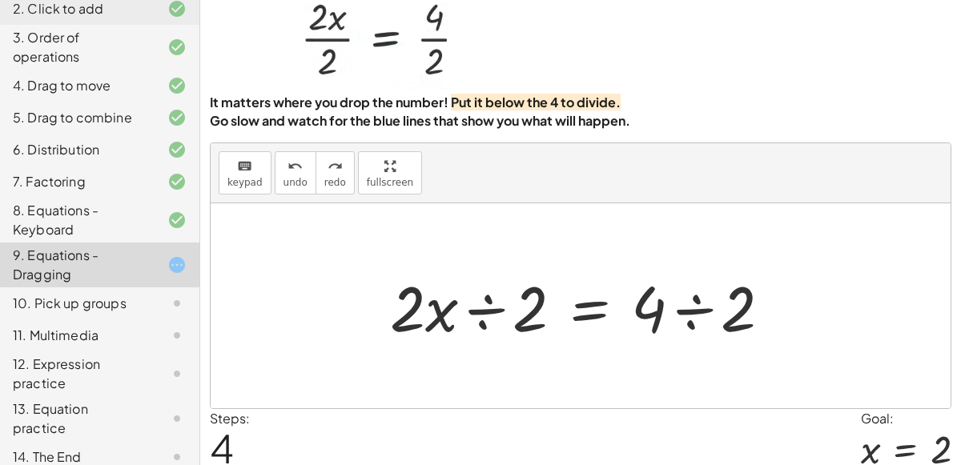
click at [497, 314] on div at bounding box center [587, 306] width 410 height 82
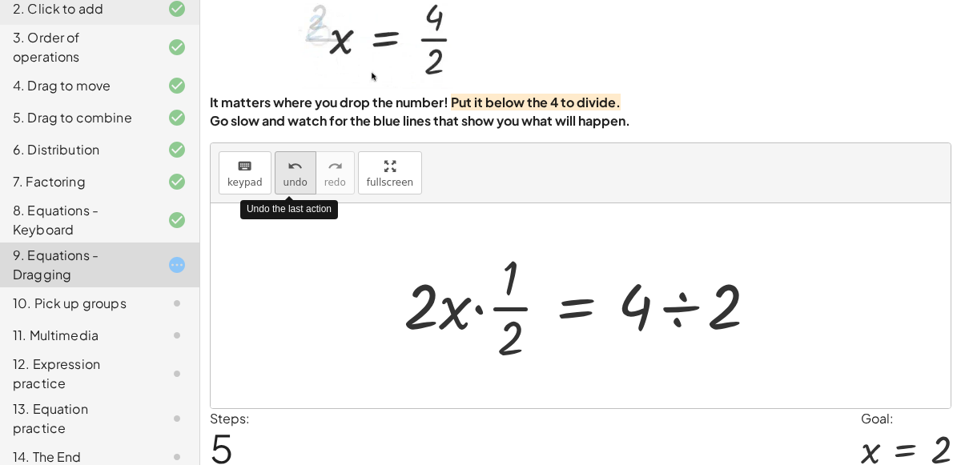
click at [284, 164] on div "undo" at bounding box center [296, 165] width 24 height 19
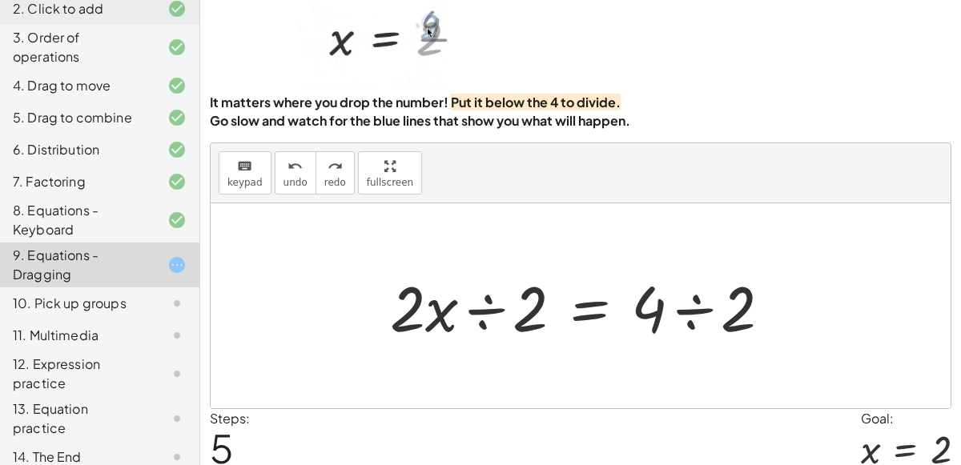
click at [702, 303] on div at bounding box center [587, 306] width 410 height 82
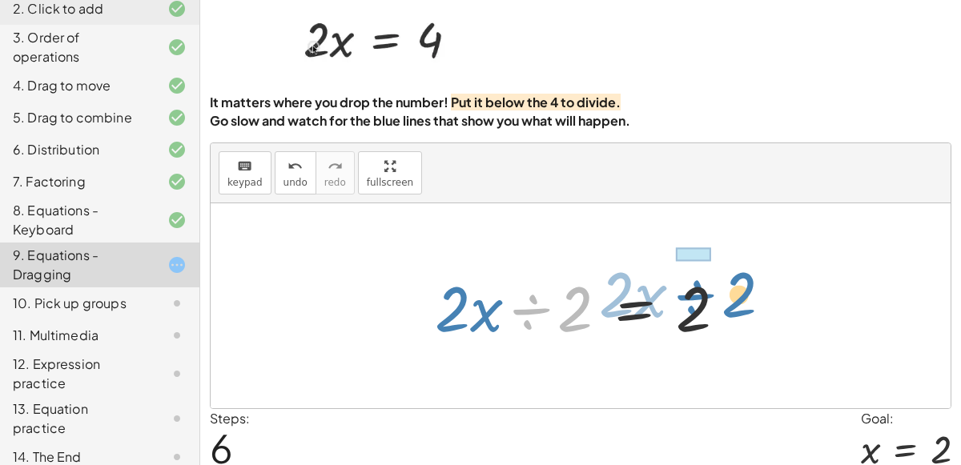
drag, startPoint x: 533, startPoint y: 310, endPoint x: 692, endPoint y: 296, distance: 159.2
click at [692, 296] on div at bounding box center [587, 306] width 320 height 82
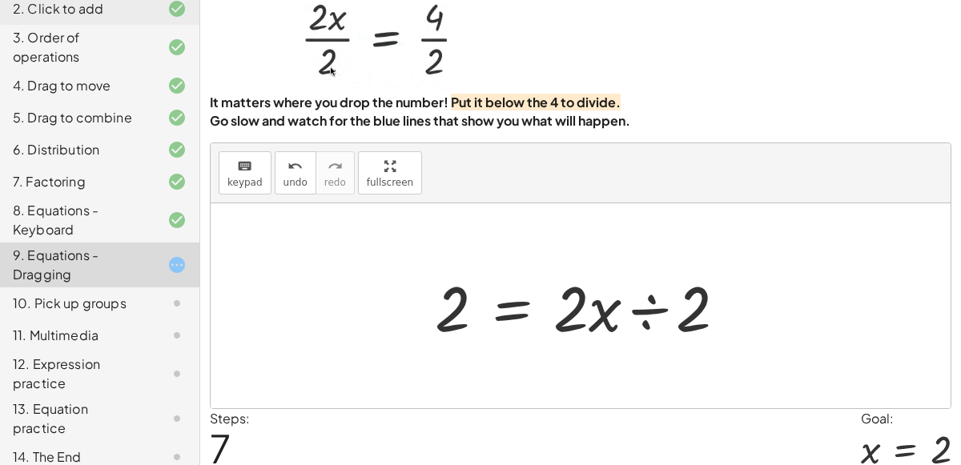
click at [610, 299] on div at bounding box center [587, 306] width 320 height 82
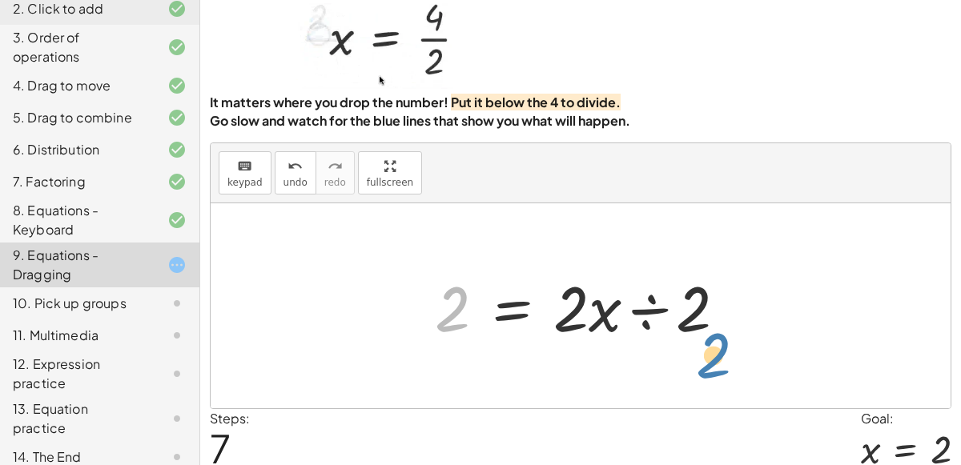
drag, startPoint x: 437, startPoint y: 315, endPoint x: 691, endPoint y: 361, distance: 258.1
click at [691, 361] on div "· 2 · x = 4 · 2 · x ÷ 2 = · 4 ÷ 2 · 2 · x ÷ 2 = 2 2 · 2 · x ÷ 2 = 2" at bounding box center [581, 305] width 740 height 205
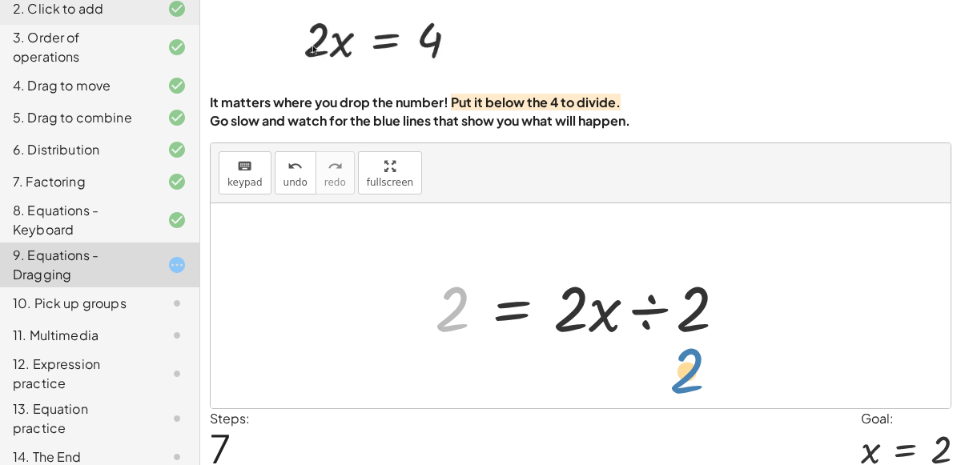
drag, startPoint x: 440, startPoint y: 299, endPoint x: 674, endPoint y: 359, distance: 242.3
click at [674, 359] on div "· 2 · x = 4 · 2 · x ÷ 2 = · 4 ÷ 2 · 2 · x ÷ 2 = 2 2 · 2 · x ÷ 2 = 2" at bounding box center [581, 305] width 740 height 205
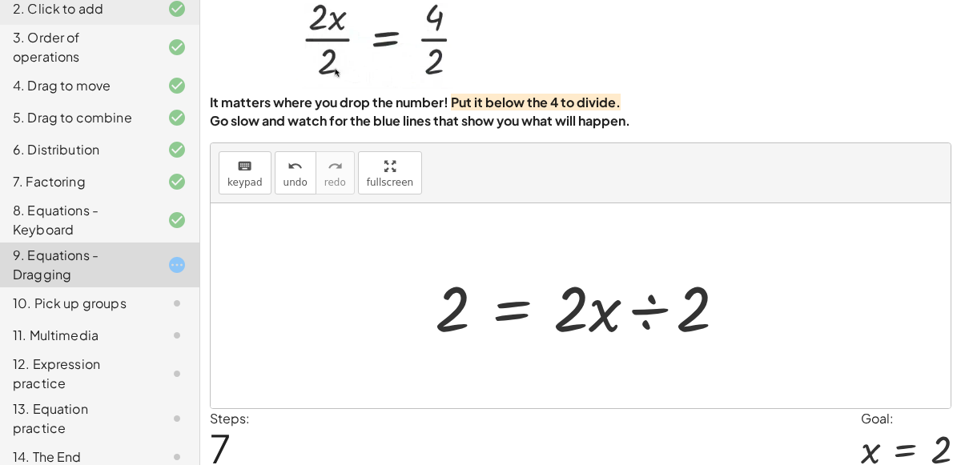
click at [635, 301] on div at bounding box center [587, 306] width 320 height 82
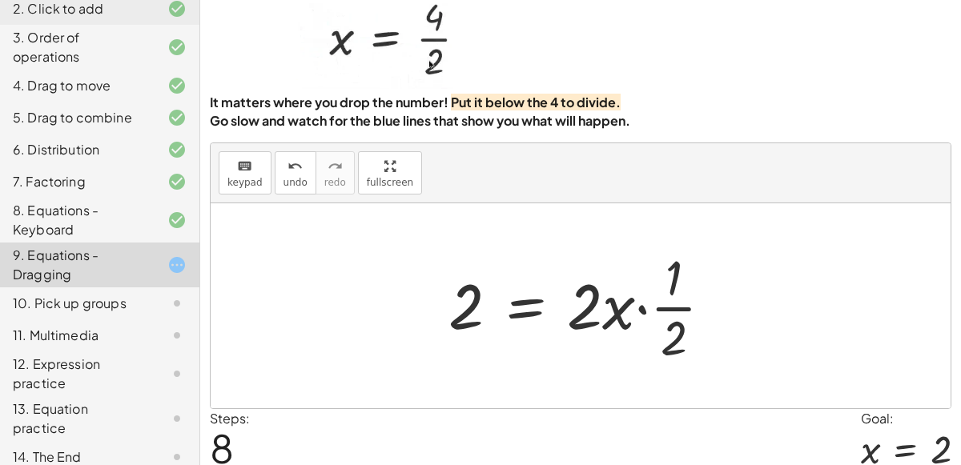
click at [639, 303] on div at bounding box center [587, 305] width 293 height 123
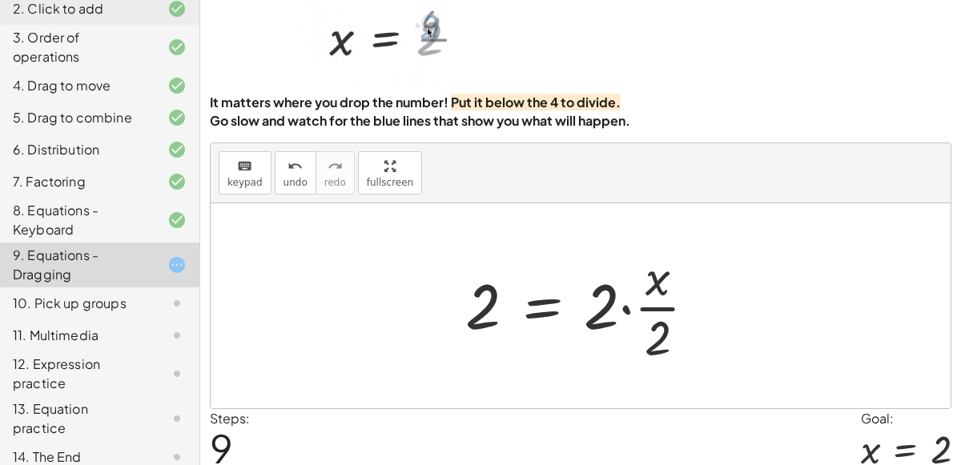
click at [623, 303] on div at bounding box center [587, 305] width 260 height 123
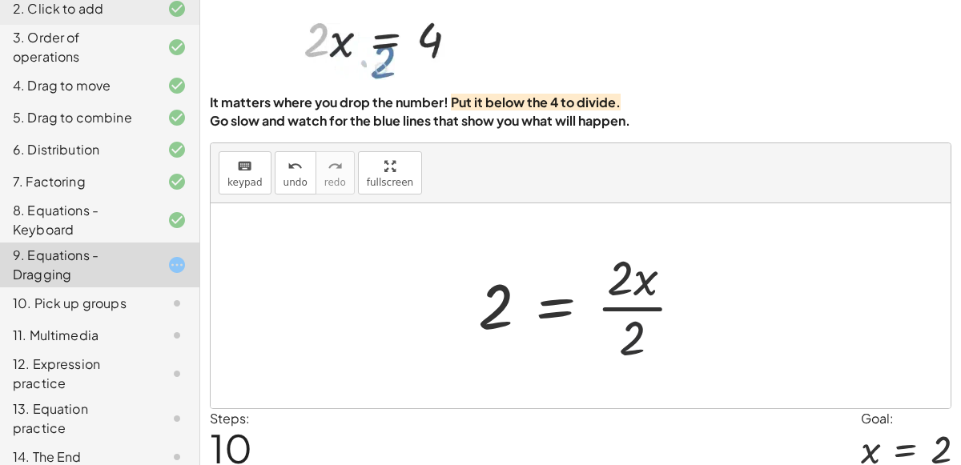
click at [630, 339] on div at bounding box center [587, 305] width 235 height 123
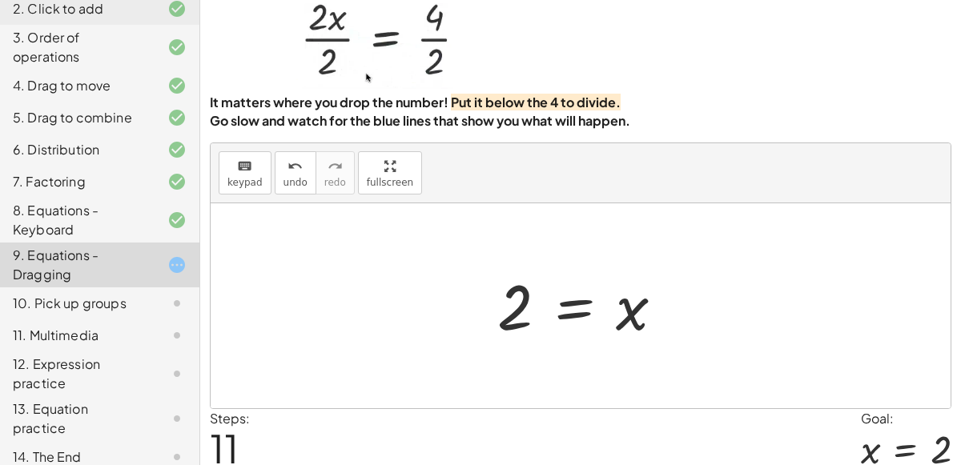
click at [532, 307] on div at bounding box center [586, 306] width 195 height 79
drag, startPoint x: 532, startPoint y: 307, endPoint x: 754, endPoint y: 298, distance: 222.0
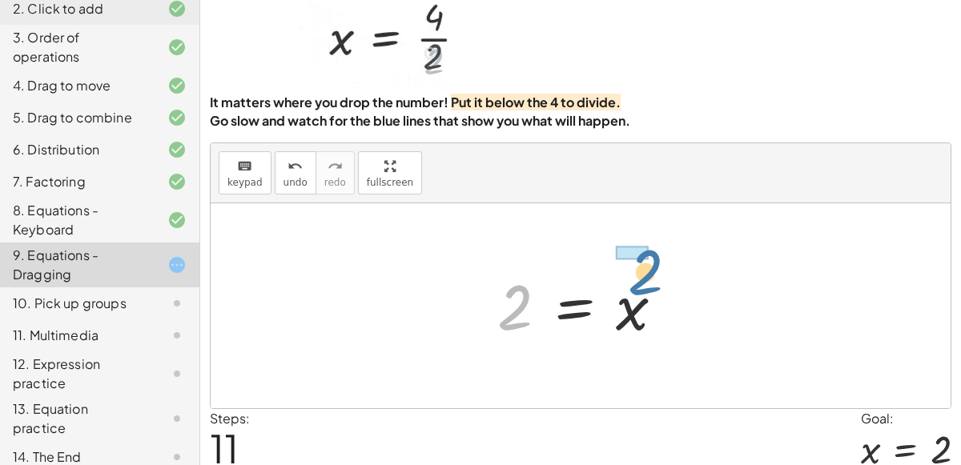
click at [754, 298] on div "· 2 · x = 4 · 2 · x ÷ 2 = · 4 ÷ 2 · 2 · x ÷ 2 = 2 2 = · 2 · x ÷ 2 2 = · 2 · x ·…" at bounding box center [581, 305] width 740 height 205
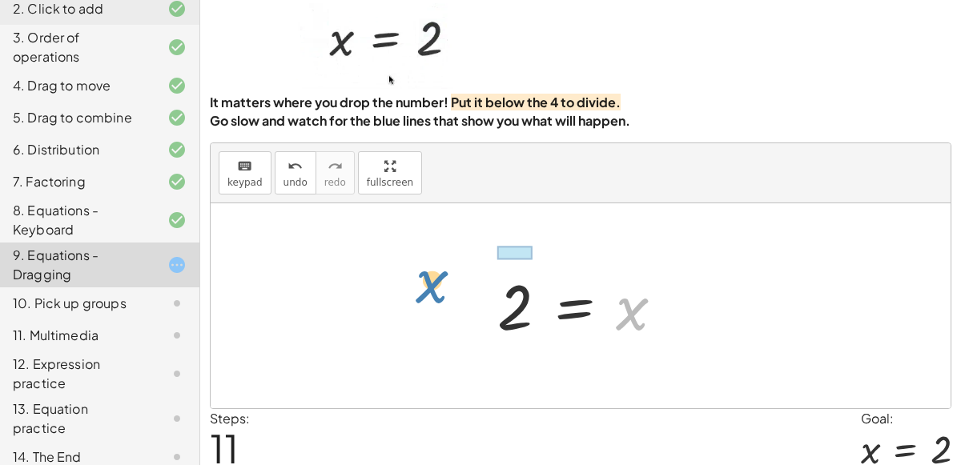
drag, startPoint x: 617, startPoint y: 300, endPoint x: 417, endPoint y: 274, distance: 201.1
click at [417, 274] on div "· 2 · x = 4 · 2 · x ÷ 2 = · 4 ÷ 2 · 2 · x ÷ 2 = 2 2 = · 2 · x ÷ 2 2 = · 2 · x ·…" at bounding box center [581, 305] width 740 height 205
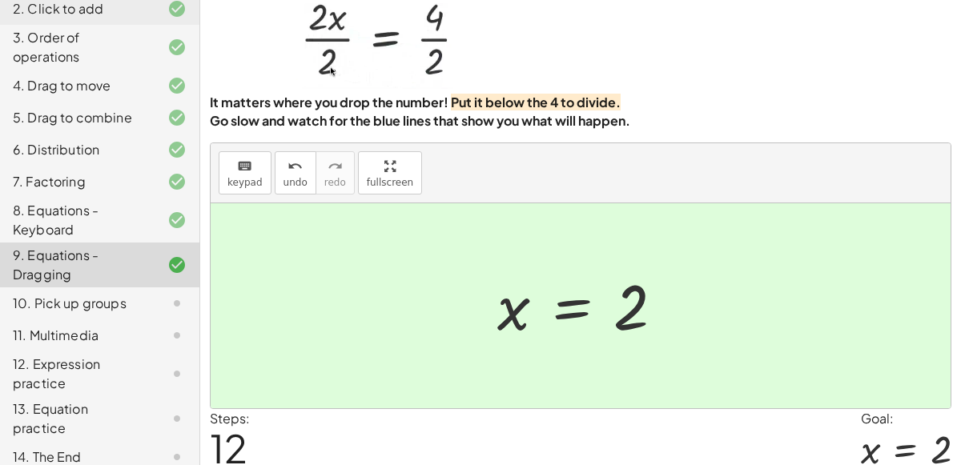
click at [151, 307] on div at bounding box center [164, 303] width 45 height 19
